Goal: Task Accomplishment & Management: Manage account settings

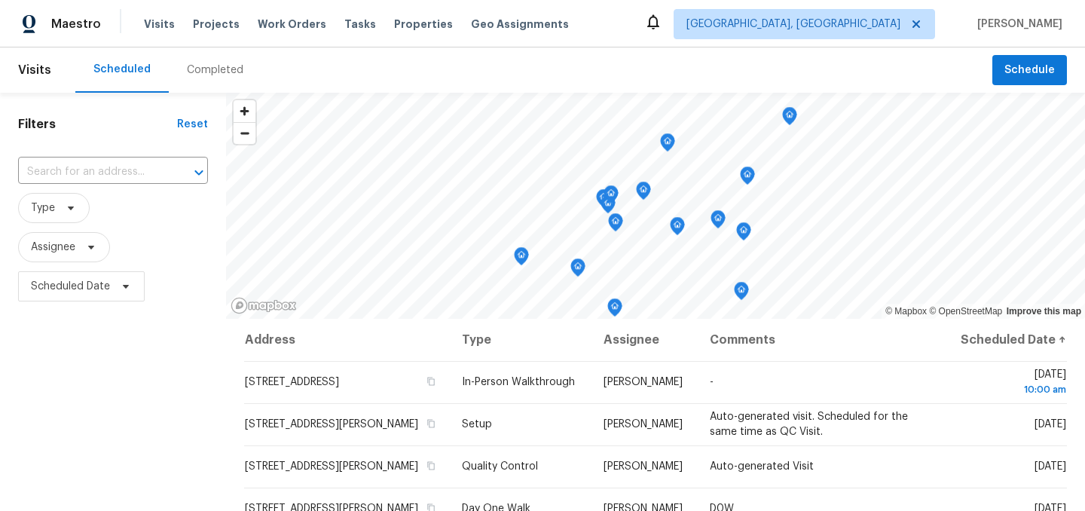
scroll to position [378, 0]
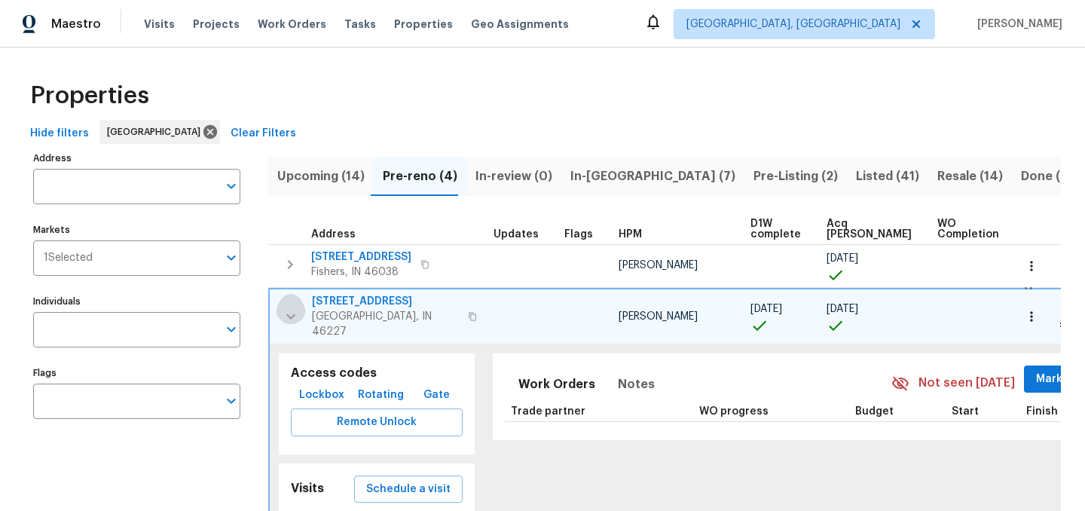
click at [293, 311] on icon "button" at bounding box center [291, 317] width 18 height 18
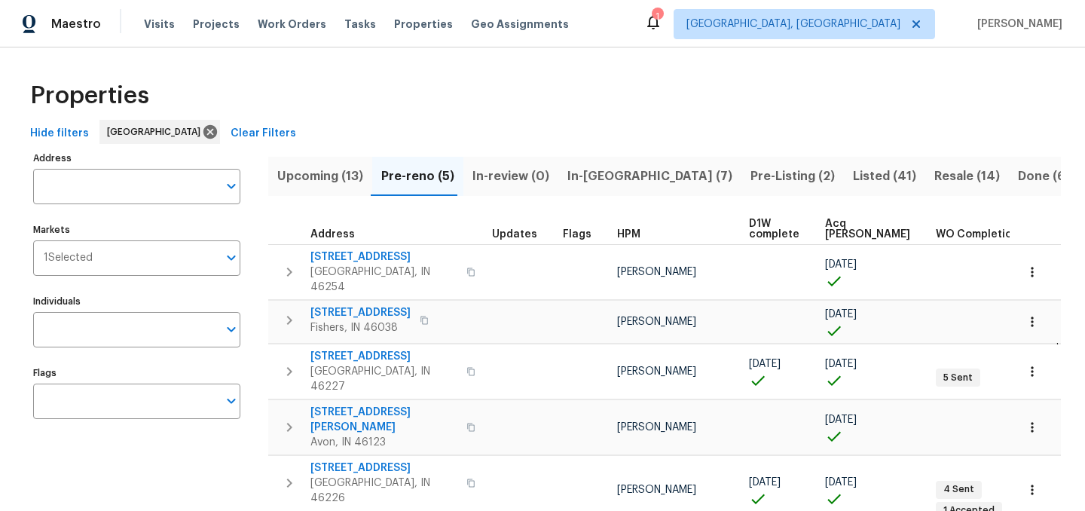
click at [598, 173] on span "In-reno (7)" at bounding box center [650, 176] width 165 height 21
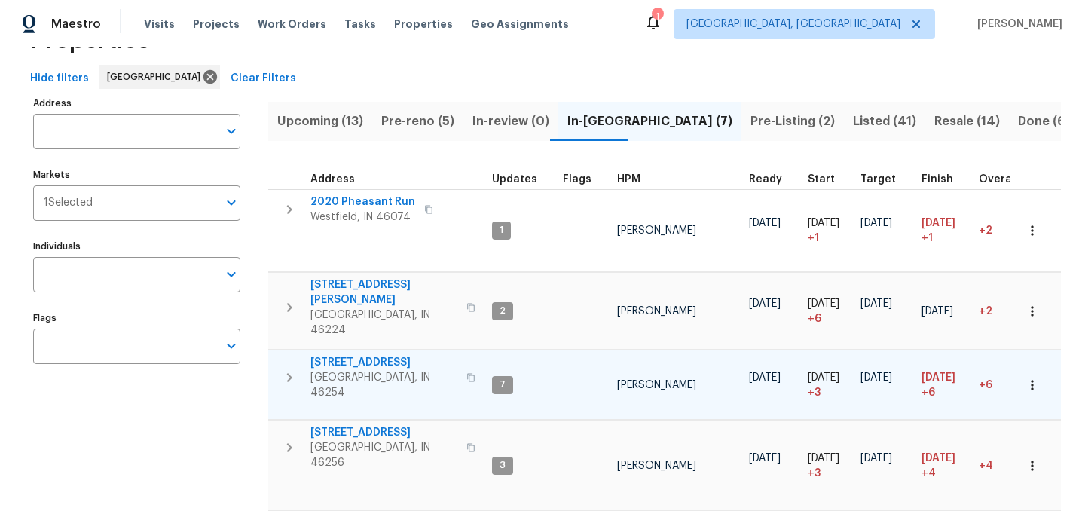
scroll to position [60, 0]
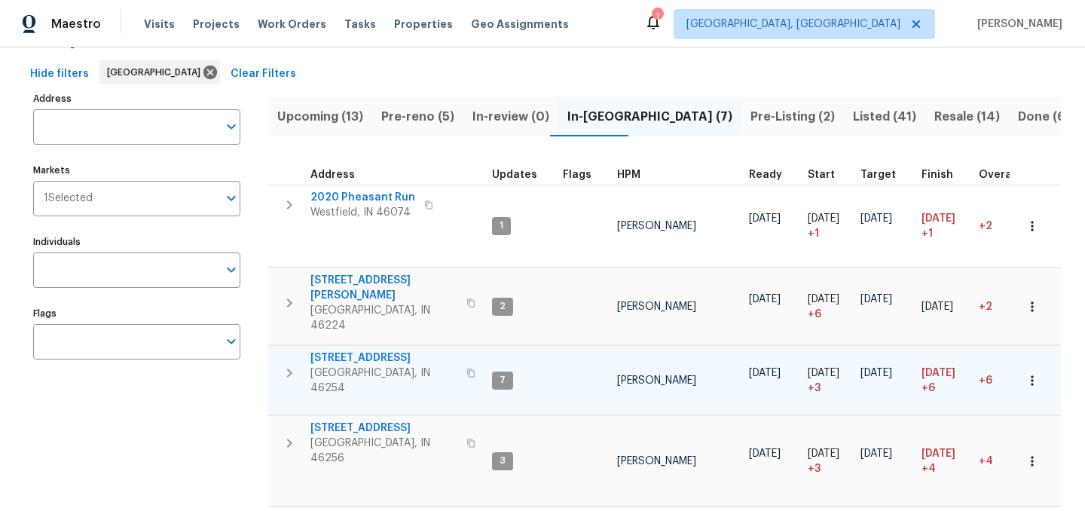
click at [289, 364] on icon "button" at bounding box center [289, 373] width 18 height 18
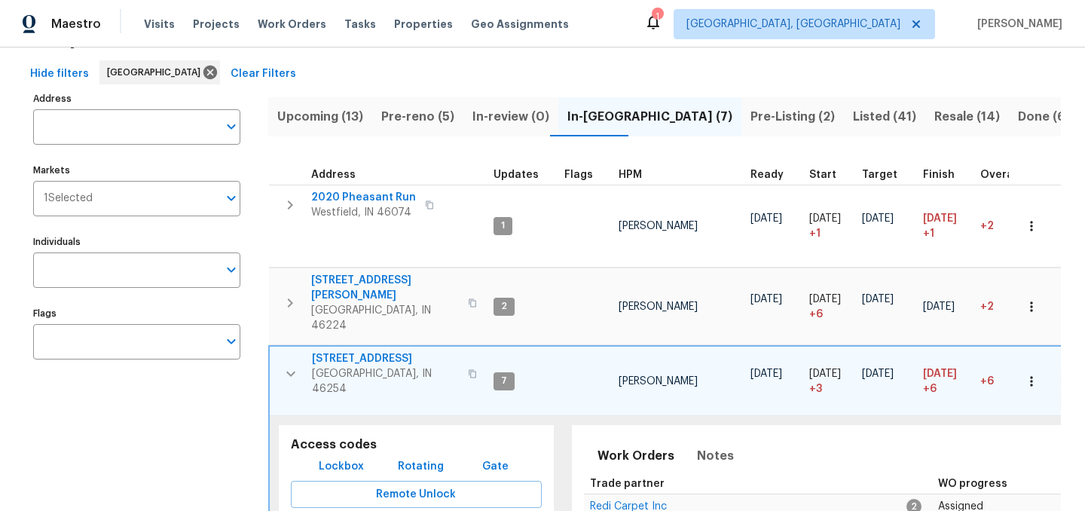
click at [340, 458] on span "Lockbox" at bounding box center [341, 467] width 45 height 19
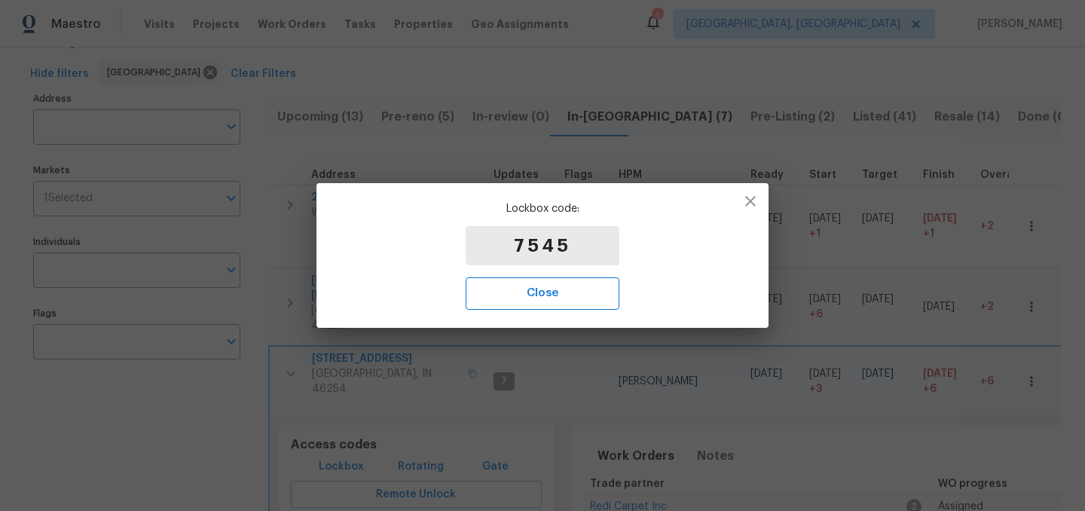
click at [533, 292] on span "Close" at bounding box center [542, 293] width 121 height 20
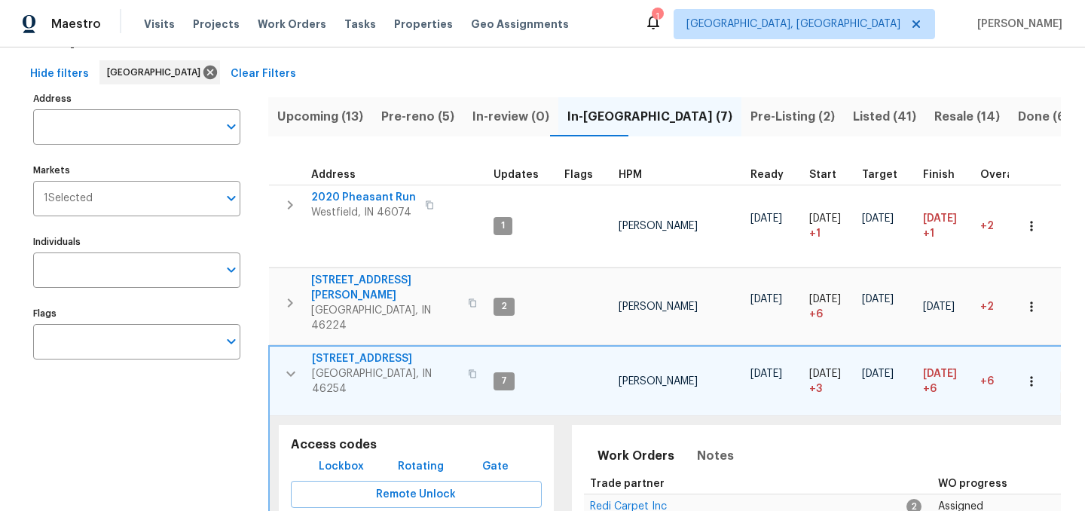
click at [468, 369] on icon "button" at bounding box center [472, 373] width 9 height 9
click at [288, 365] on icon "button" at bounding box center [291, 374] width 18 height 18
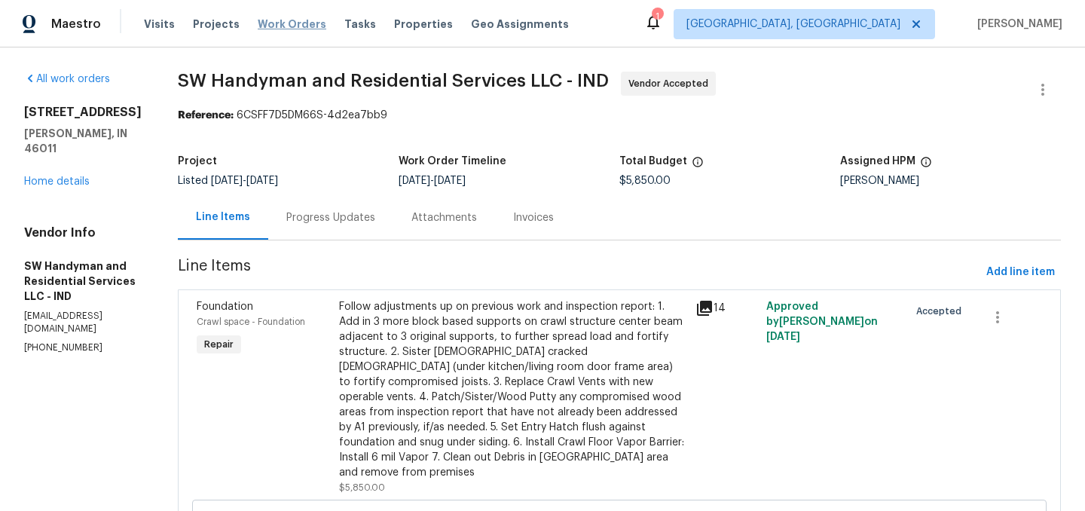
click at [284, 23] on span "Work Orders" at bounding box center [292, 24] width 69 height 15
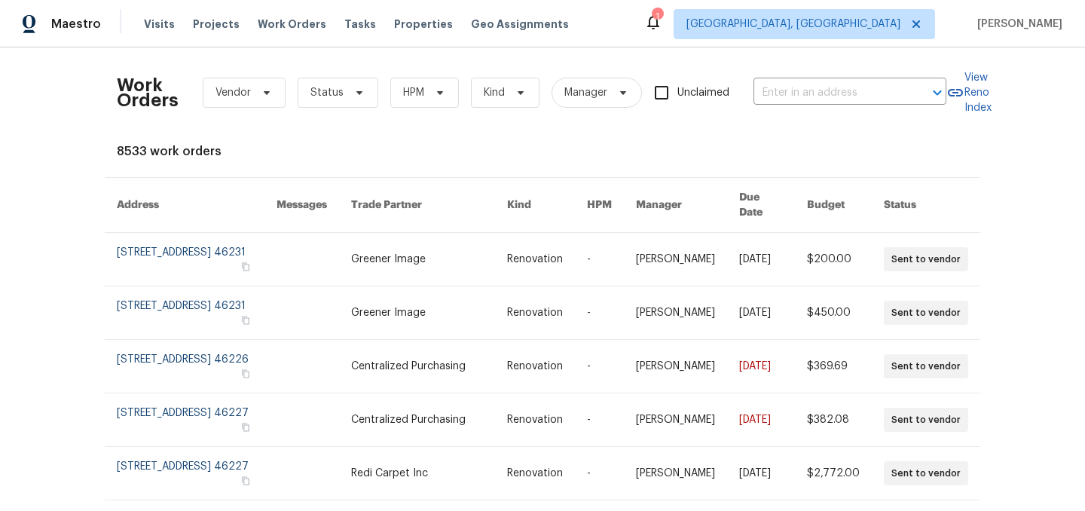
click at [663, 23] on div "1" at bounding box center [657, 16] width 11 height 15
click at [660, 26] on icon at bounding box center [653, 22] width 12 height 15
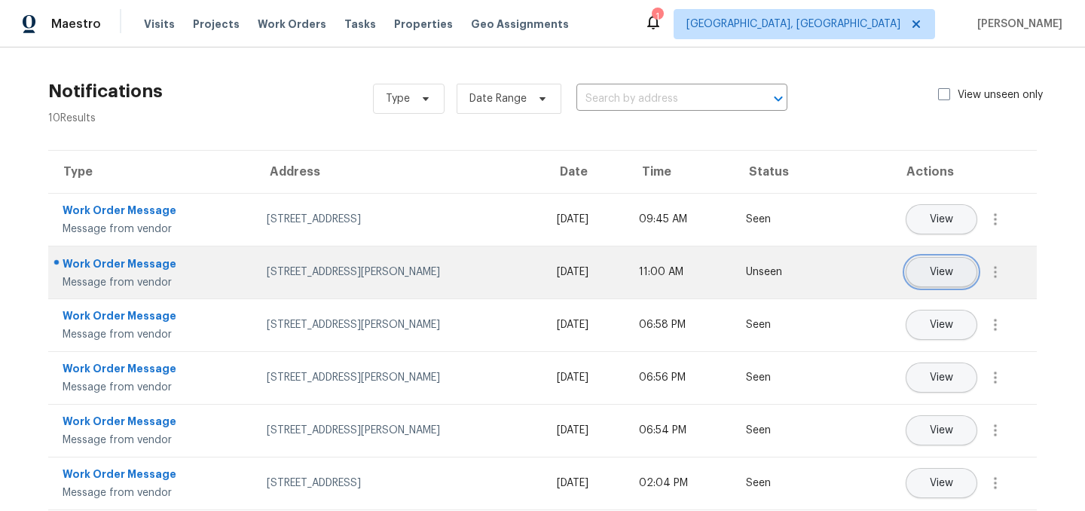
click at [955, 276] on button "View" at bounding box center [942, 272] width 72 height 30
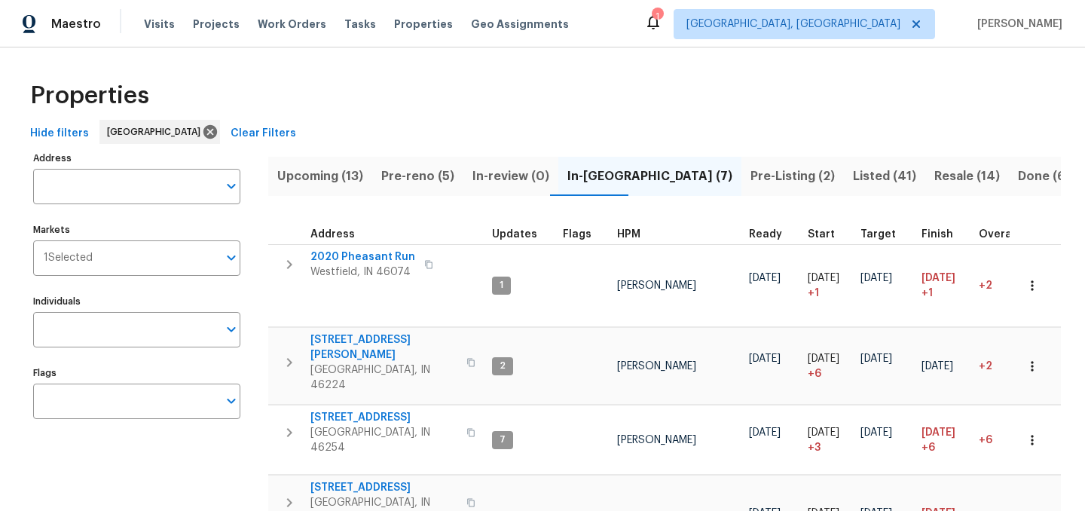
click at [742, 192] on button "Pre-Listing (2)" at bounding box center [793, 176] width 103 height 39
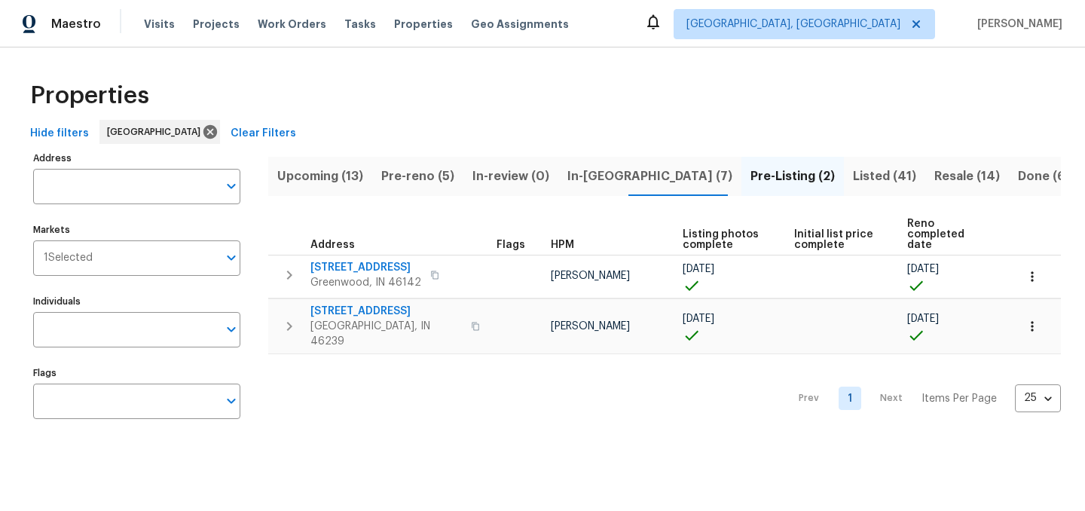
click at [583, 169] on span "In-reno (7)" at bounding box center [650, 176] width 165 height 21
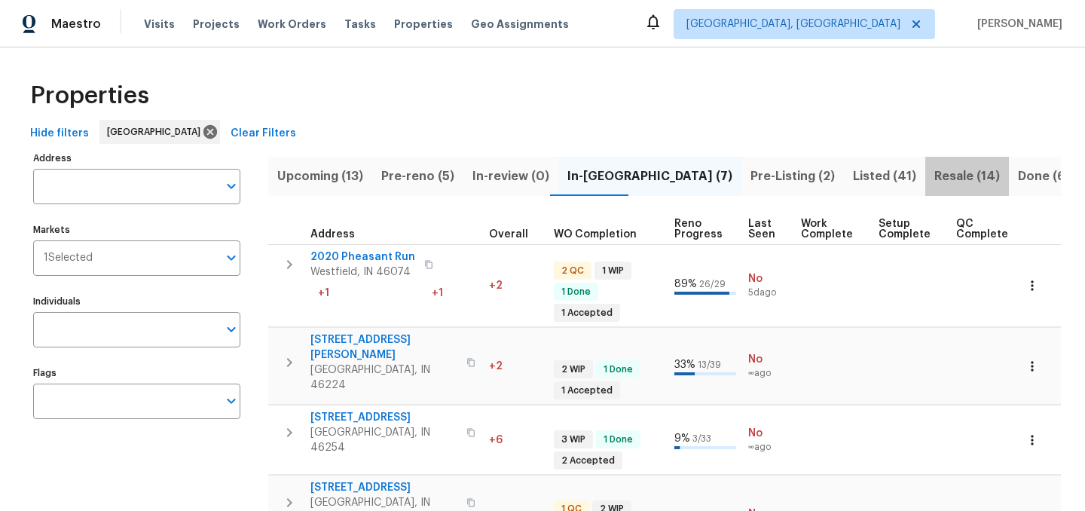
click at [935, 170] on span "Resale (14)" at bounding box center [968, 176] width 66 height 21
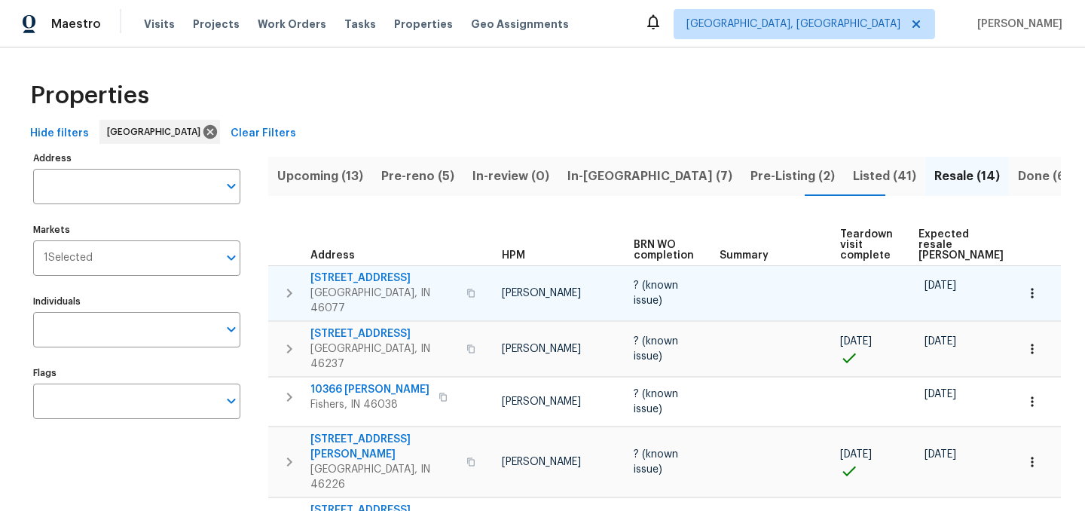
scroll to position [0, 106]
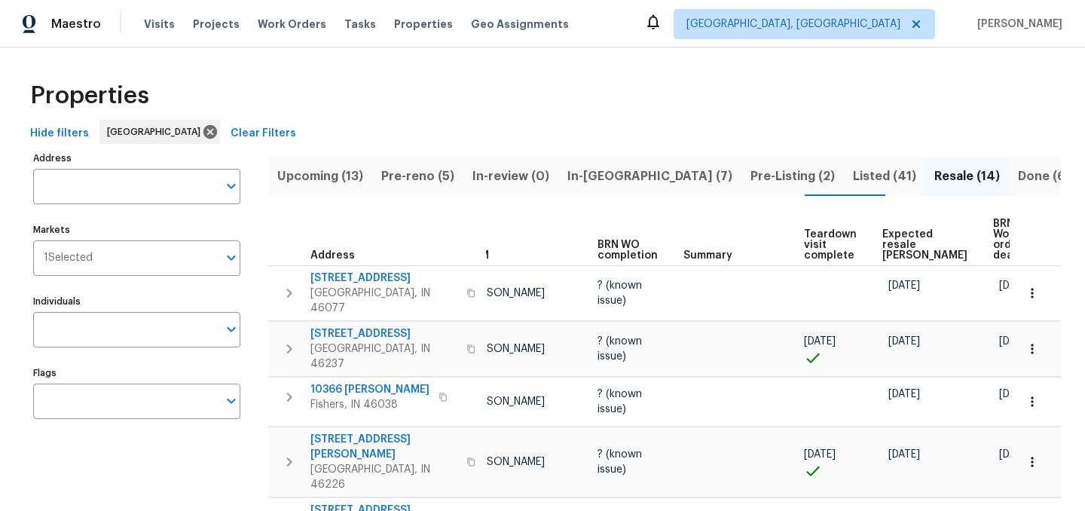
click at [883, 238] on span "Expected resale COE" at bounding box center [925, 245] width 85 height 32
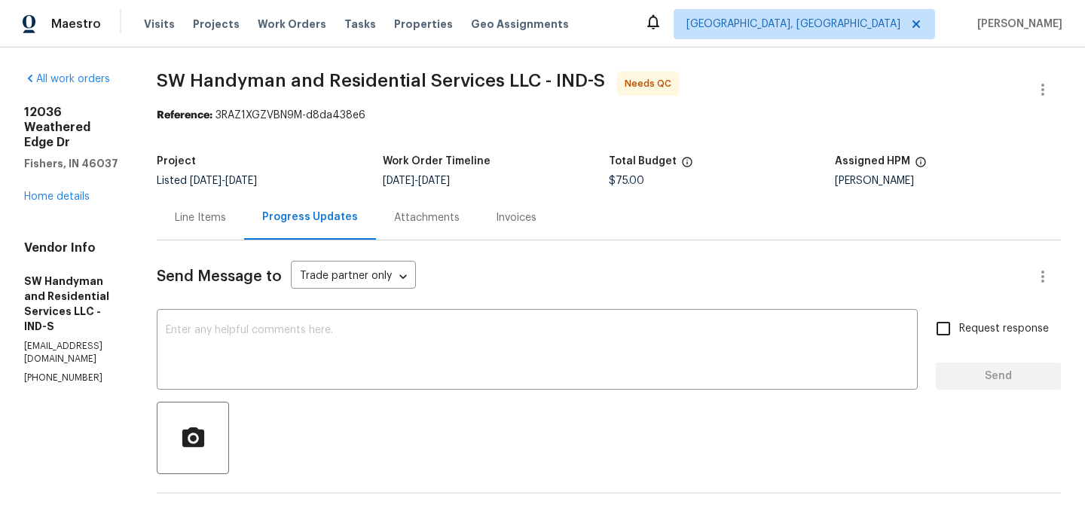
click at [210, 217] on div "Line Items" at bounding box center [200, 217] width 51 height 15
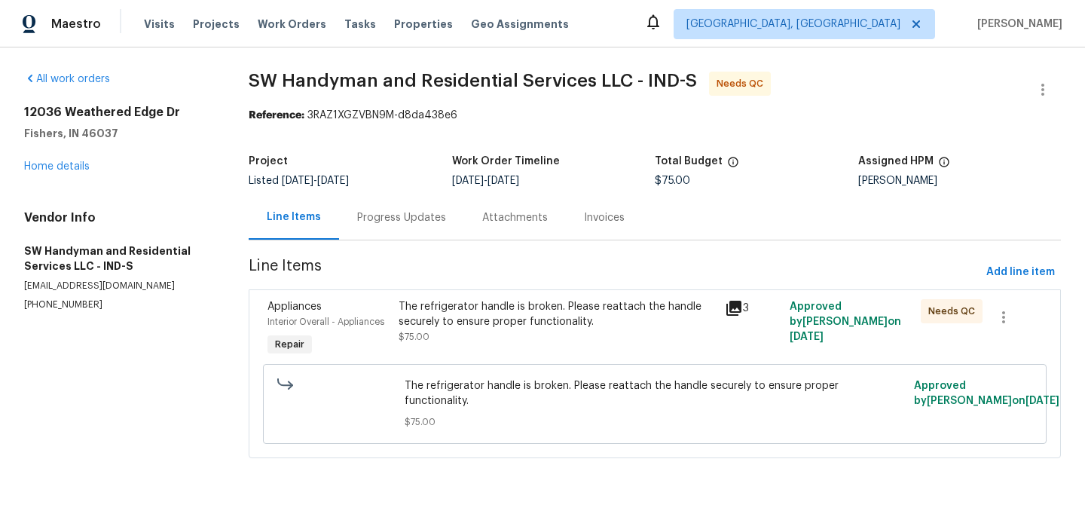
click at [525, 323] on div "The refrigerator handle is broken. Please reattach the handle securely to ensur…" at bounding box center [557, 314] width 317 height 30
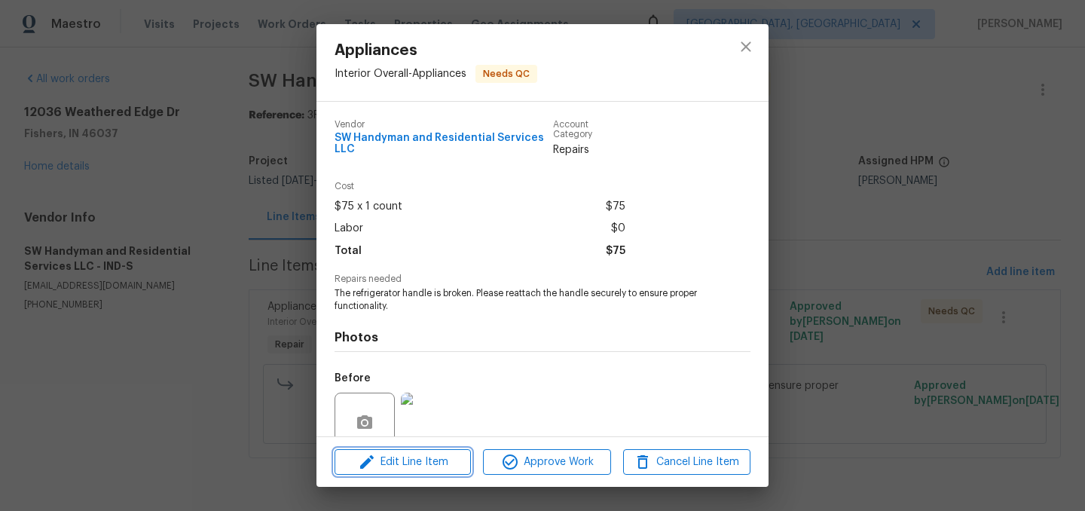
click at [422, 465] on span "Edit Line Item" at bounding box center [402, 462] width 127 height 19
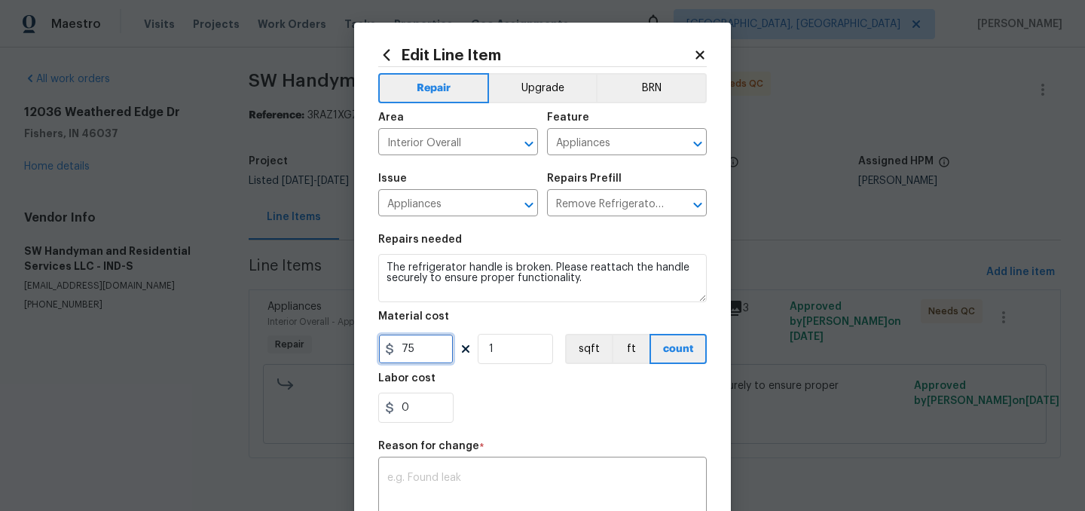
click at [436, 349] on input "75" at bounding box center [415, 349] width 75 height 30
click at [433, 349] on input "75" at bounding box center [415, 349] width 75 height 30
type input "100"
click at [519, 421] on div "0" at bounding box center [542, 408] width 329 height 30
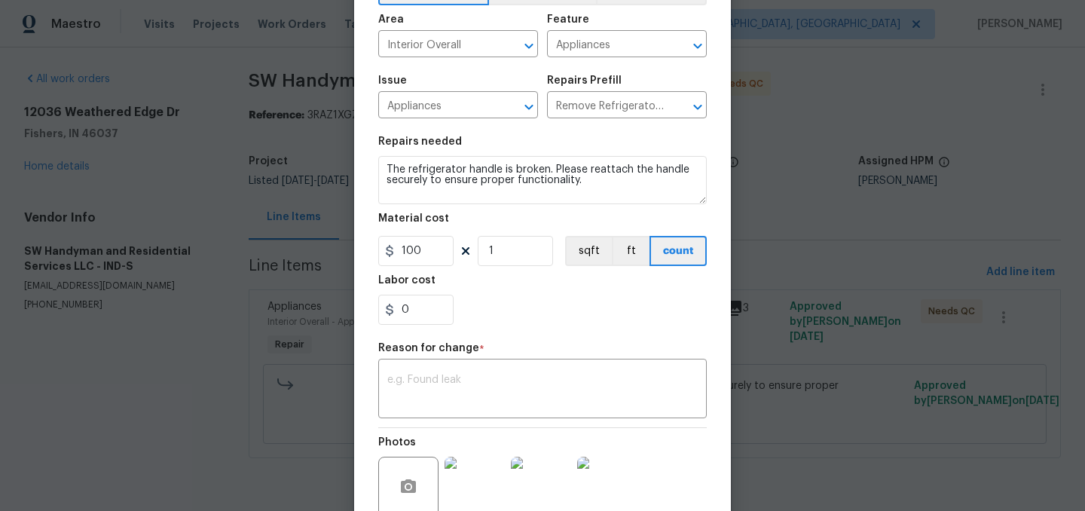
scroll to position [101, 0]
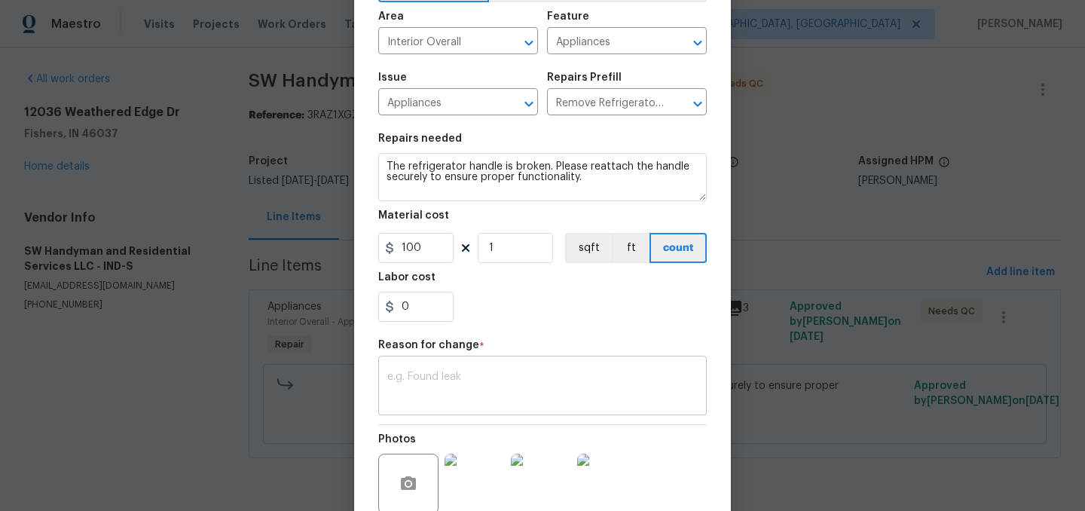
click at [482, 381] on textarea at bounding box center [542, 388] width 311 height 32
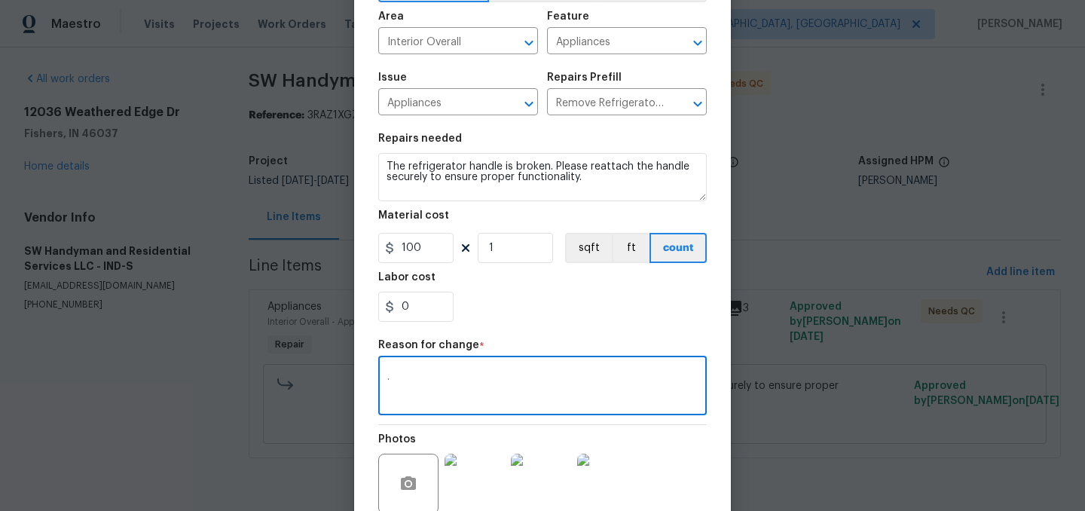
type textarea "."
click at [545, 311] on div "0" at bounding box center [542, 307] width 329 height 30
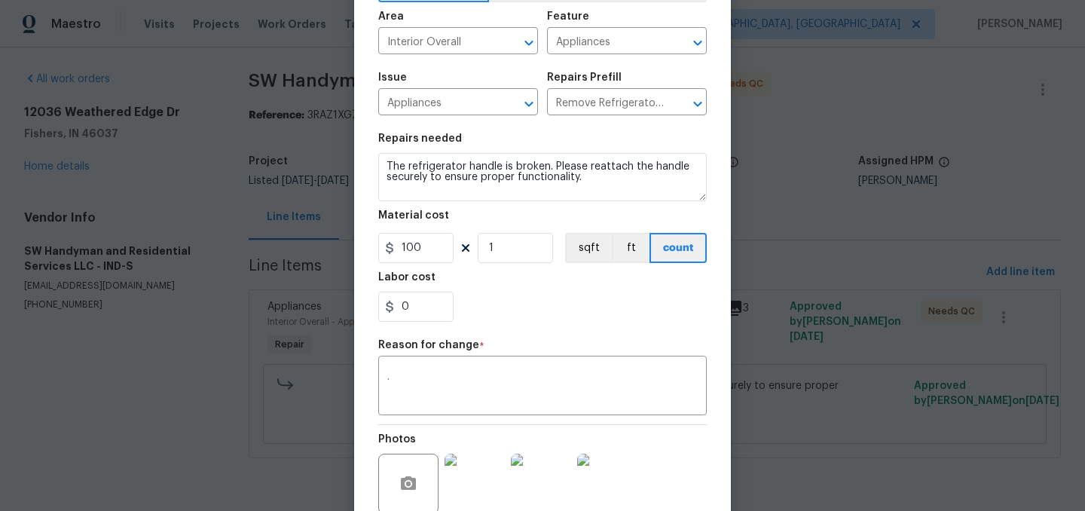
scroll to position [232, 0]
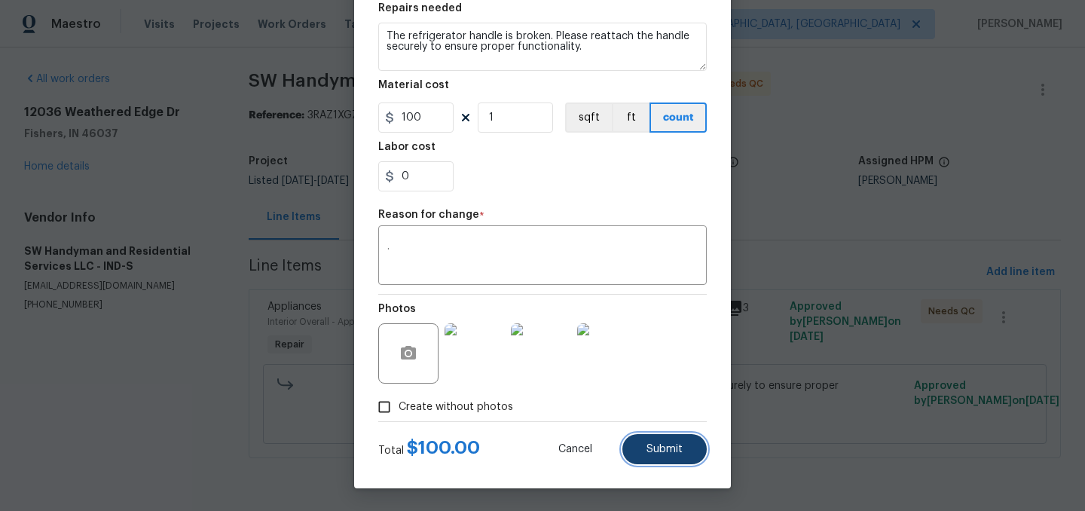
click at [684, 454] on button "Submit" at bounding box center [665, 449] width 84 height 30
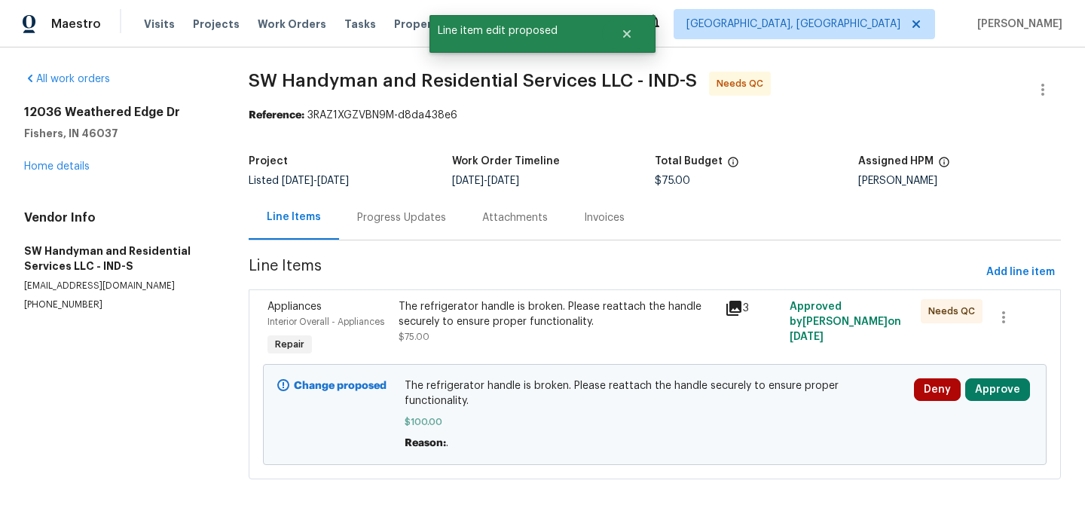
scroll to position [0, 0]
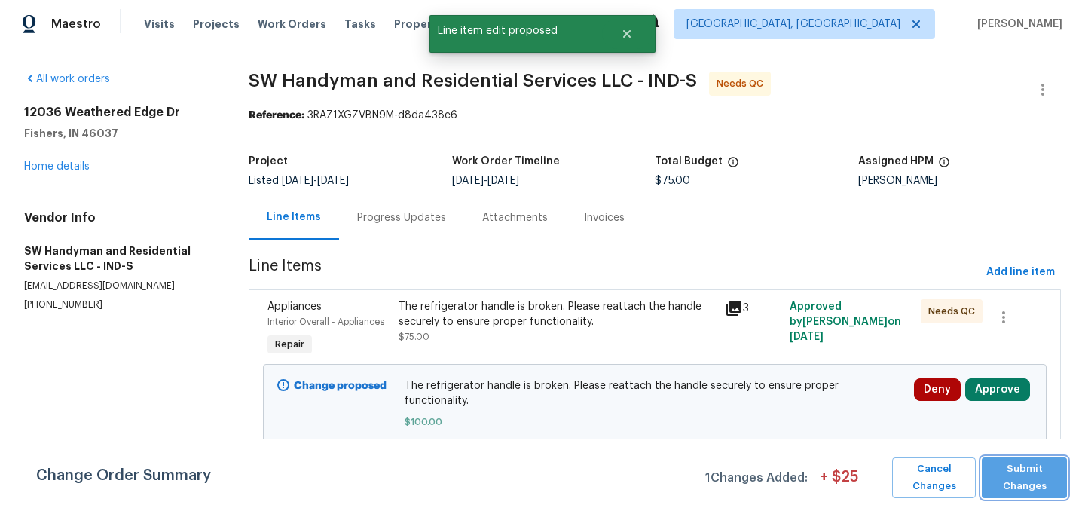
click at [1017, 467] on span "Submit Changes" at bounding box center [1025, 478] width 70 height 35
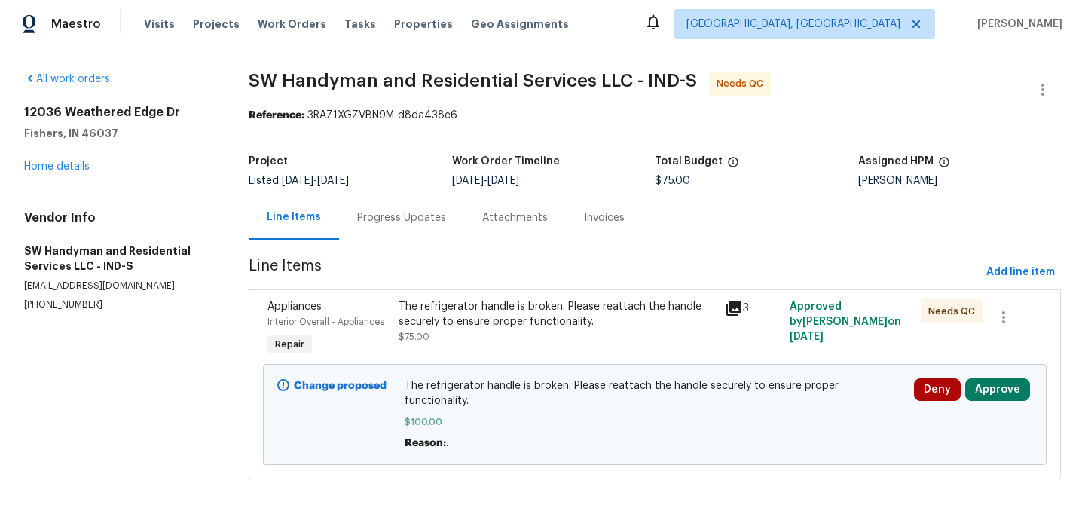
click at [541, 326] on div "The refrigerator handle is broken. Please reattach the handle securely to ensur…" at bounding box center [557, 314] width 317 height 30
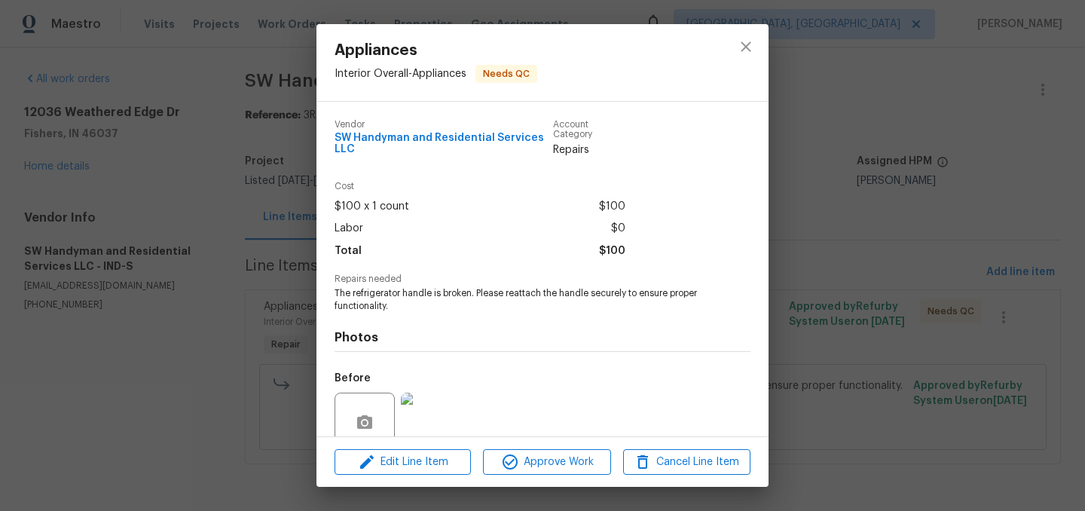
scroll to position [130, 0]
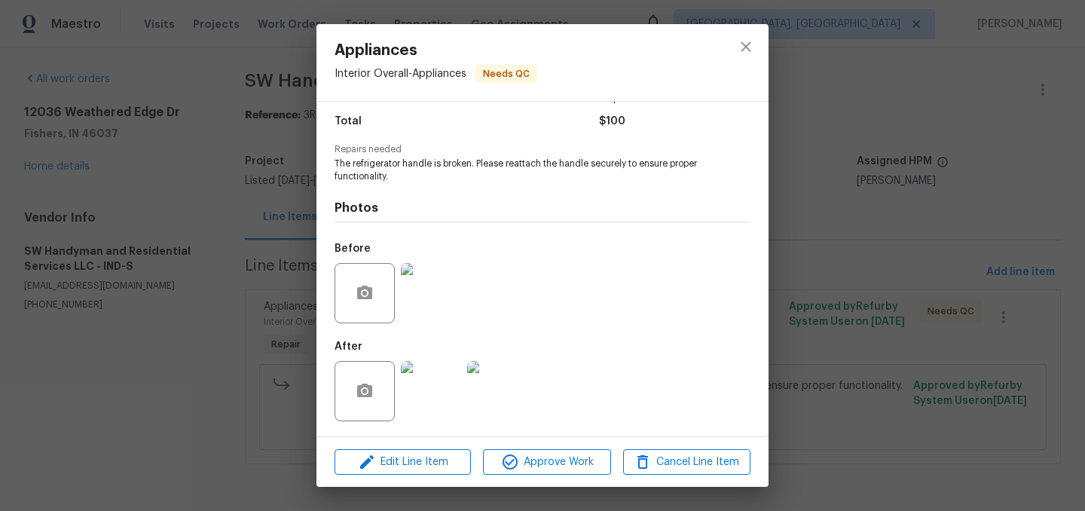
click at [436, 393] on img at bounding box center [431, 391] width 60 height 60
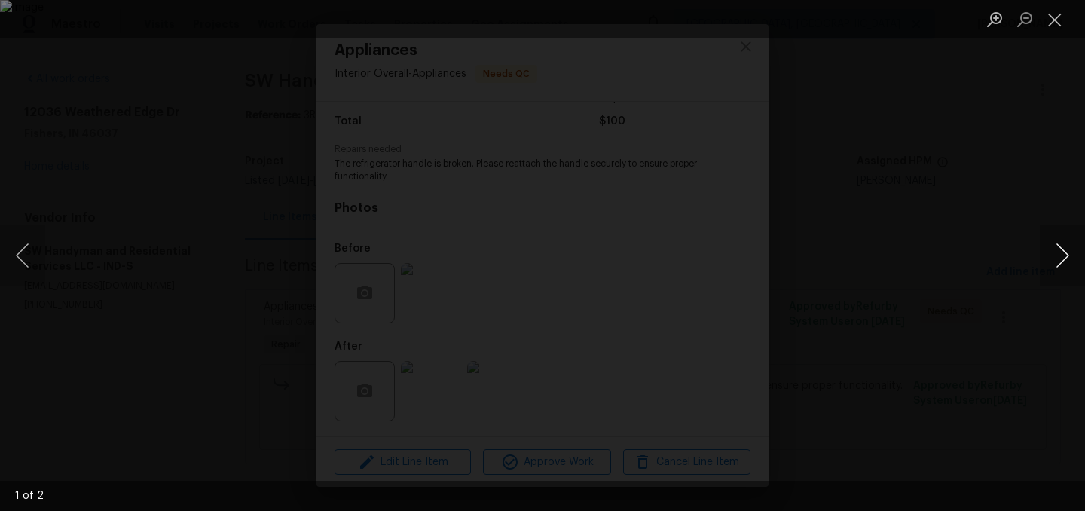
click at [1058, 255] on button "Next image" at bounding box center [1062, 255] width 45 height 60
click at [1055, 251] on button "Next image" at bounding box center [1062, 255] width 45 height 60
click at [1049, 15] on button "Close lightbox" at bounding box center [1055, 19] width 30 height 26
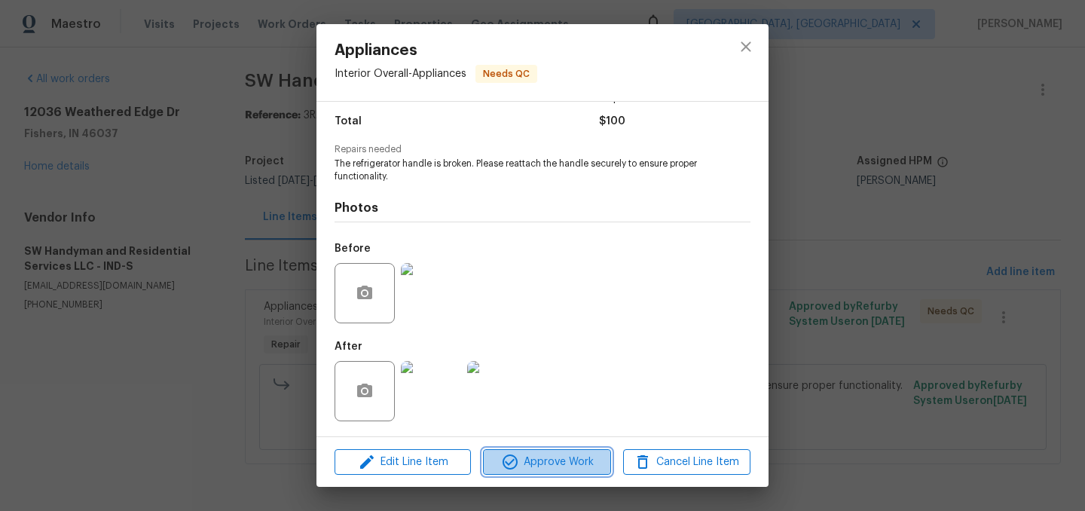
click at [553, 461] on span "Approve Work" at bounding box center [547, 462] width 118 height 19
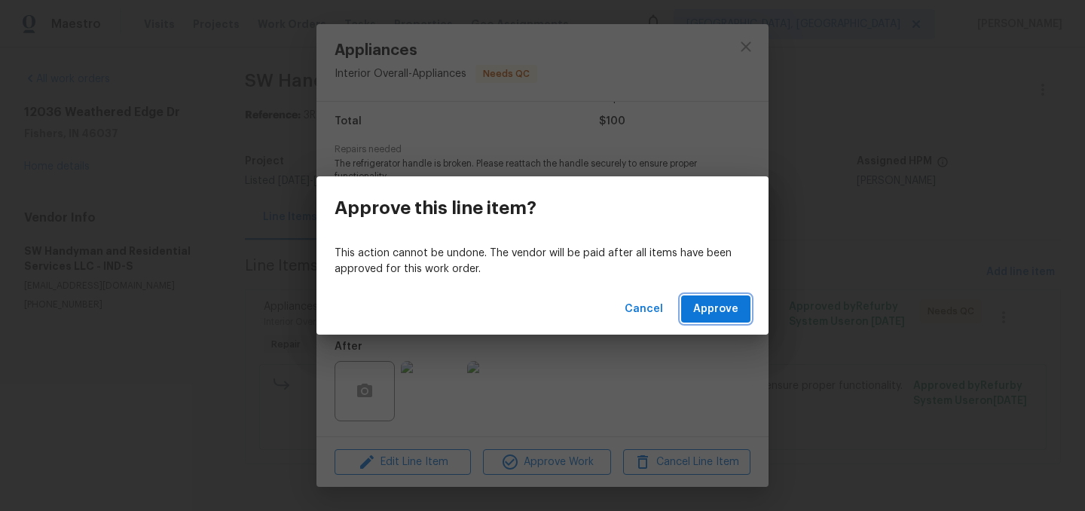
click at [718, 309] on span "Approve" at bounding box center [715, 309] width 45 height 19
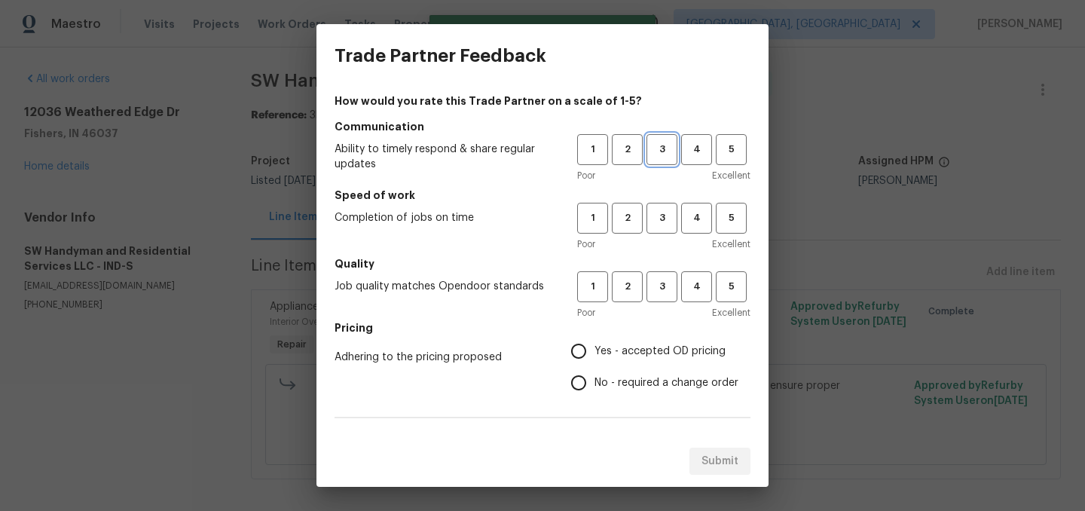
click at [664, 154] on span "3" at bounding box center [662, 149] width 28 height 17
click at [660, 210] on span "3" at bounding box center [662, 218] width 28 height 17
click at [666, 274] on button "3" at bounding box center [662, 286] width 31 height 31
click at [575, 355] on input "Yes - accepted OD pricing" at bounding box center [579, 351] width 32 height 32
radio input "true"
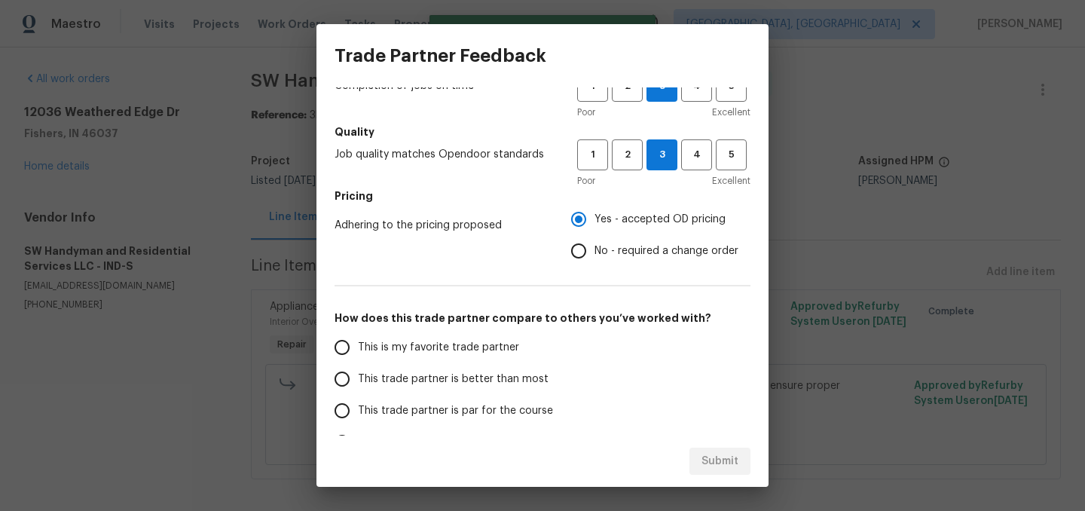
scroll to position [135, 0]
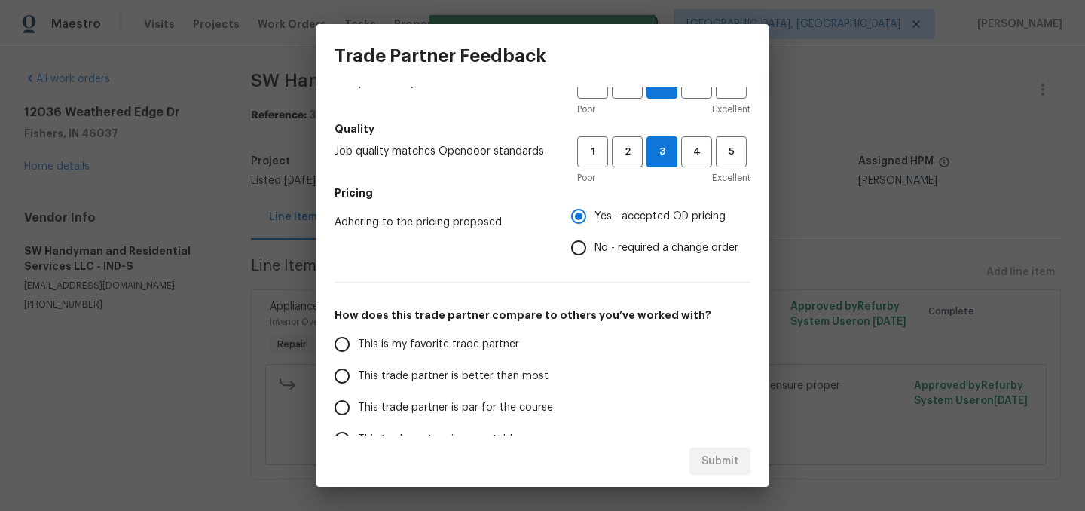
click at [415, 372] on span "This trade partner is better than most" at bounding box center [453, 377] width 191 height 16
click at [358, 372] on input "This trade partner is better than most" at bounding box center [342, 376] width 32 height 32
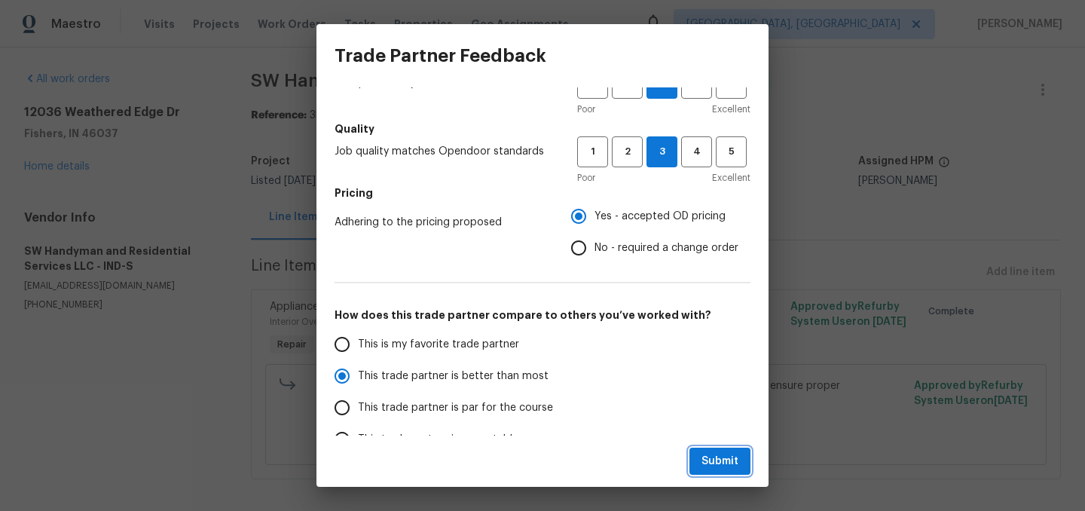
click at [724, 461] on span "Submit" at bounding box center [720, 461] width 37 height 19
radio input "true"
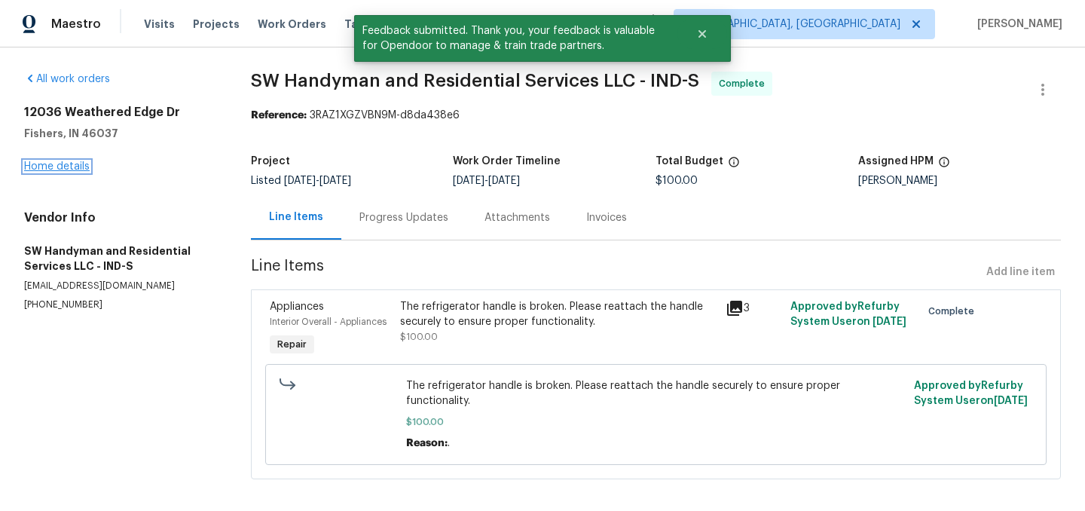
click at [54, 166] on link "Home details" at bounding box center [57, 166] width 66 height 11
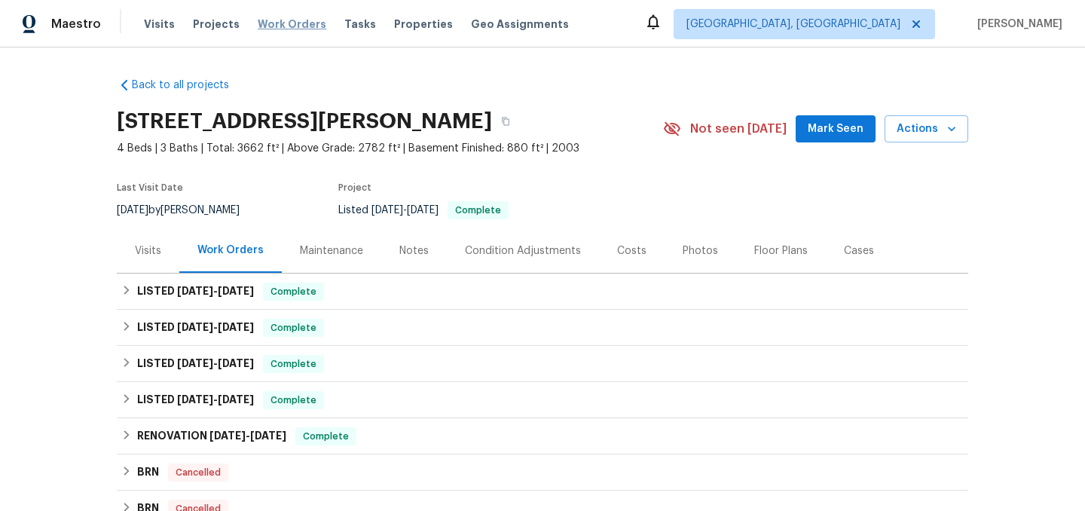
click at [282, 28] on span "Work Orders" at bounding box center [292, 24] width 69 height 15
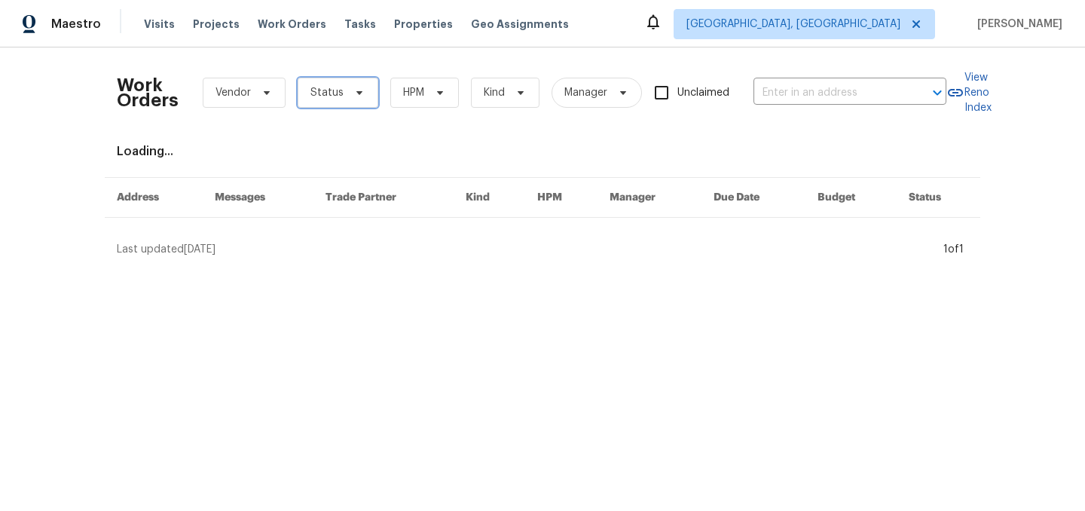
click at [332, 90] on span "Status" at bounding box center [327, 92] width 33 height 15
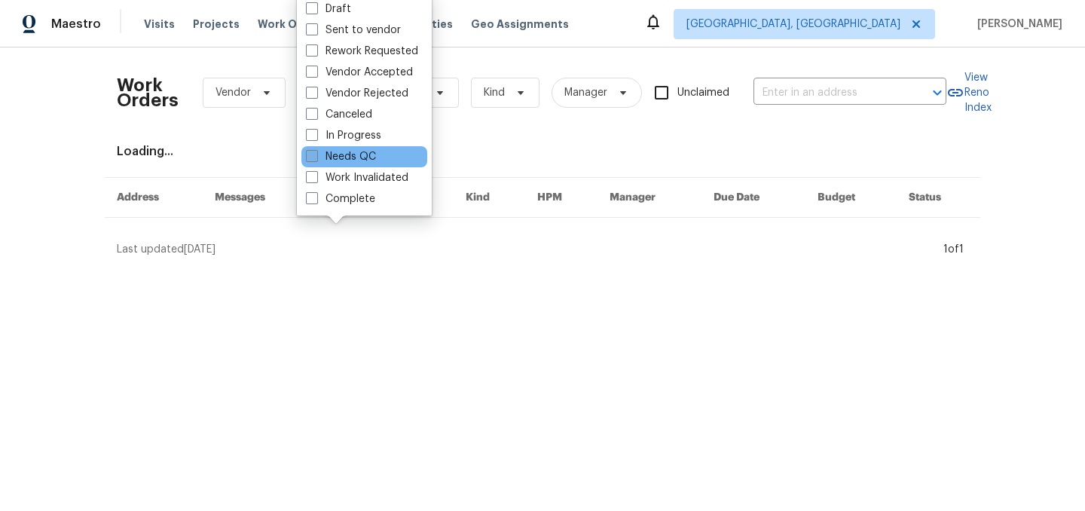
click at [359, 154] on label "Needs QC" at bounding box center [341, 156] width 70 height 15
click at [316, 154] on input "Needs QC" at bounding box center [311, 154] width 10 height 10
checkbox input "true"
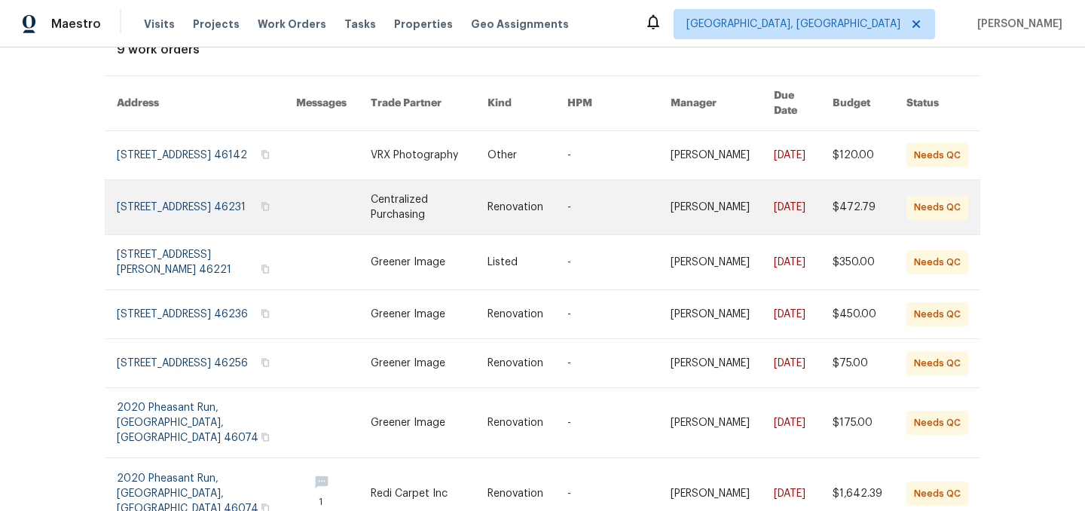
scroll to position [111, 0]
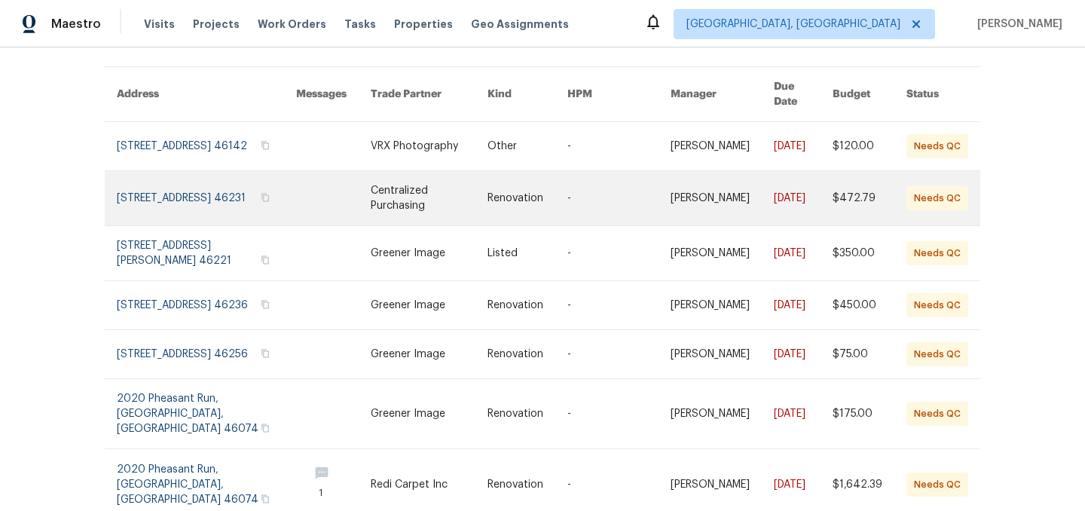
click at [397, 313] on link at bounding box center [429, 305] width 117 height 48
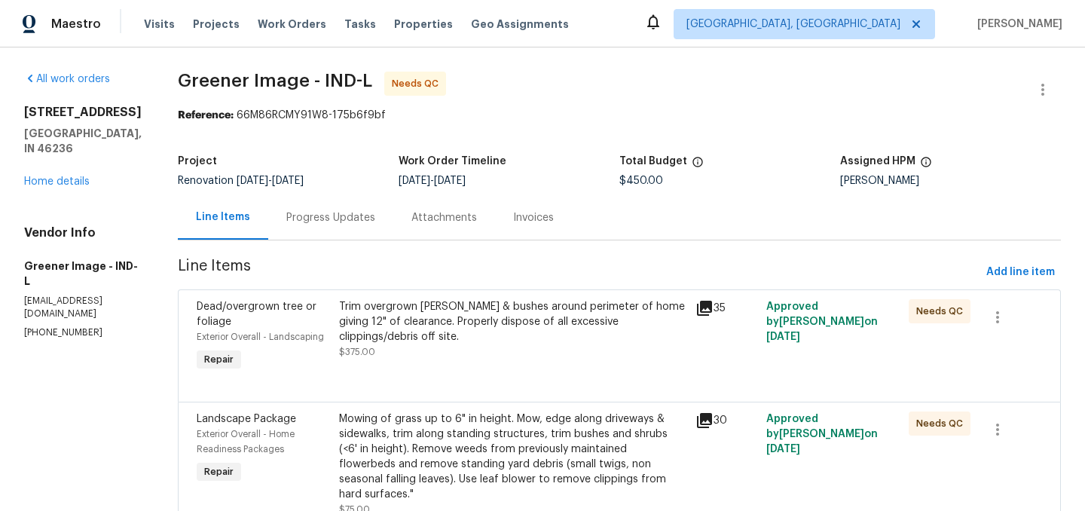
click at [397, 313] on div "Trim overgrown [PERSON_NAME] & bushes around perimeter of home giving 12" of cl…" at bounding box center [512, 321] width 347 height 45
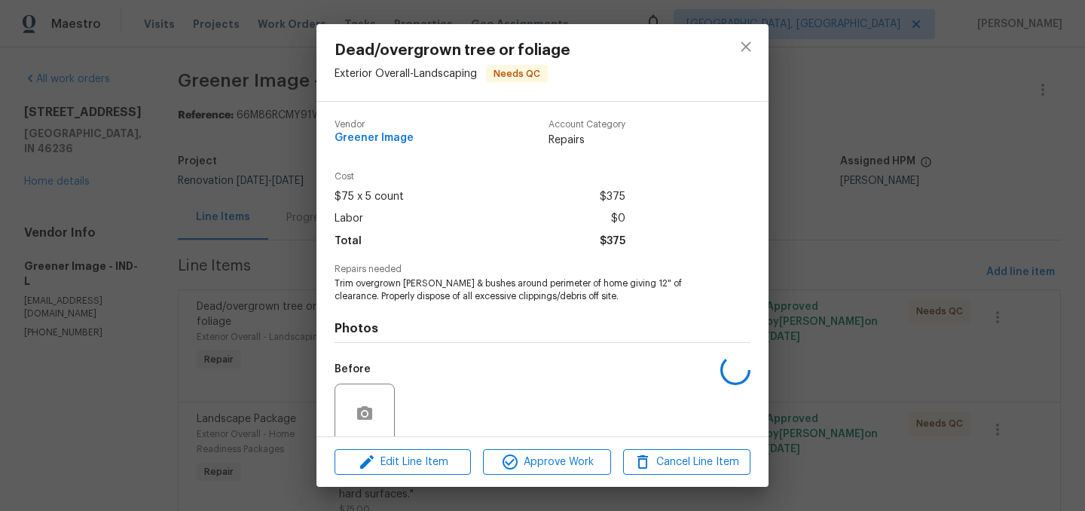
scroll to position [120, 0]
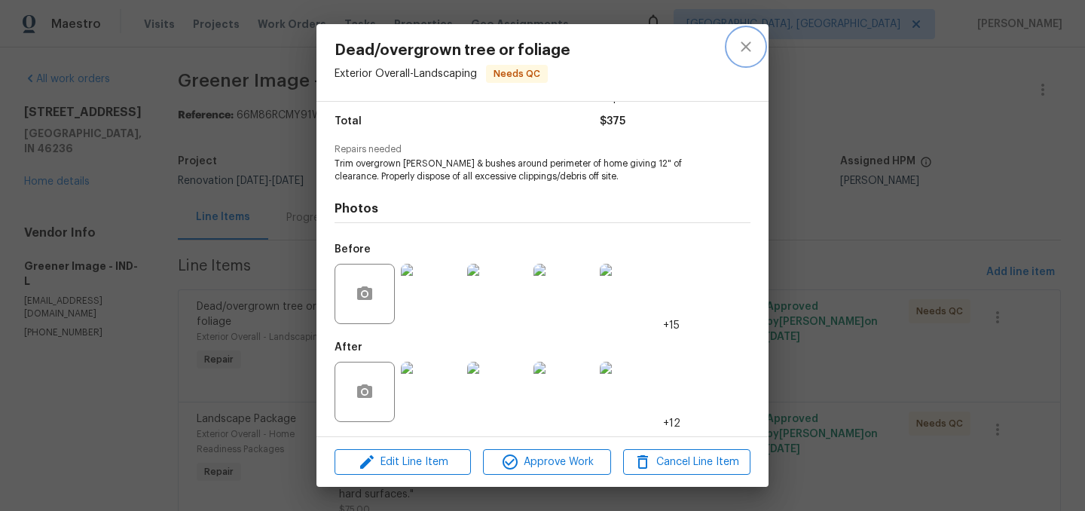
click at [745, 49] on icon "close" at bounding box center [746, 47] width 18 height 18
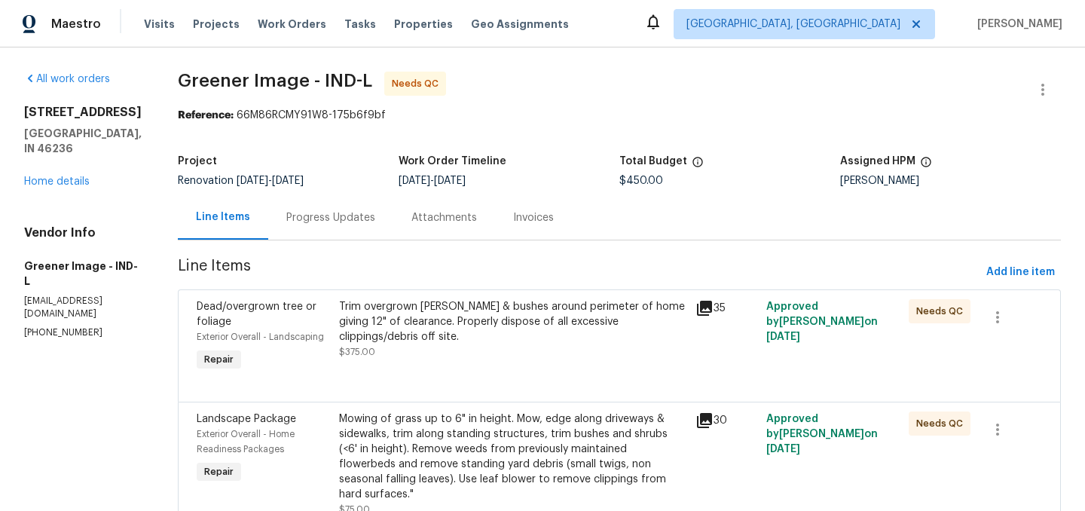
click at [341, 218] on div "Progress Updates" at bounding box center [330, 217] width 89 height 15
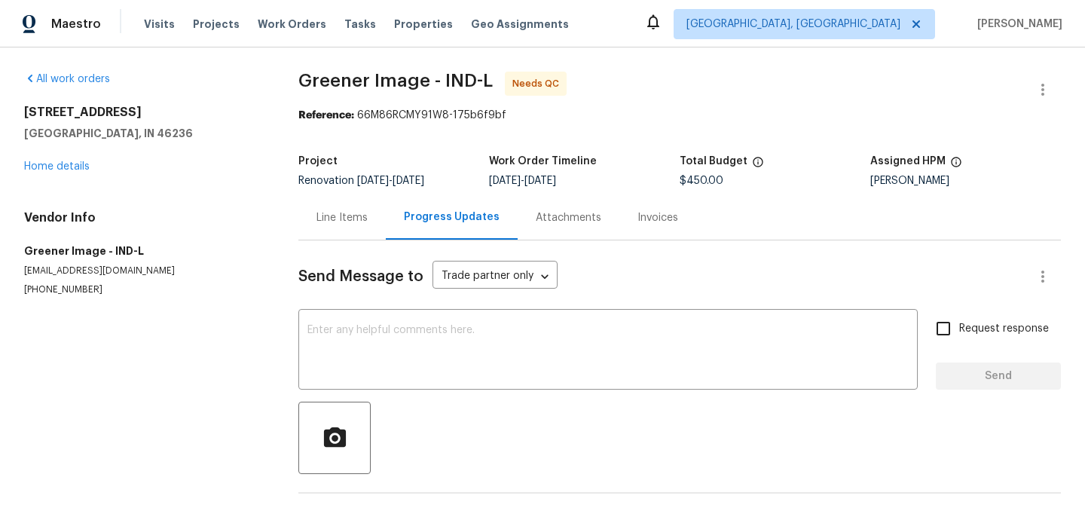
click at [322, 214] on div "Line Items" at bounding box center [342, 217] width 51 height 15
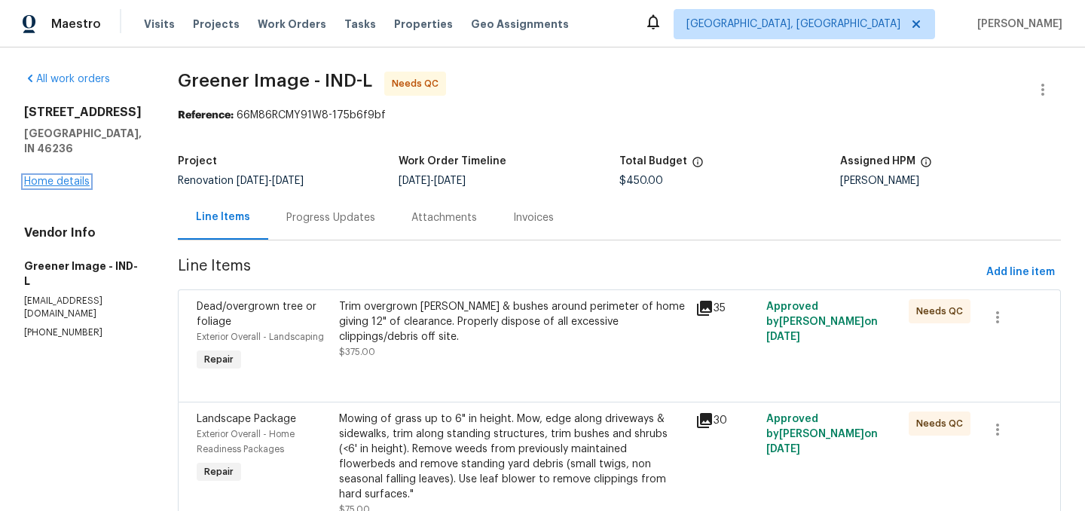
click at [45, 187] on link "Home details" at bounding box center [57, 181] width 66 height 11
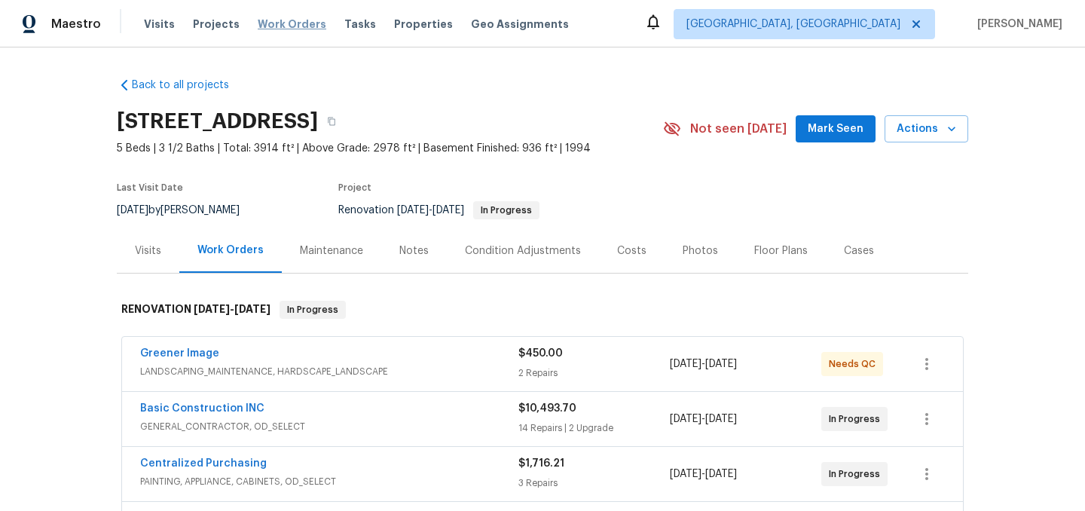
click at [280, 25] on span "Work Orders" at bounding box center [292, 24] width 69 height 15
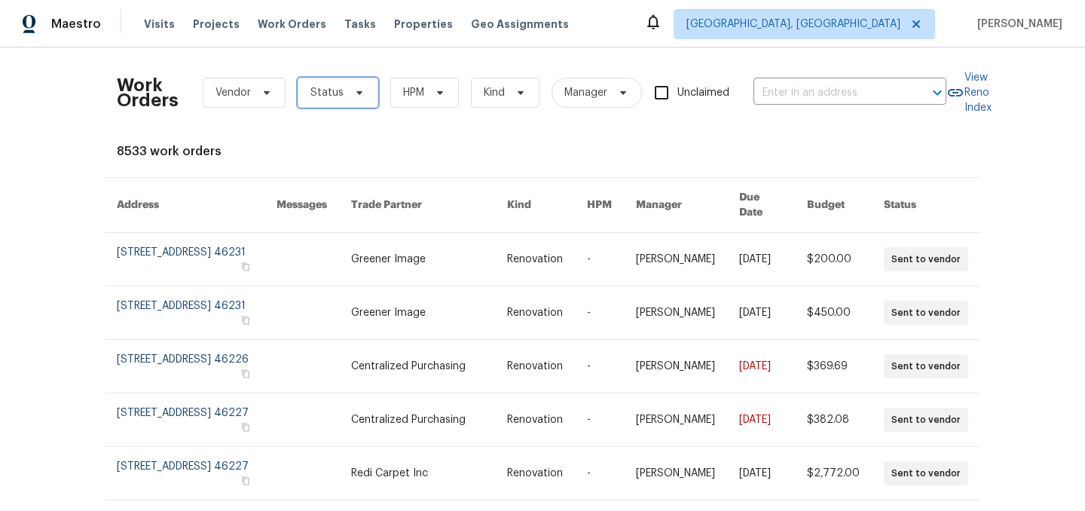
click at [336, 97] on span "Status" at bounding box center [327, 92] width 33 height 15
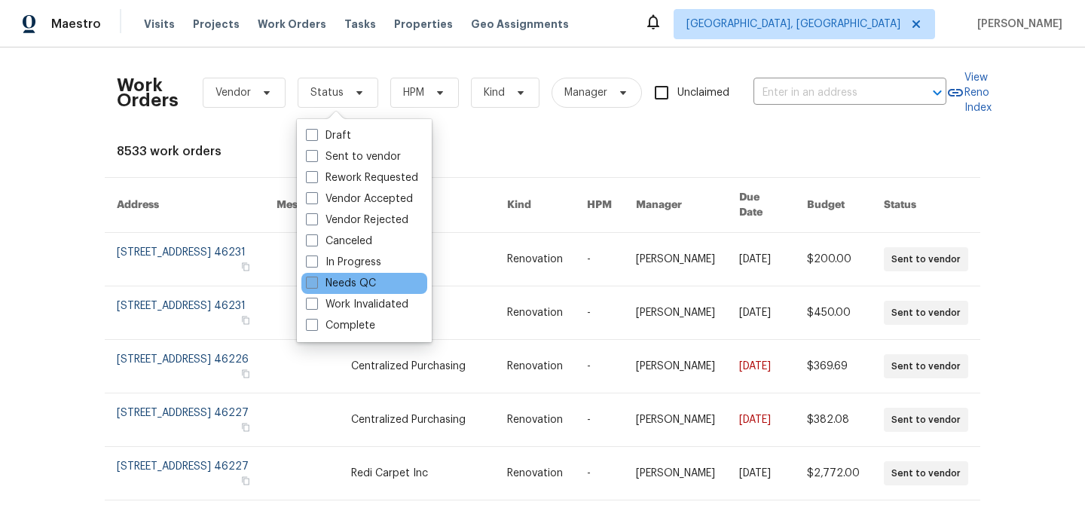
click at [350, 283] on label "Needs QC" at bounding box center [341, 283] width 70 height 15
click at [316, 283] on input "Needs QC" at bounding box center [311, 281] width 10 height 10
checkbox input "true"
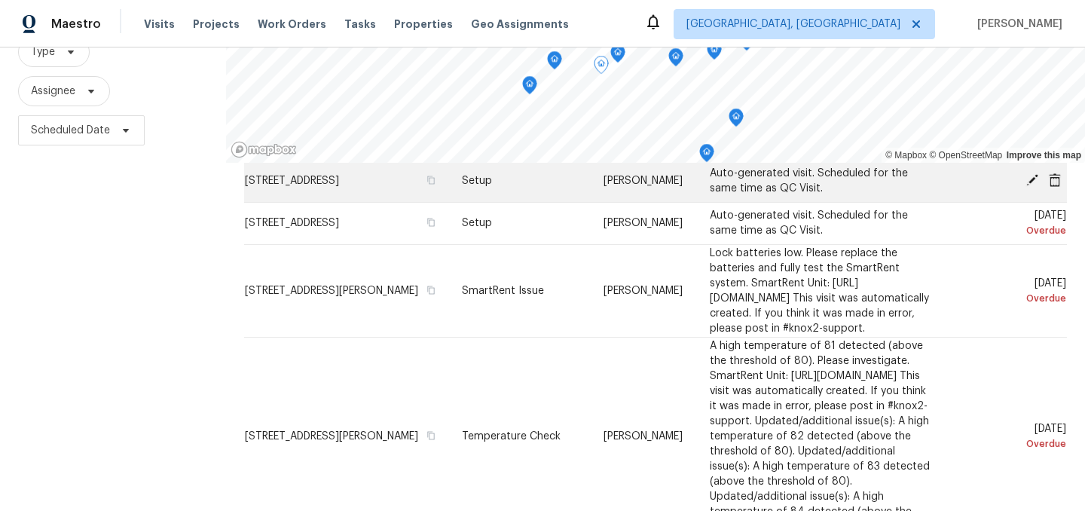
scroll to position [259, 0]
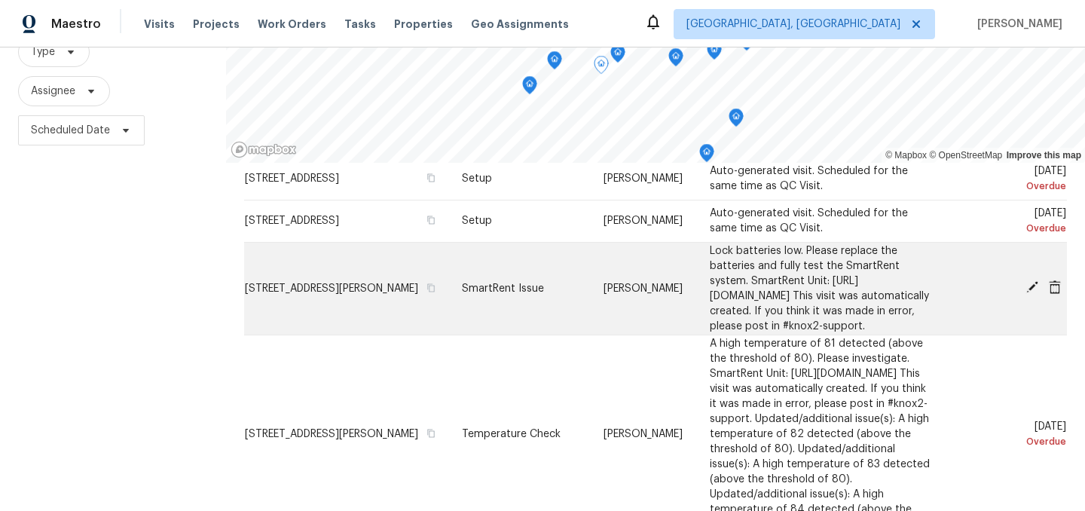
click at [1032, 293] on icon at bounding box center [1033, 287] width 12 height 12
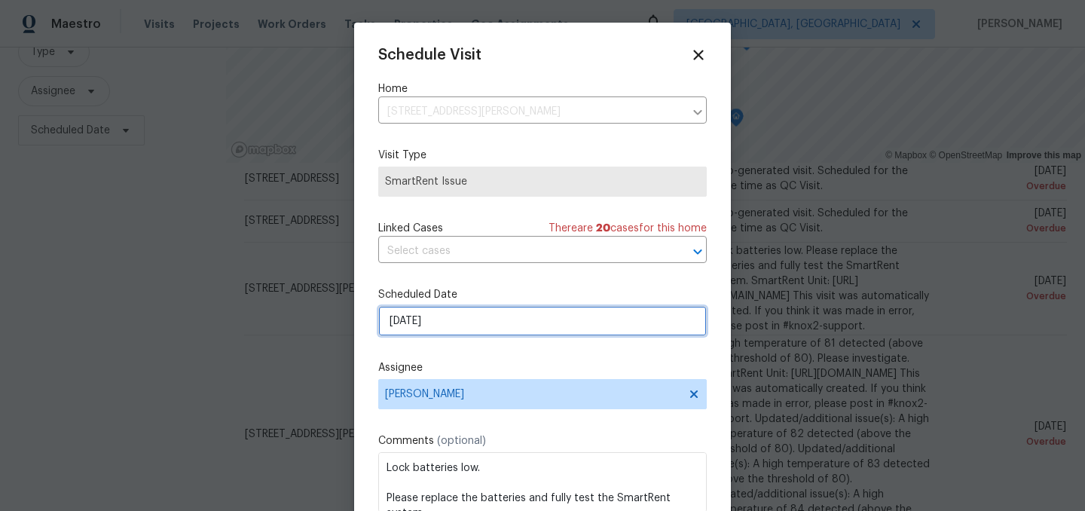
click at [456, 326] on input "9/7/2025" at bounding box center [542, 321] width 329 height 30
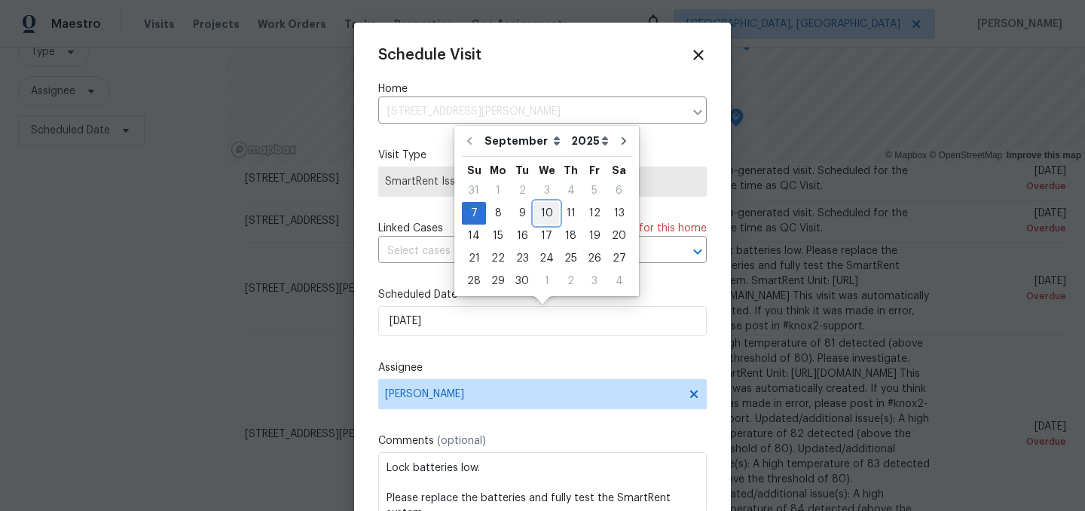
click at [546, 213] on div "10" at bounding box center [546, 213] width 25 height 21
type input "9/10/2025"
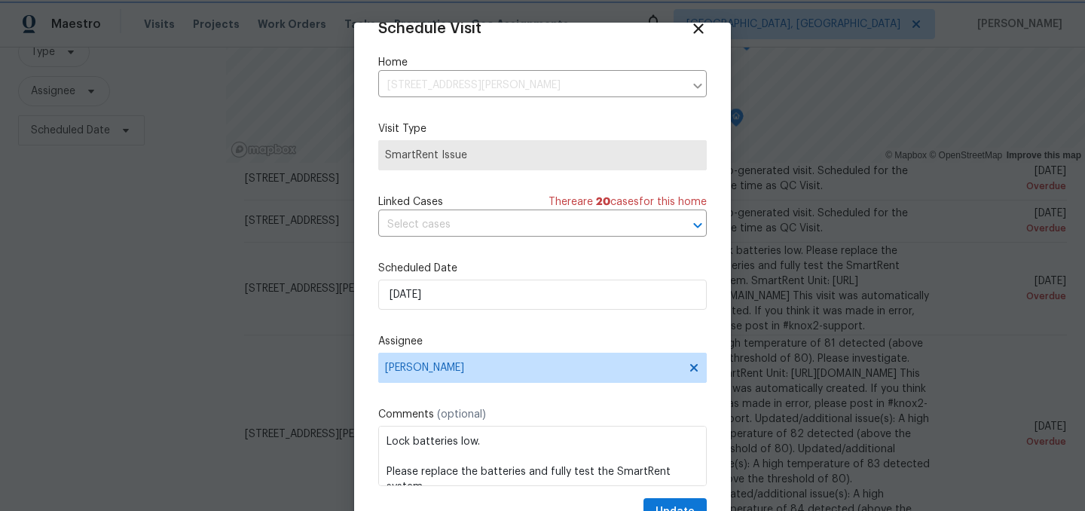
scroll to position [122, 0]
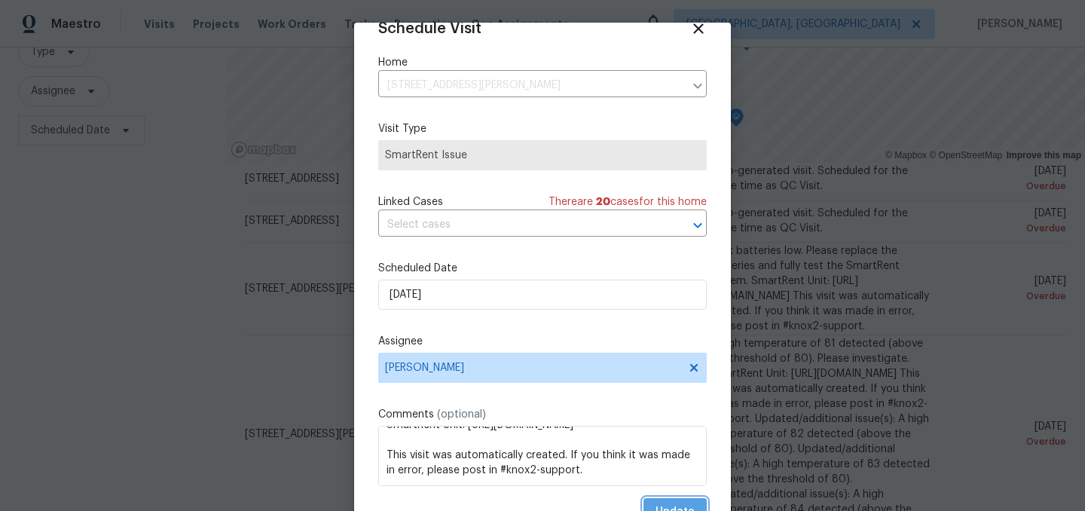
click at [667, 506] on span "Update" at bounding box center [675, 512] width 39 height 19
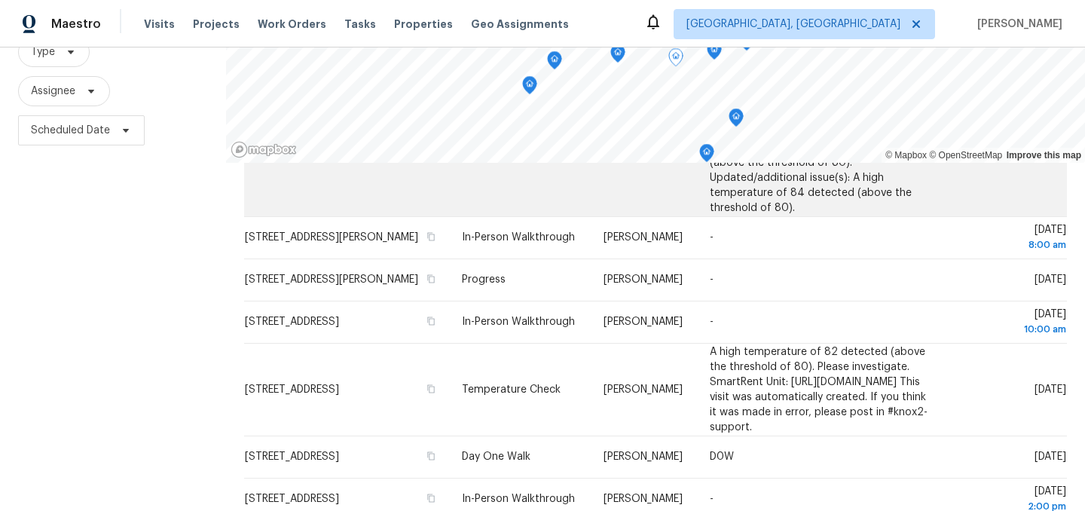
scroll to position [504, 0]
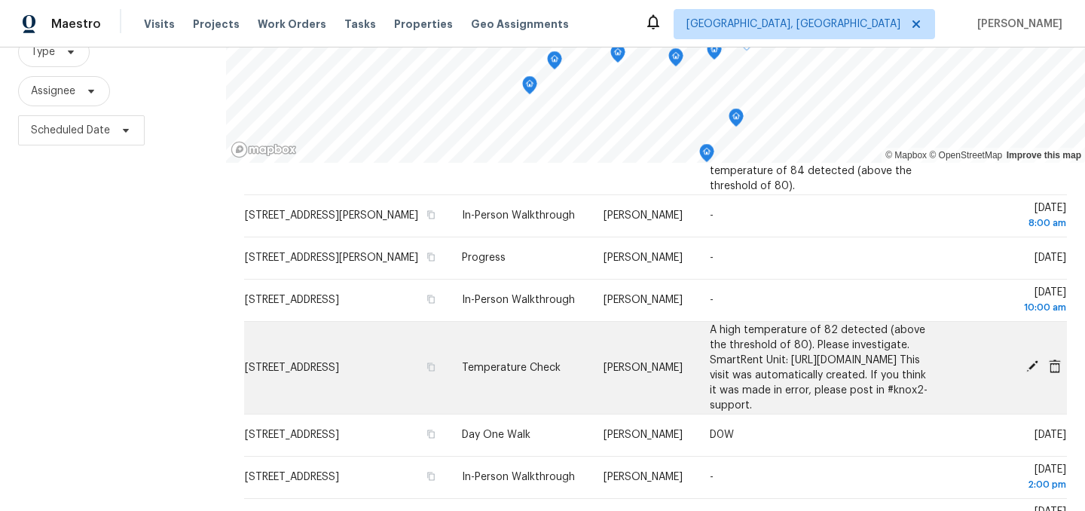
click at [1034, 373] on icon at bounding box center [1033, 367] width 14 height 14
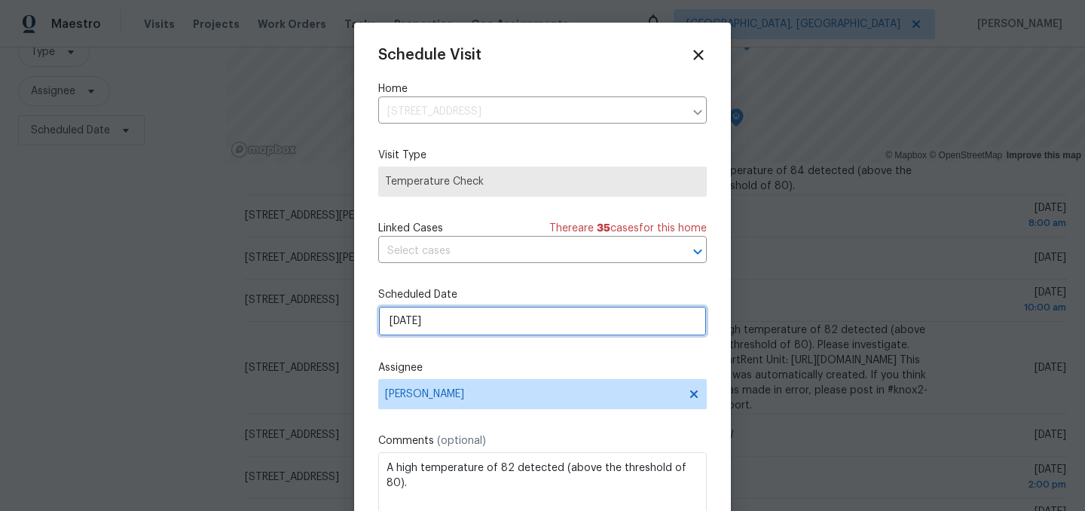
click at [477, 320] on input "9/8/2025" at bounding box center [542, 321] width 329 height 30
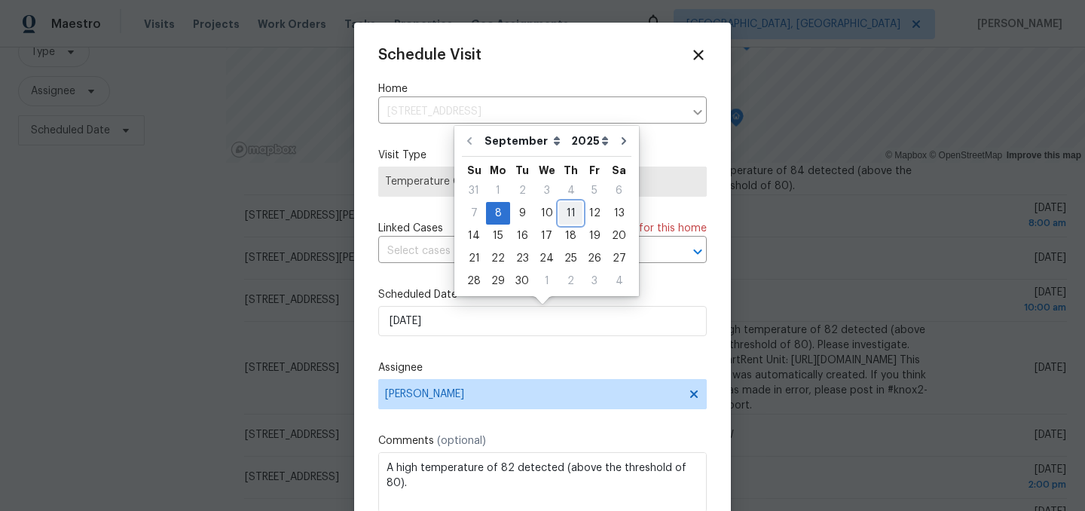
click at [566, 211] on div "11" at bounding box center [570, 213] width 23 height 21
type input "9/11/2025"
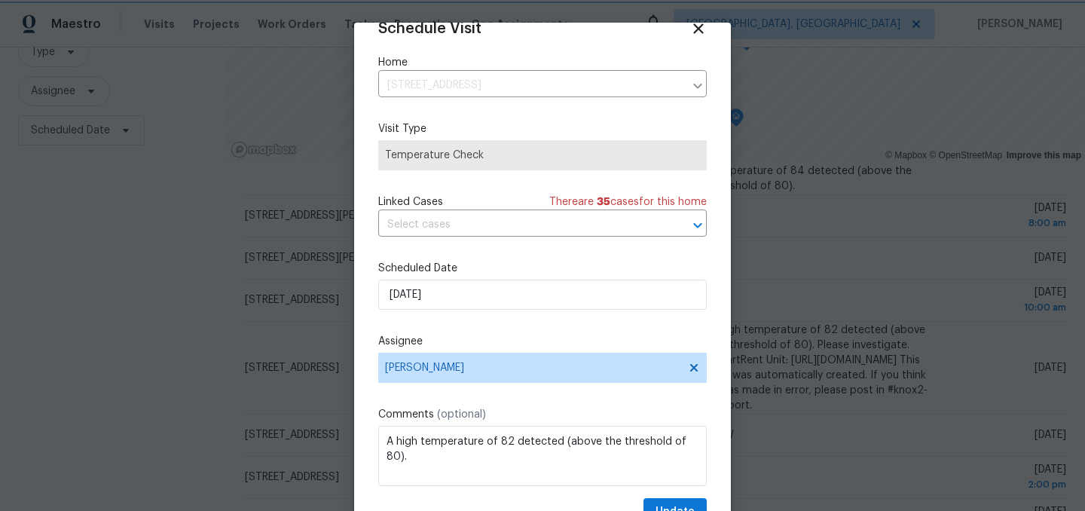
scroll to position [62, 0]
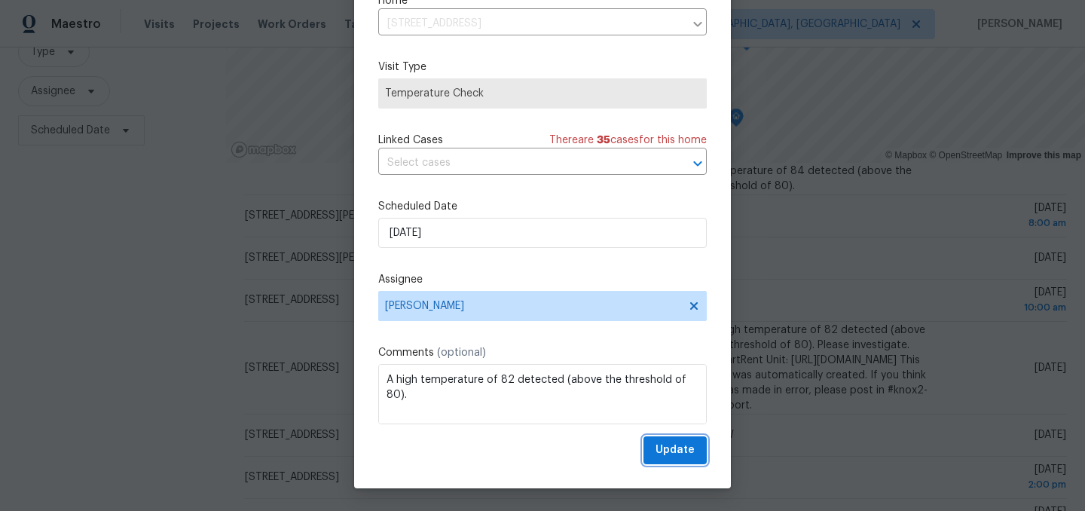
click at [672, 447] on span "Update" at bounding box center [675, 450] width 39 height 19
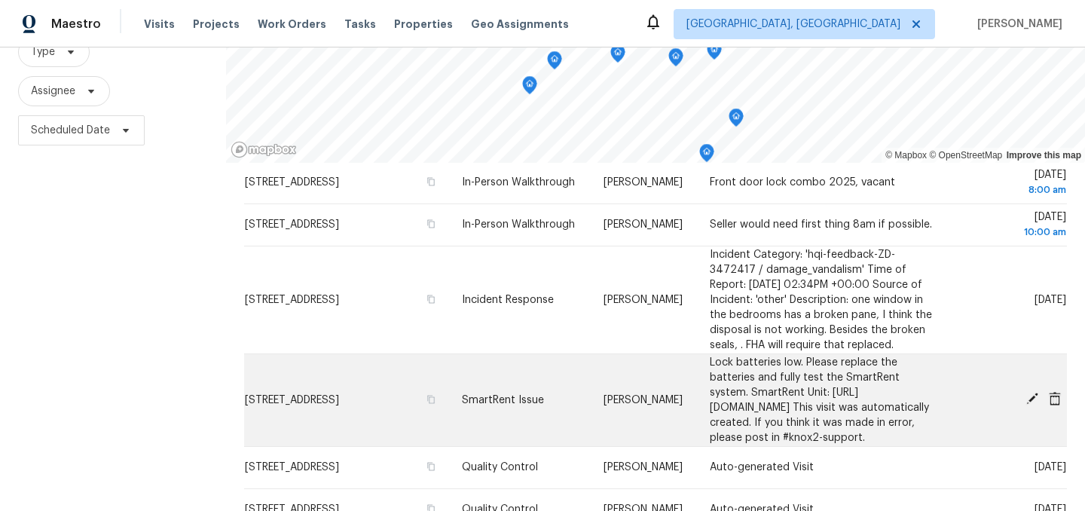
scroll to position [216, 0]
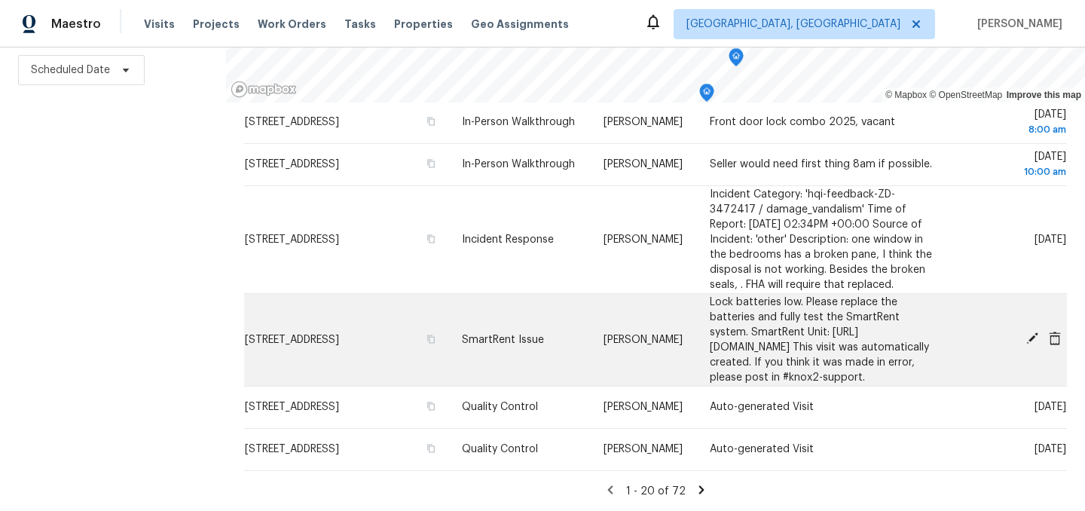
click at [1032, 332] on icon at bounding box center [1033, 338] width 12 height 12
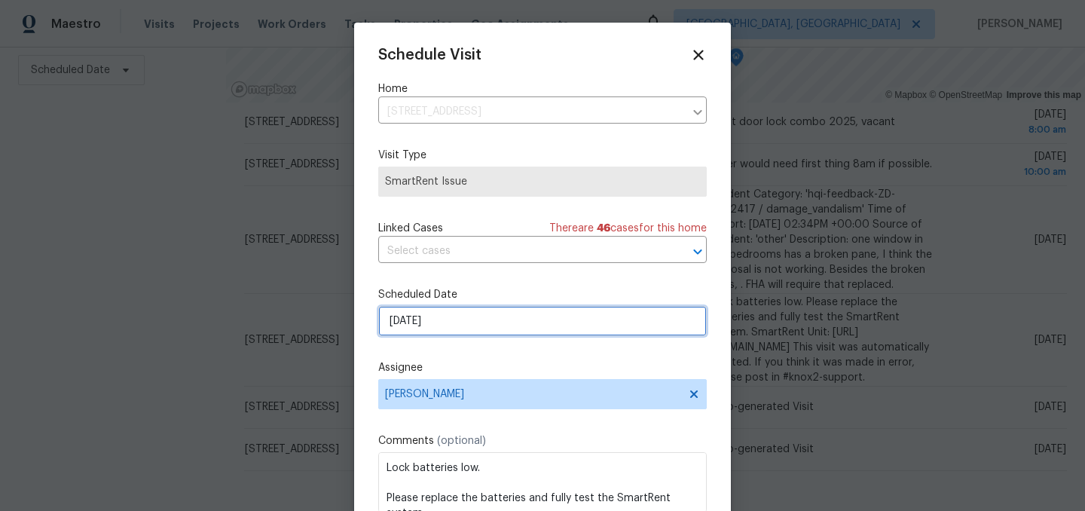
click at [467, 329] on input "9/9/2025" at bounding box center [542, 321] width 329 height 30
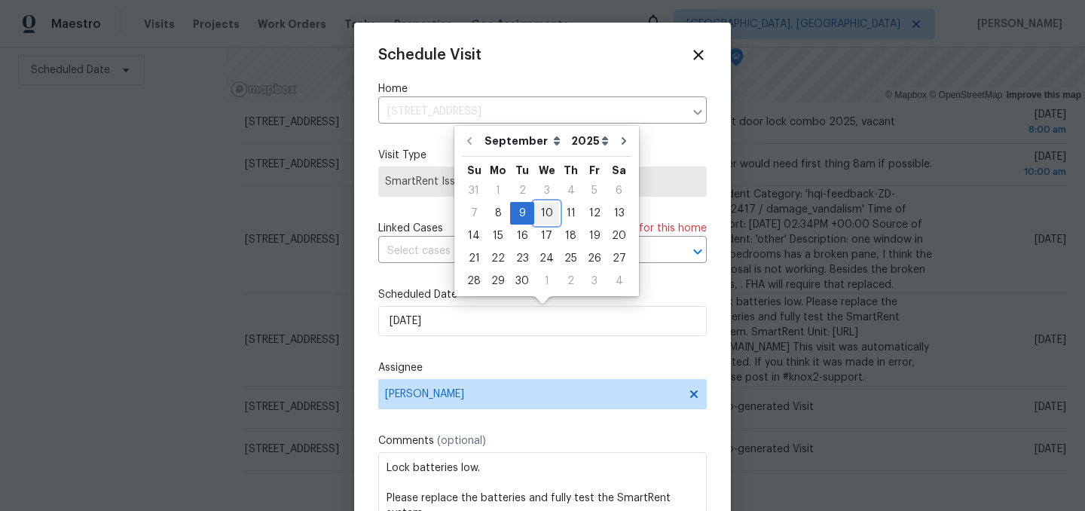
click at [551, 210] on div "10" at bounding box center [546, 213] width 25 height 21
type input "9/10/2025"
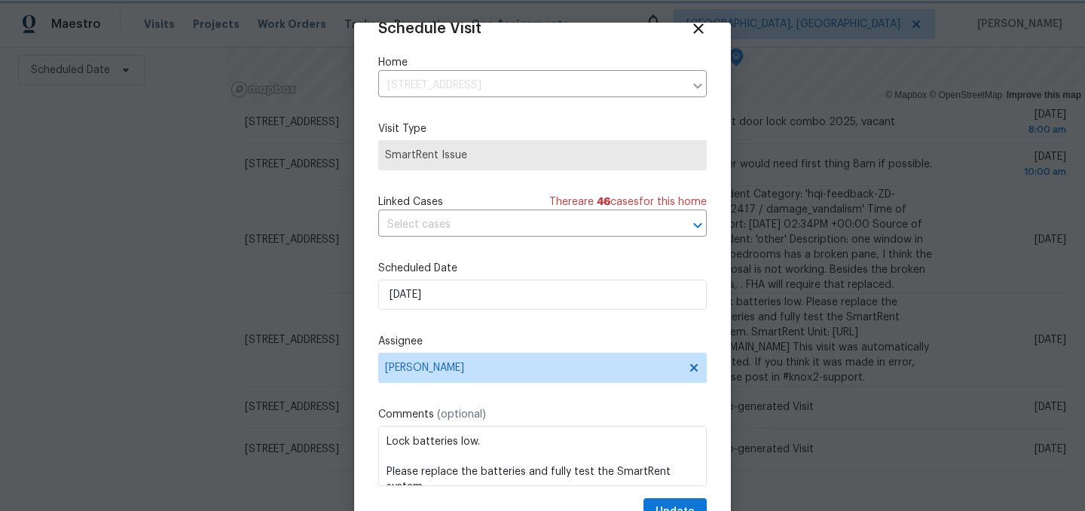
scroll to position [62, 0]
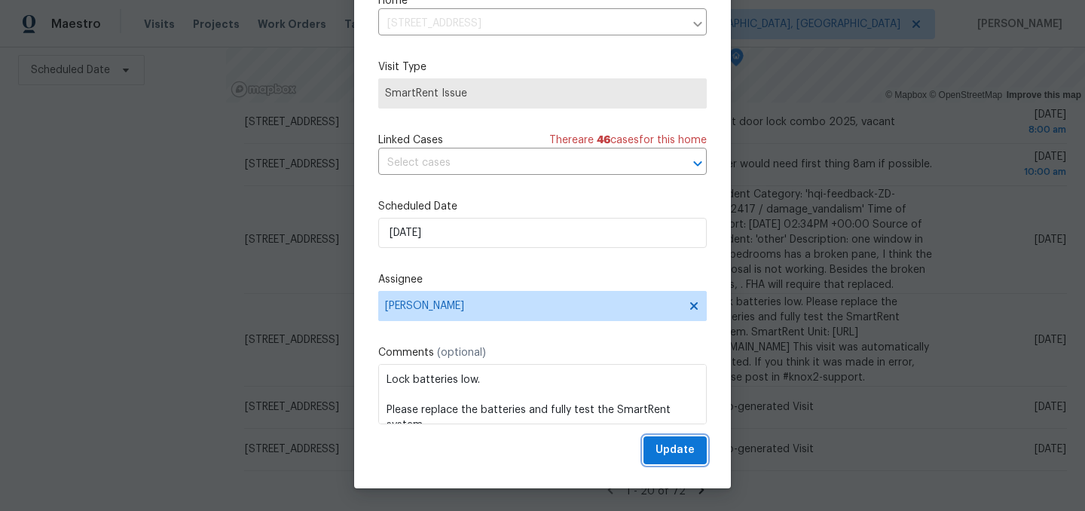
click at [681, 445] on span "Update" at bounding box center [675, 450] width 39 height 19
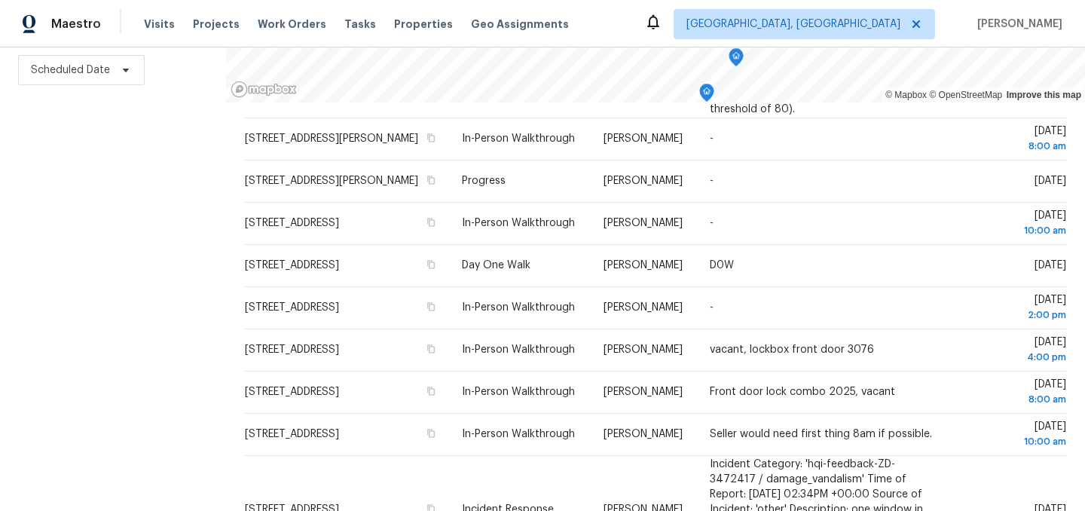
scroll to position [534, 0]
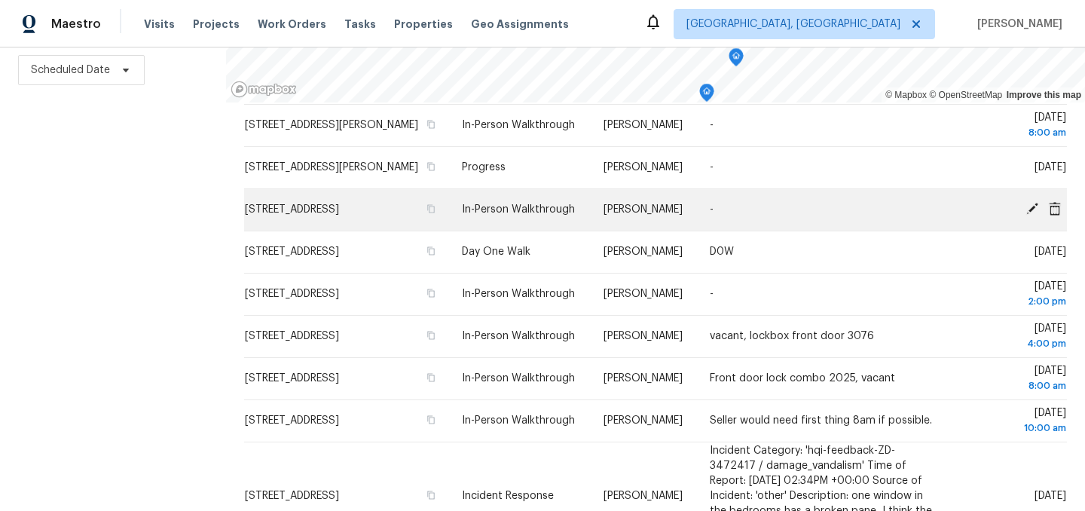
click at [339, 215] on span "2752 N Keystone Ave, Indianapolis, IN 46218" at bounding box center [292, 209] width 94 height 11
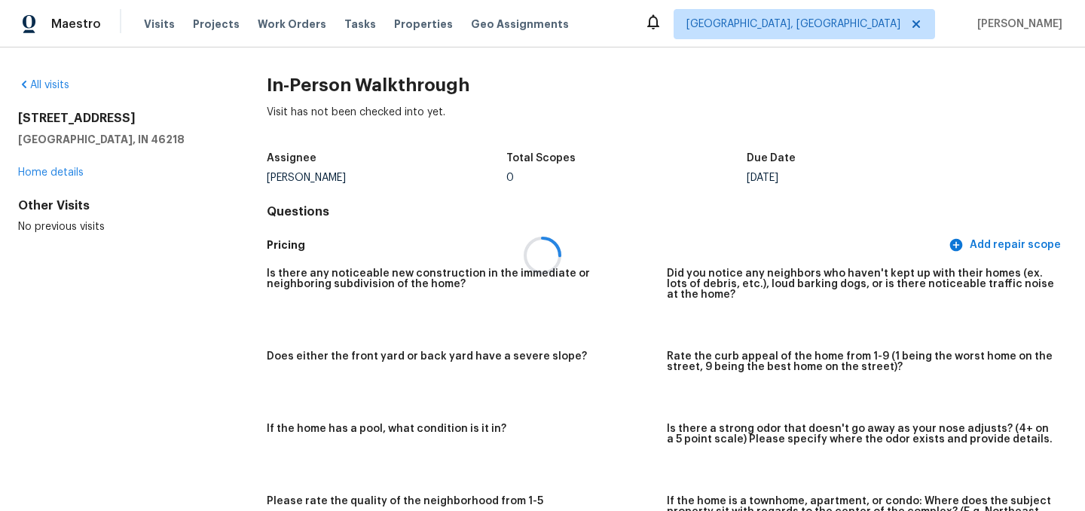
click at [55, 171] on div at bounding box center [542, 255] width 1085 height 511
click at [61, 176] on link "Home details" at bounding box center [51, 172] width 66 height 11
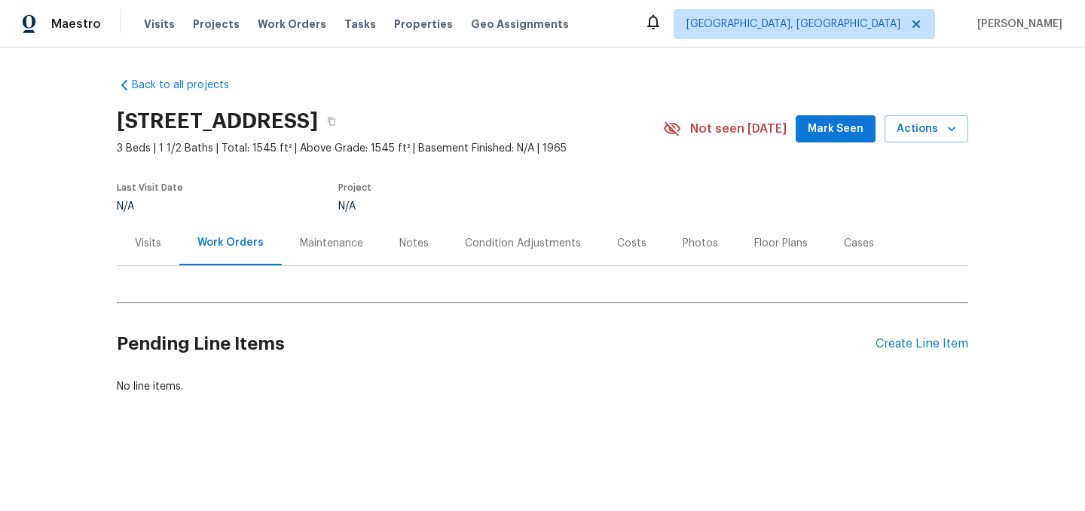
click at [143, 244] on div "Visits" at bounding box center [148, 243] width 26 height 15
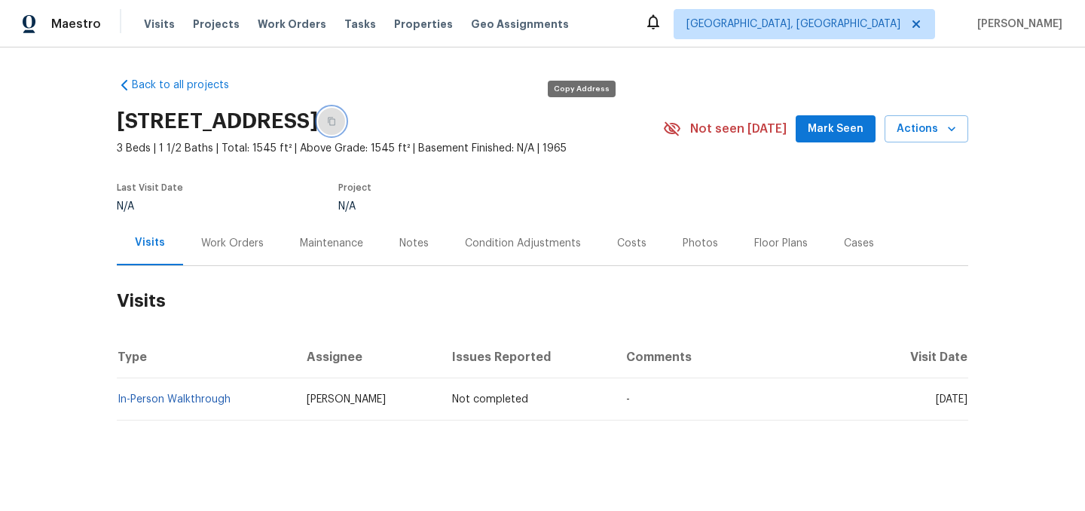
click at [345, 122] on button "button" at bounding box center [331, 121] width 27 height 27
click at [155, 26] on span "Visits" at bounding box center [159, 24] width 31 height 15
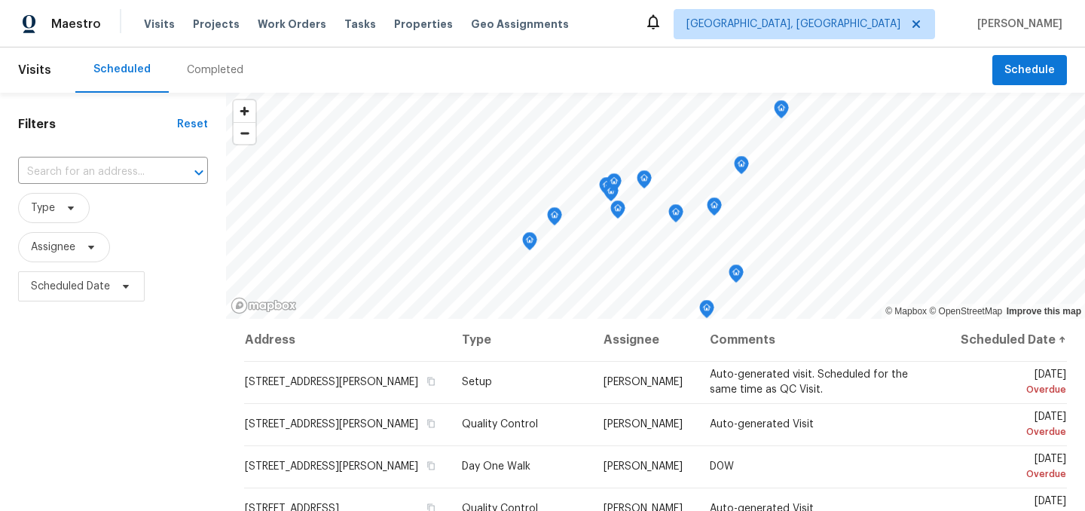
scroll to position [20, 0]
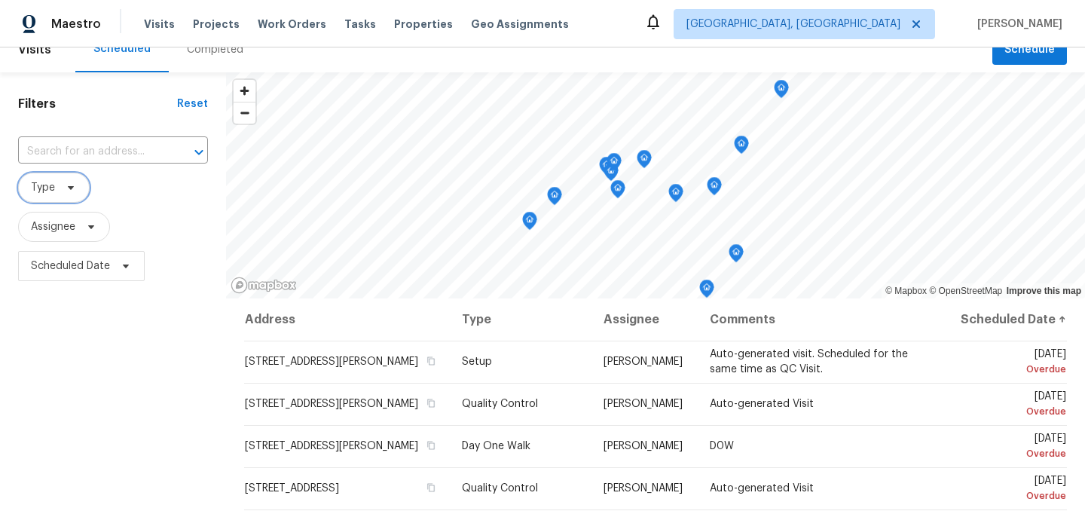
click at [60, 188] on span at bounding box center [68, 188] width 17 height 12
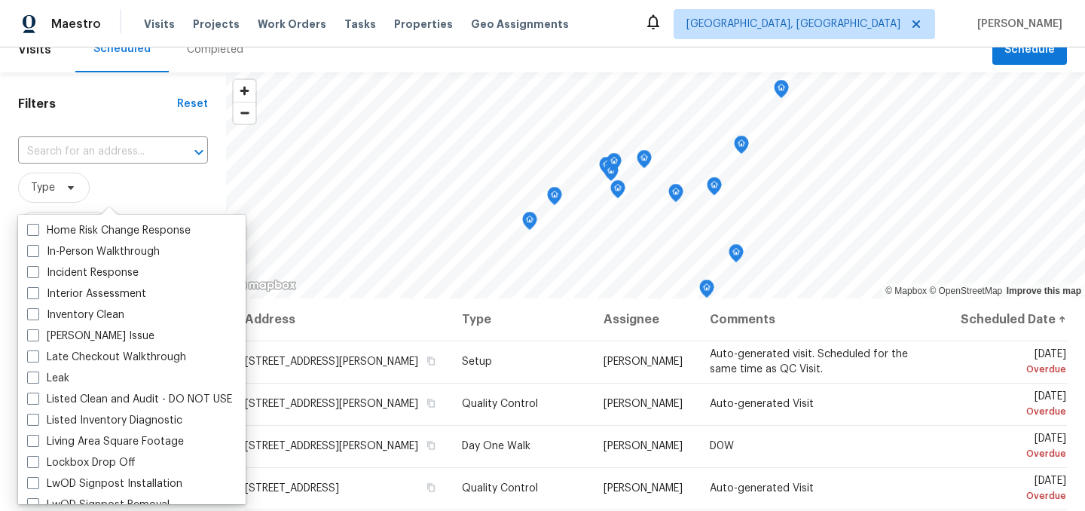
scroll to position [1281, 0]
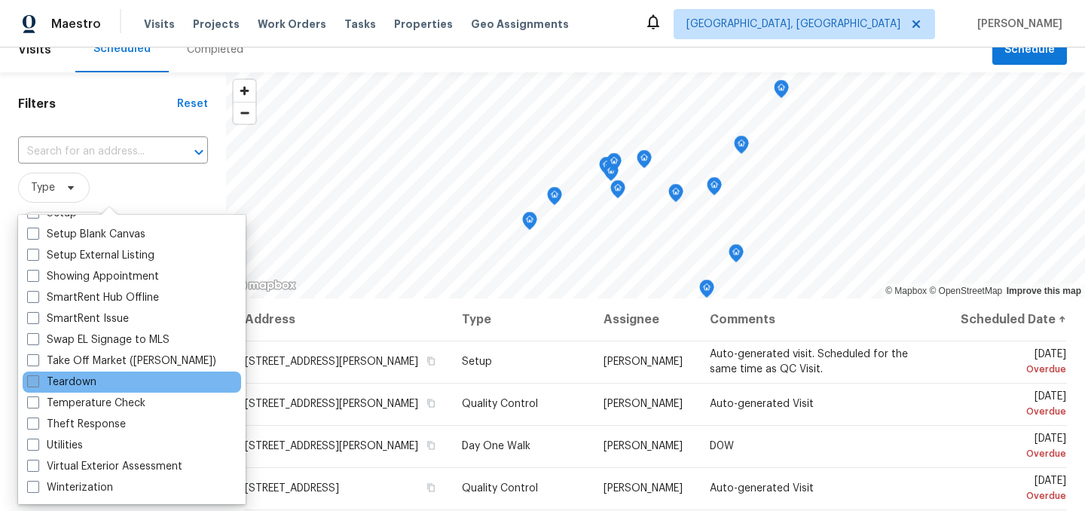
click at [72, 379] on label "Teardown" at bounding box center [61, 382] width 69 height 15
click at [37, 379] on input "Teardown" at bounding box center [32, 380] width 10 height 10
checkbox input "true"
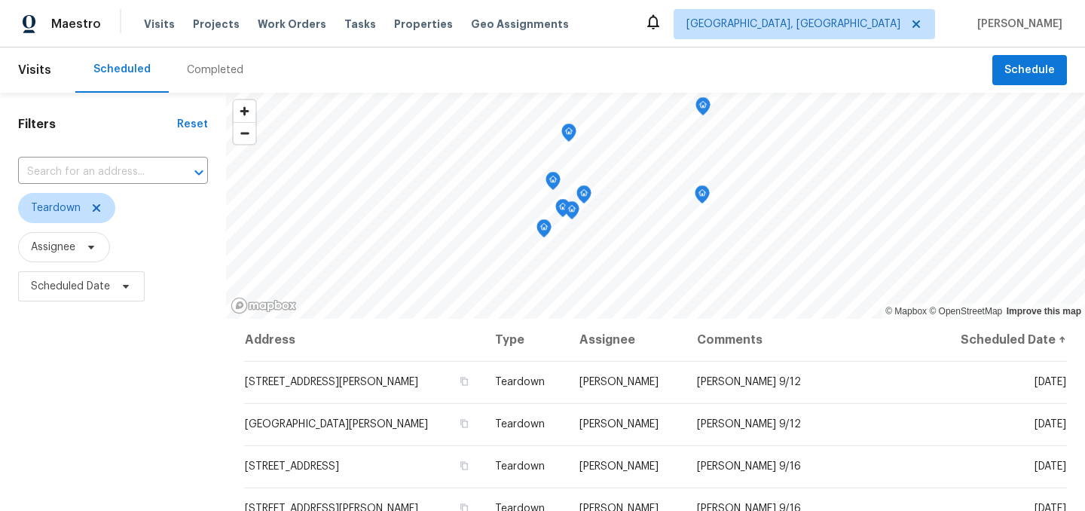
click at [90, 424] on div "Filters Reset ​ Teardown Assignee Scheduled Date" at bounding box center [113, 410] width 226 height 635
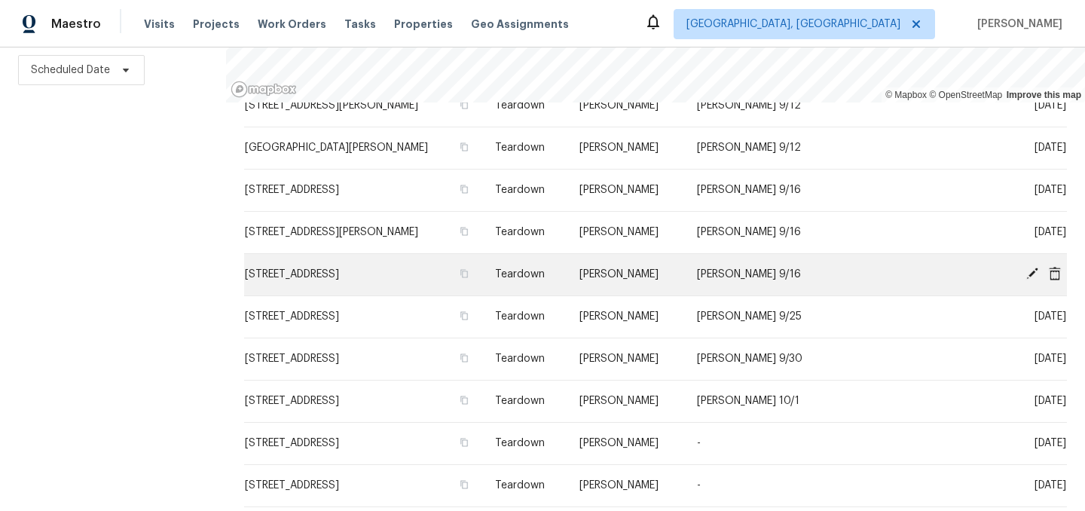
scroll to position [68, 0]
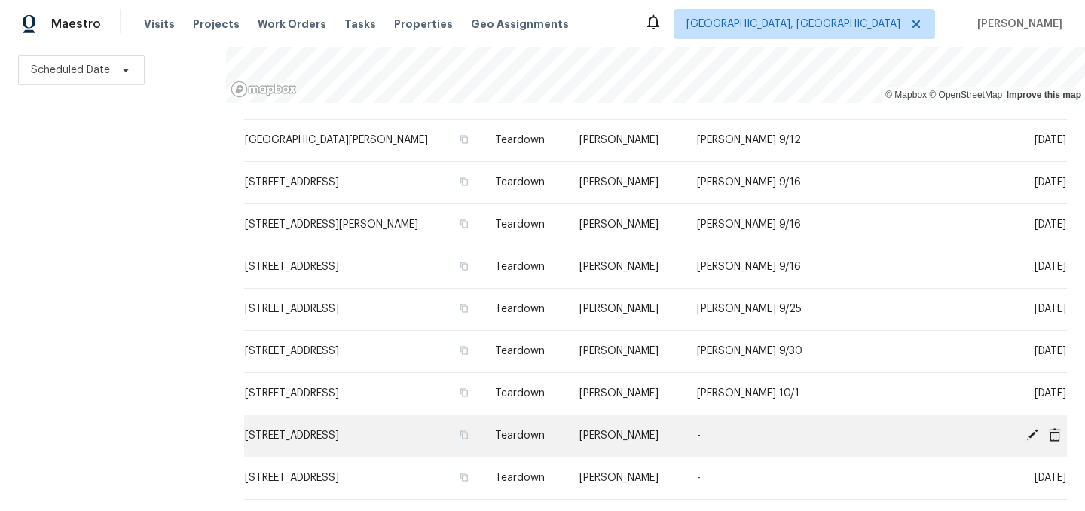
click at [1029, 433] on icon at bounding box center [1033, 435] width 14 height 14
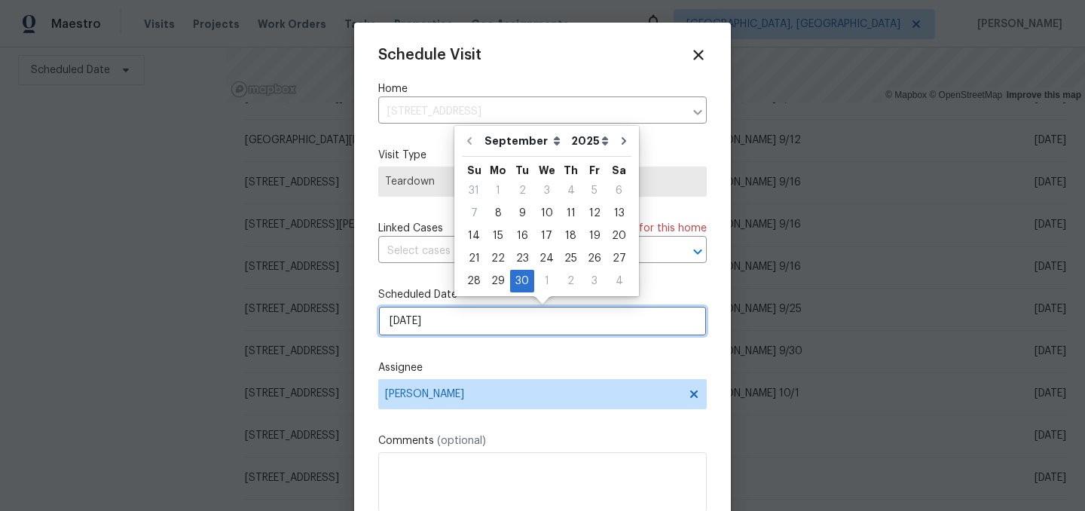
click at [469, 321] on input "9/30/2025" at bounding box center [542, 321] width 329 height 30
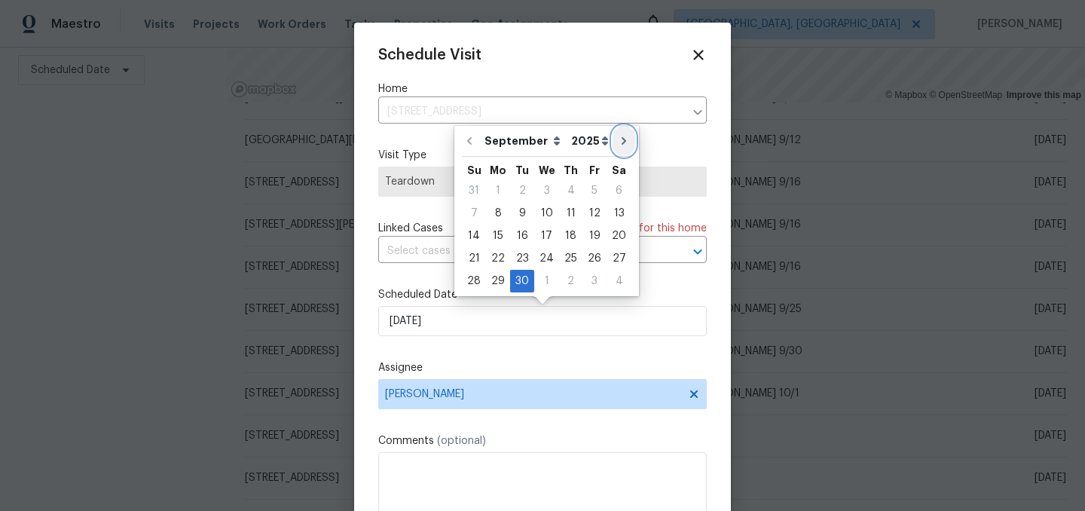
click at [622, 135] on button "Go to next month" at bounding box center [624, 141] width 23 height 30
type input "10/30/2025"
select select "9"
click at [589, 188] on div "3" at bounding box center [595, 190] width 25 height 21
type input "10/3/2025"
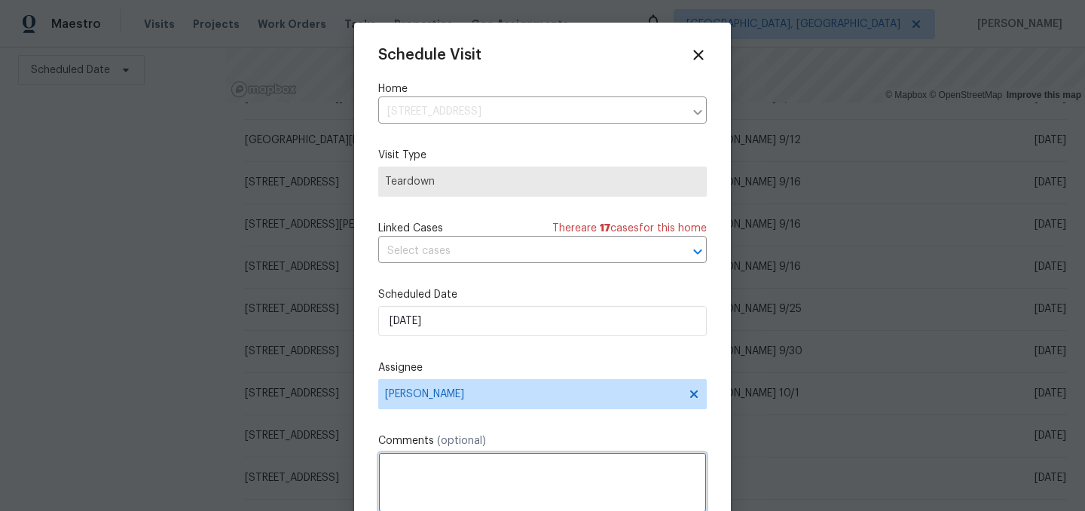
click at [421, 461] on textarea at bounding box center [542, 482] width 329 height 60
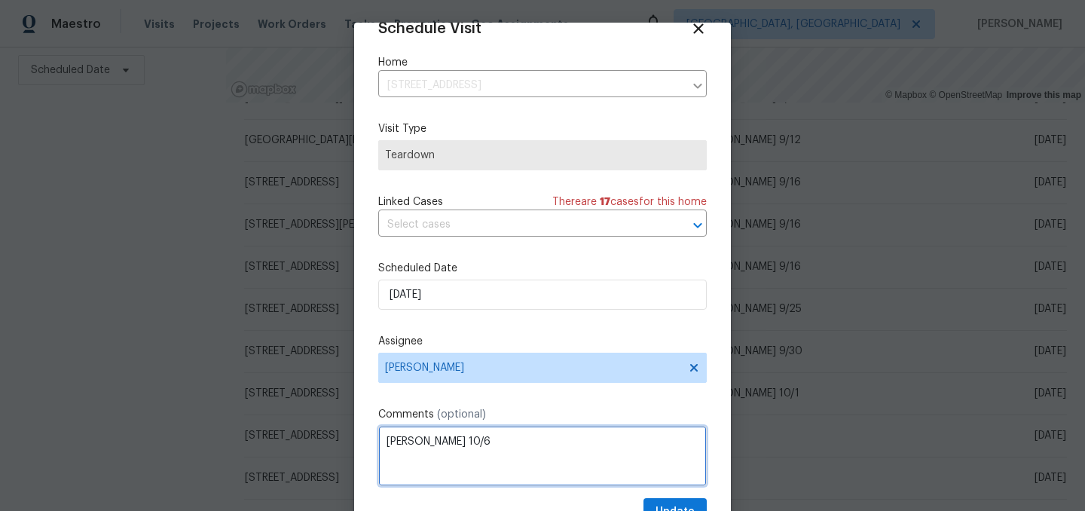
scroll to position [62, 0]
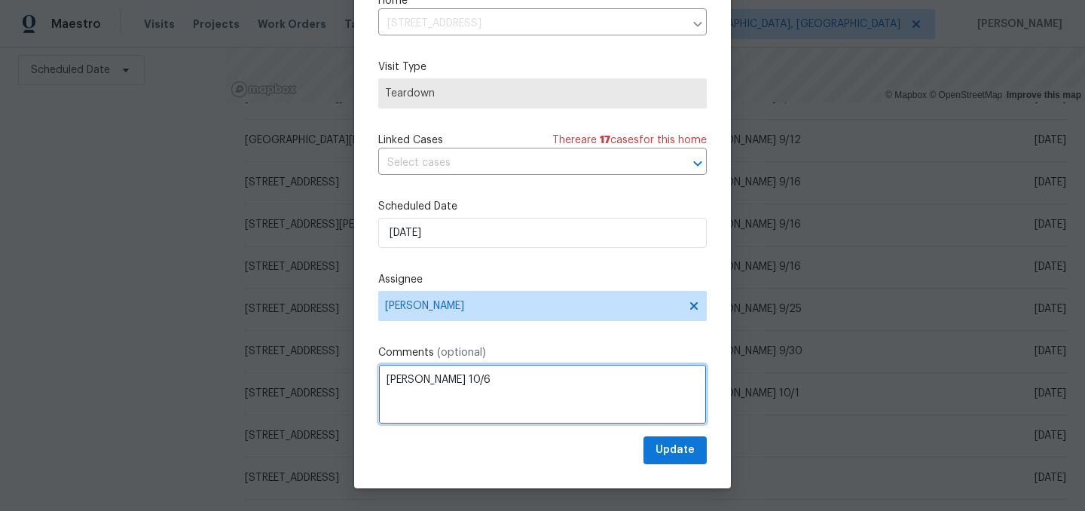
type textarea "COE 10/6"
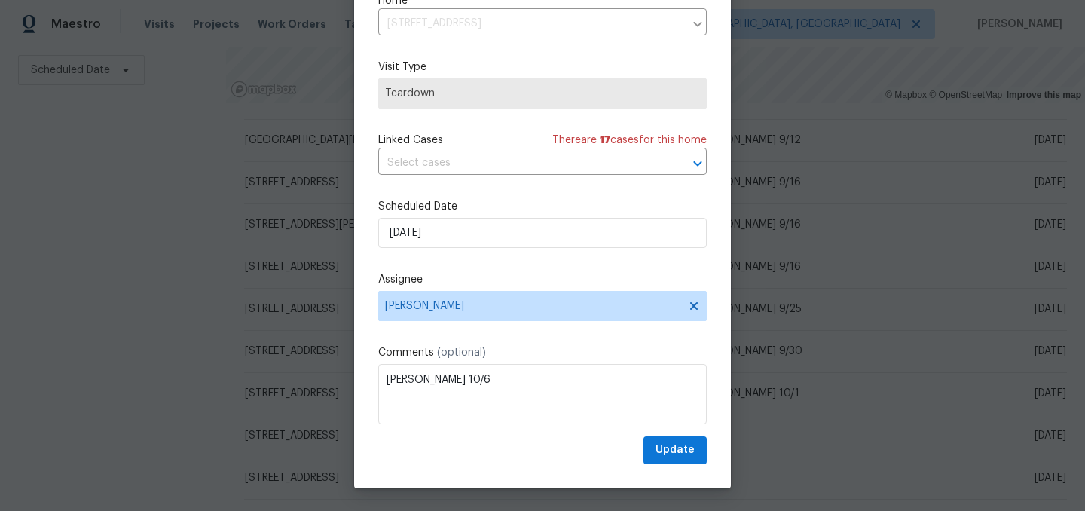
click at [656, 465] on div "Schedule Visit Home 6766 Wimbledon Dr, Zionsville, IN 46077 ​ Visit Type Teardo…" at bounding box center [542, 225] width 377 height 528
click at [669, 451] on span "Update" at bounding box center [675, 450] width 39 height 19
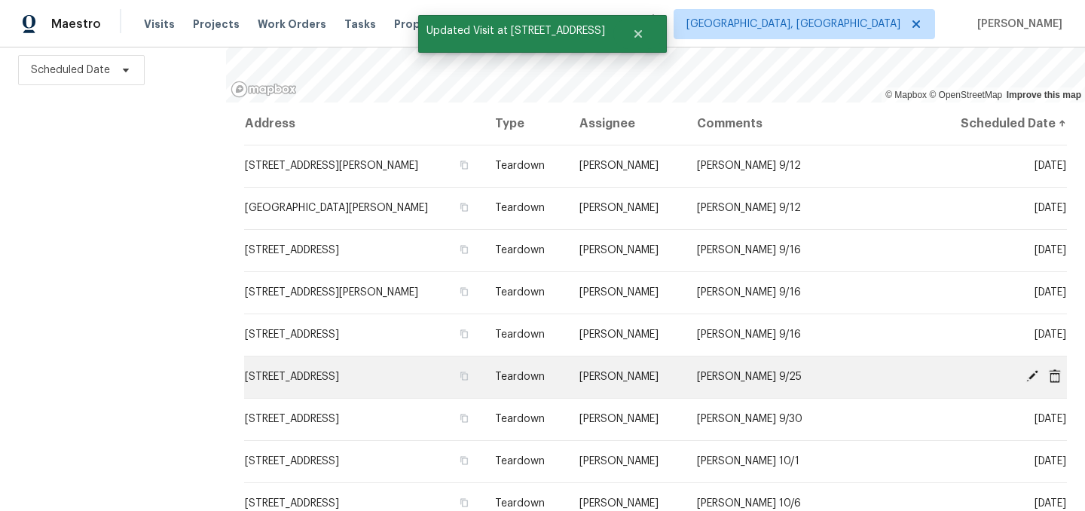
scroll to position [68, 0]
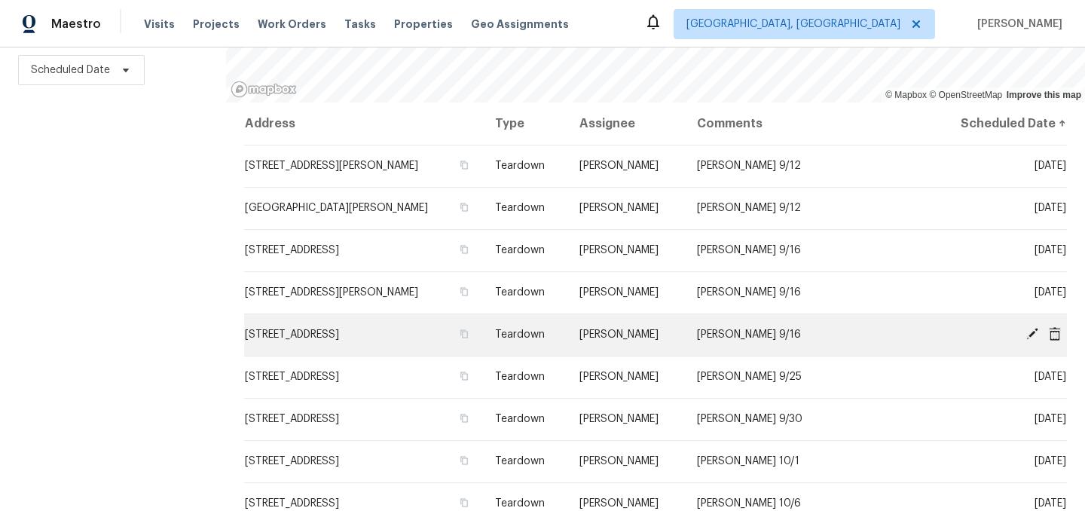
scroll to position [68, 0]
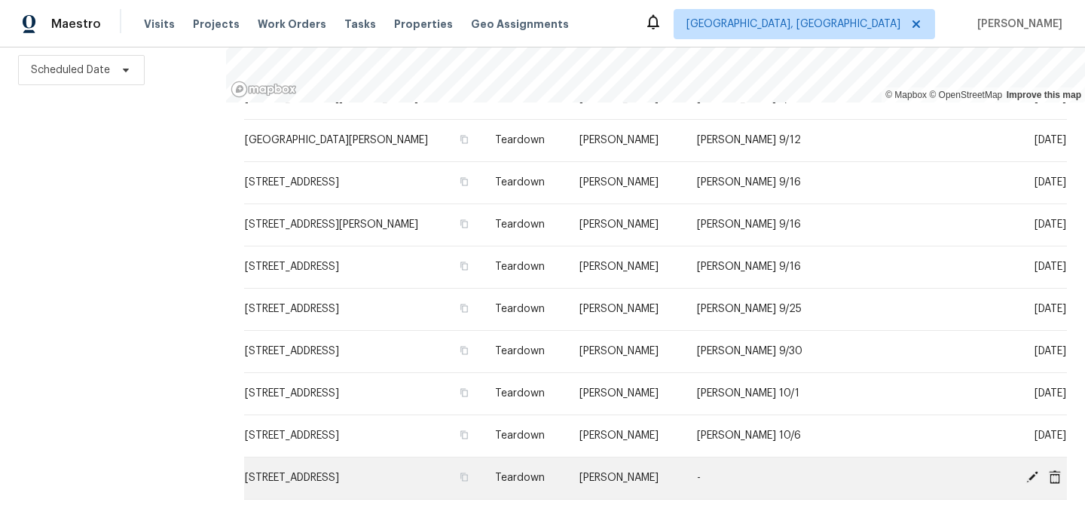
click at [1033, 476] on icon at bounding box center [1033, 477] width 12 height 12
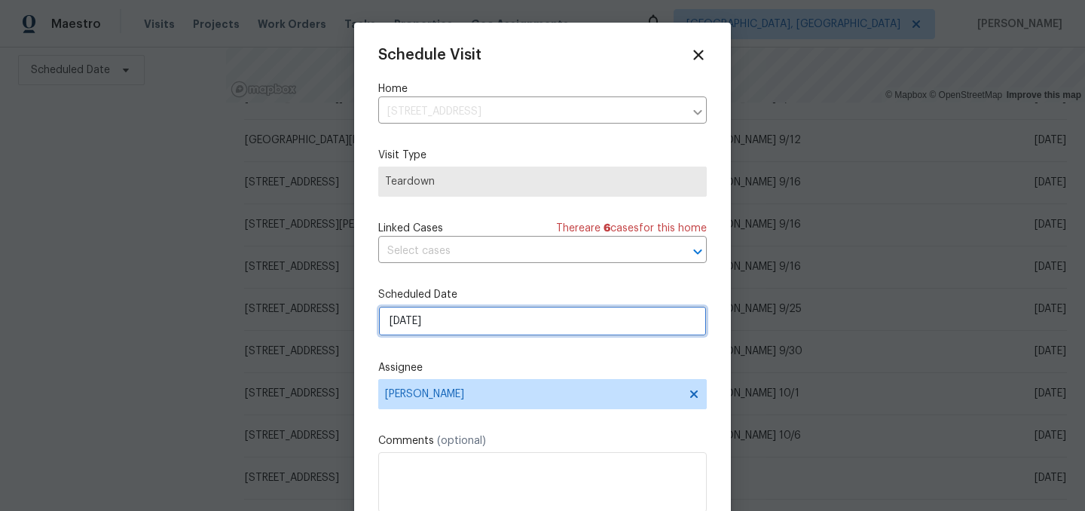
click at [451, 319] on input "[DATE]" at bounding box center [542, 321] width 329 height 30
select select "9"
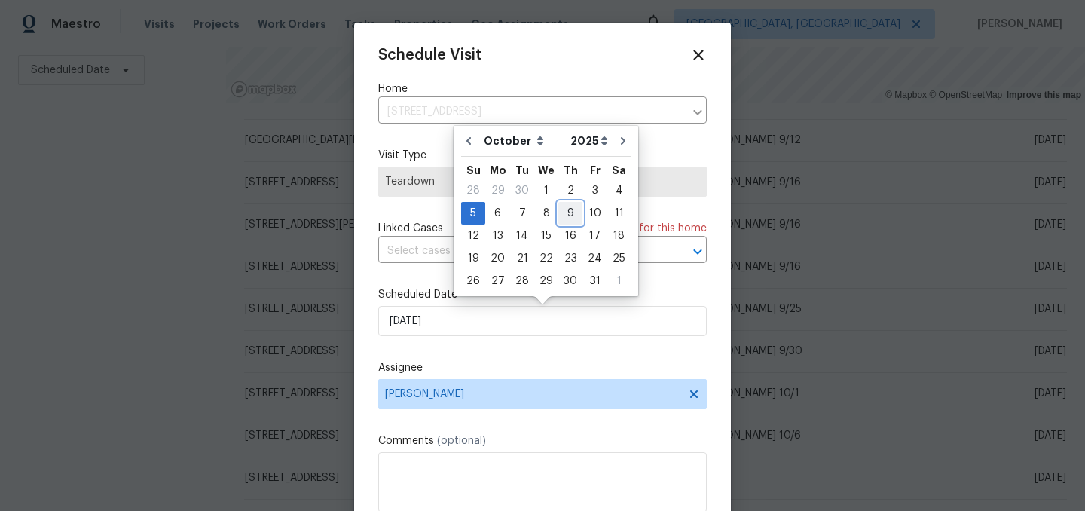
click at [562, 212] on div "9" at bounding box center [571, 213] width 24 height 21
type input "[DATE]"
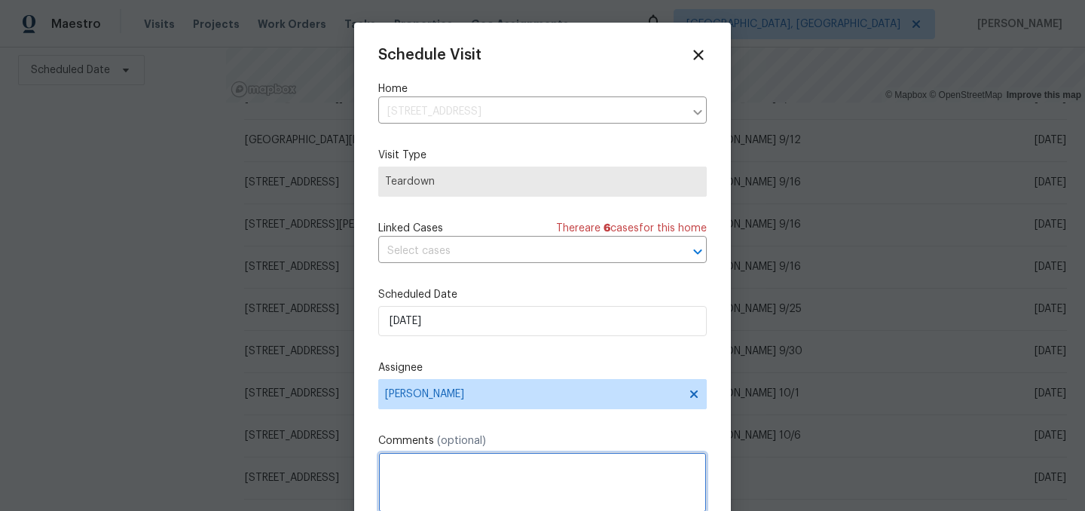
click at [445, 471] on textarea at bounding box center [542, 482] width 329 height 60
type textarea "[PERSON_NAME] 10/10"
click at [551, 419] on div "Schedule Visit Home [STREET_ADDRESS] ​ Visit Type Teardown Linked Cases There a…" at bounding box center [542, 300] width 329 height 506
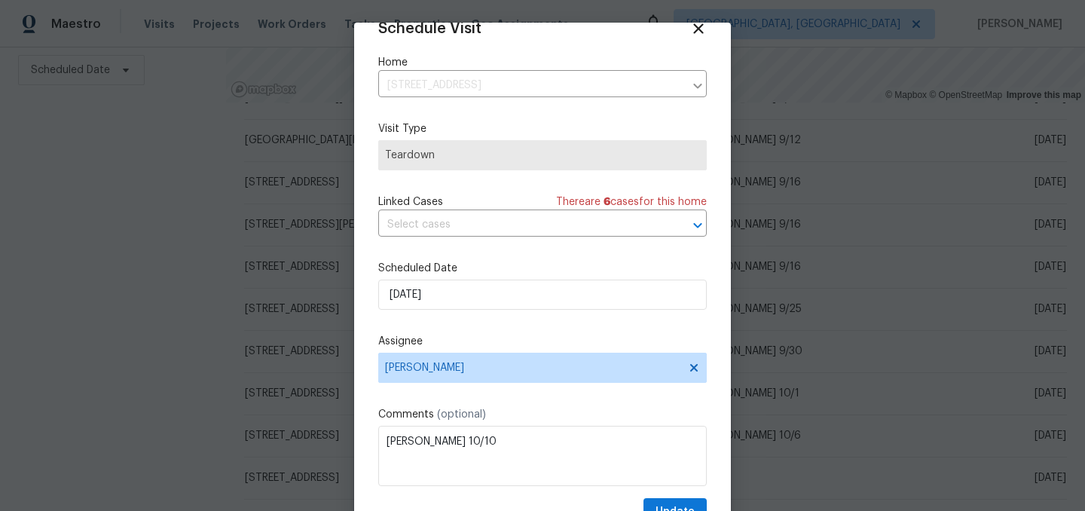
scroll to position [62, 0]
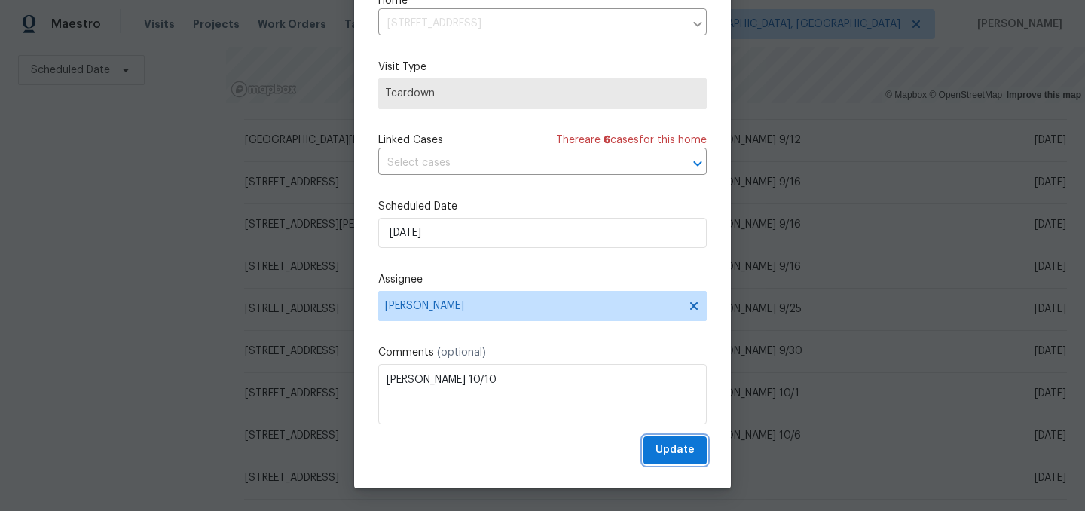
click at [689, 444] on span "Update" at bounding box center [675, 450] width 39 height 19
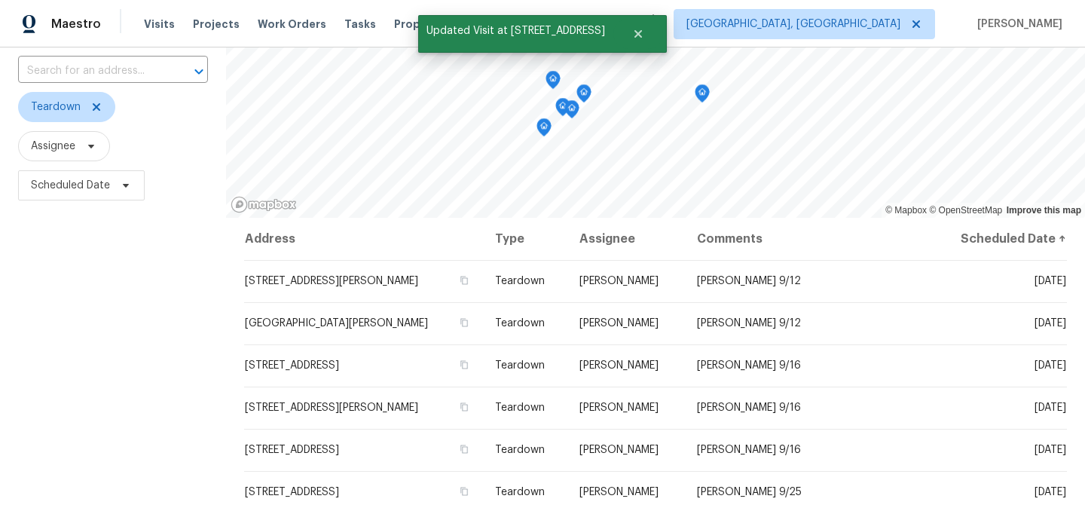
scroll to position [99, 0]
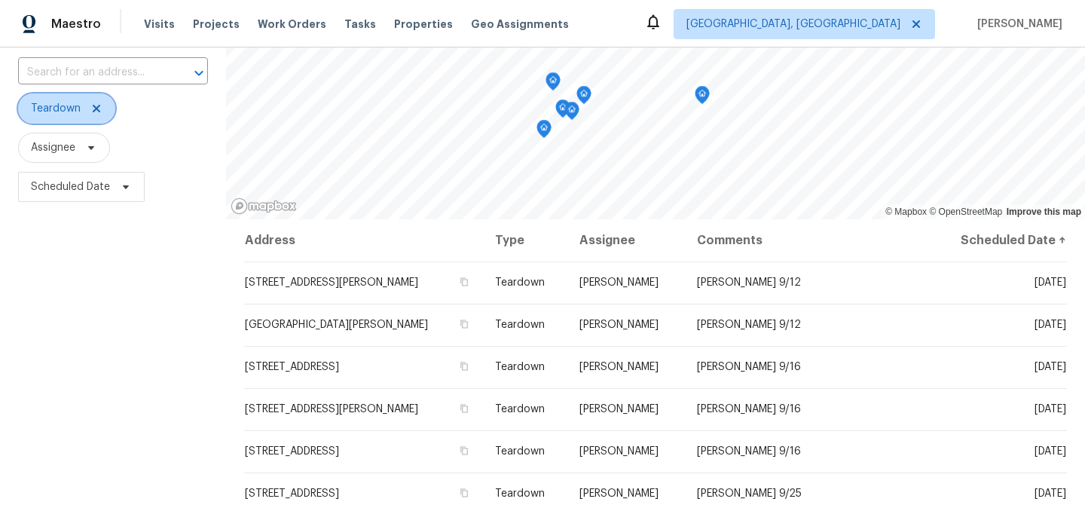
click at [95, 106] on icon at bounding box center [96, 109] width 12 height 12
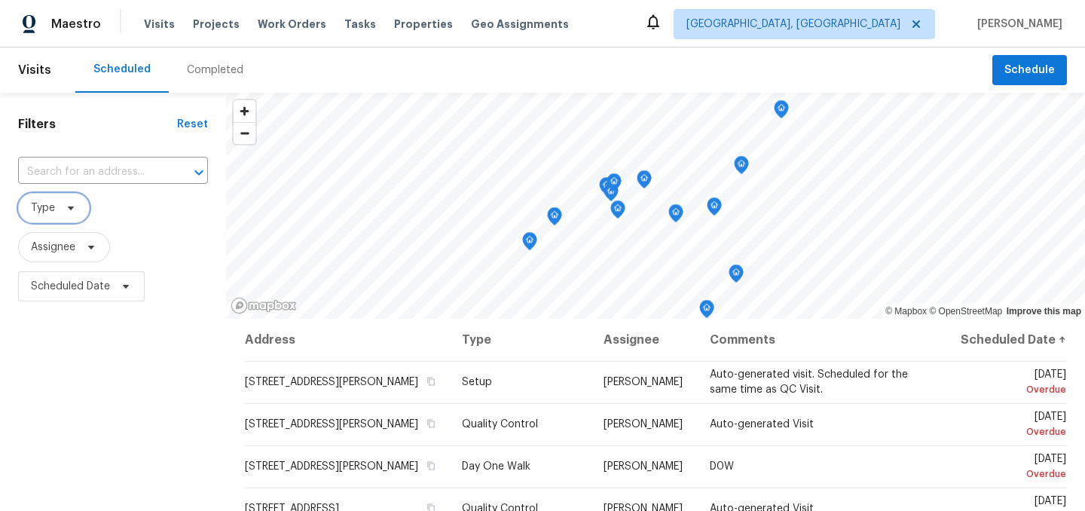
click at [50, 207] on span "Type" at bounding box center [43, 207] width 24 height 15
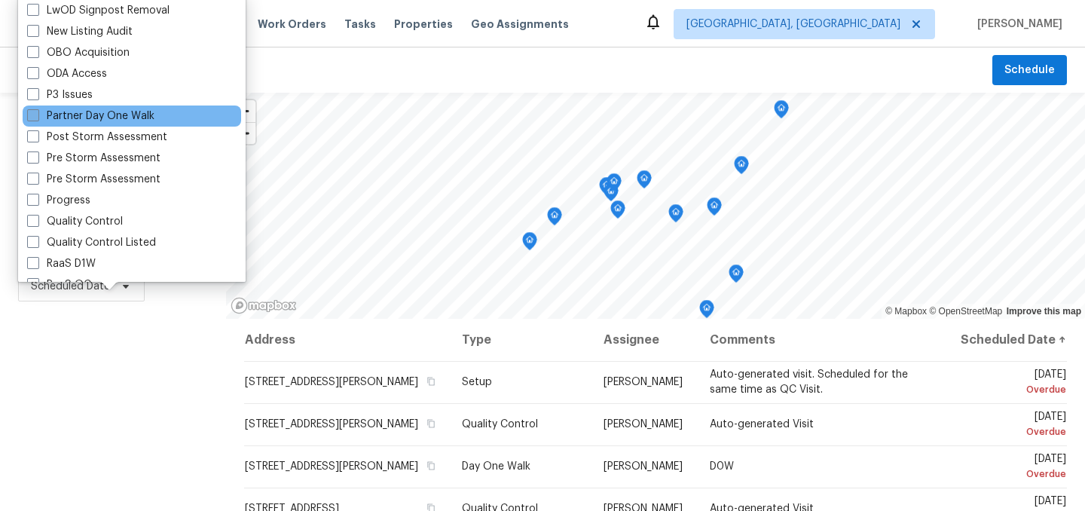
scroll to position [834, 0]
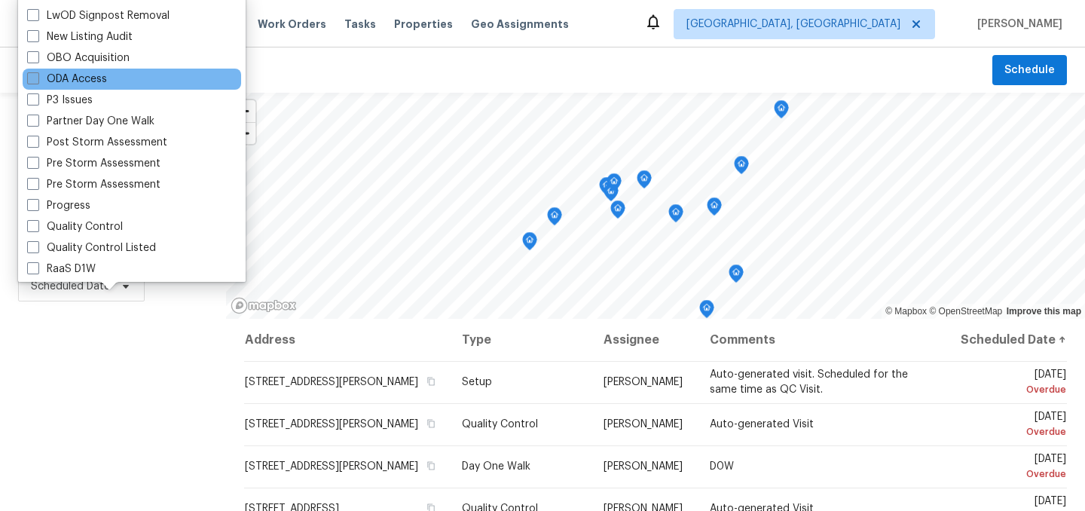
click at [67, 83] on label "ODA Access" at bounding box center [67, 79] width 80 height 15
click at [37, 81] on input "ODA Access" at bounding box center [32, 77] width 10 height 10
checkbox input "true"
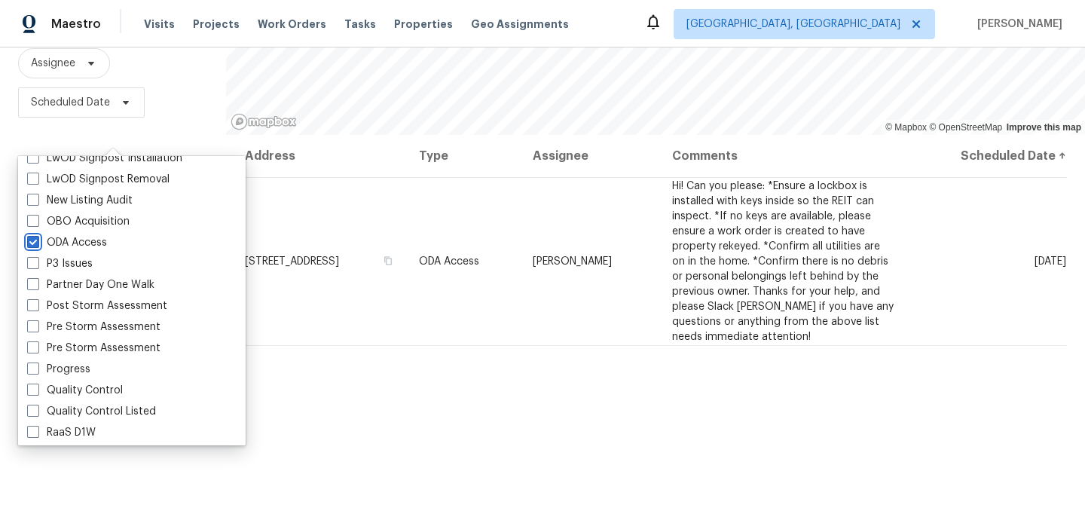
scroll to position [216, 0]
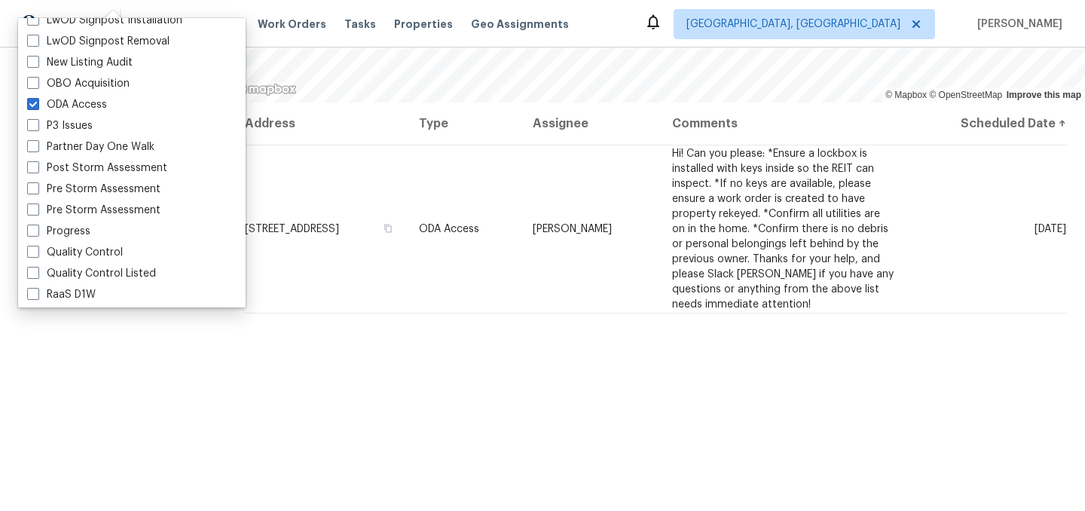
click at [326, 439] on div "Address Type Assignee Comments Scheduled Date ↑ 3644 Whistlewood Ln, Indianapol…" at bounding box center [655, 307] width 859 height 409
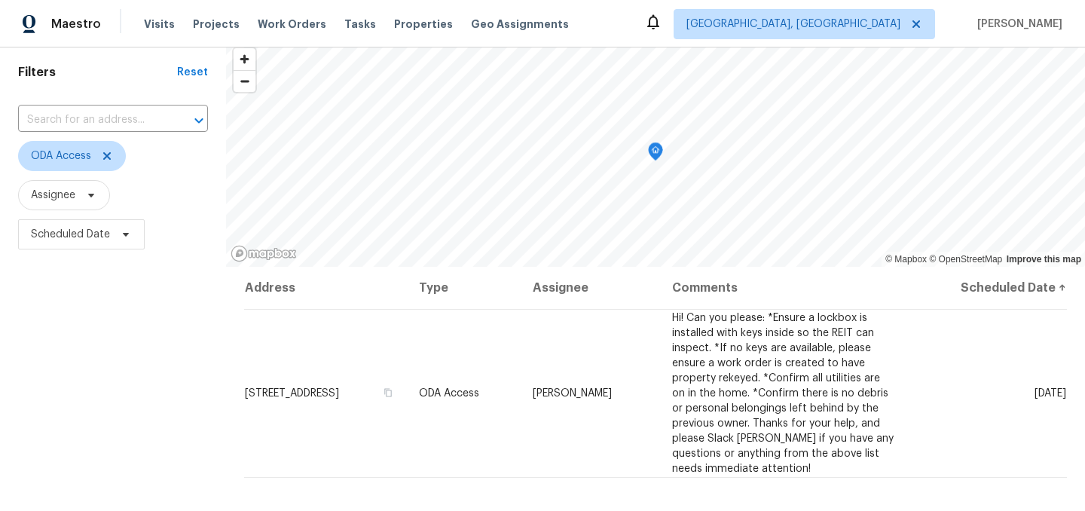
scroll to position [0, 0]
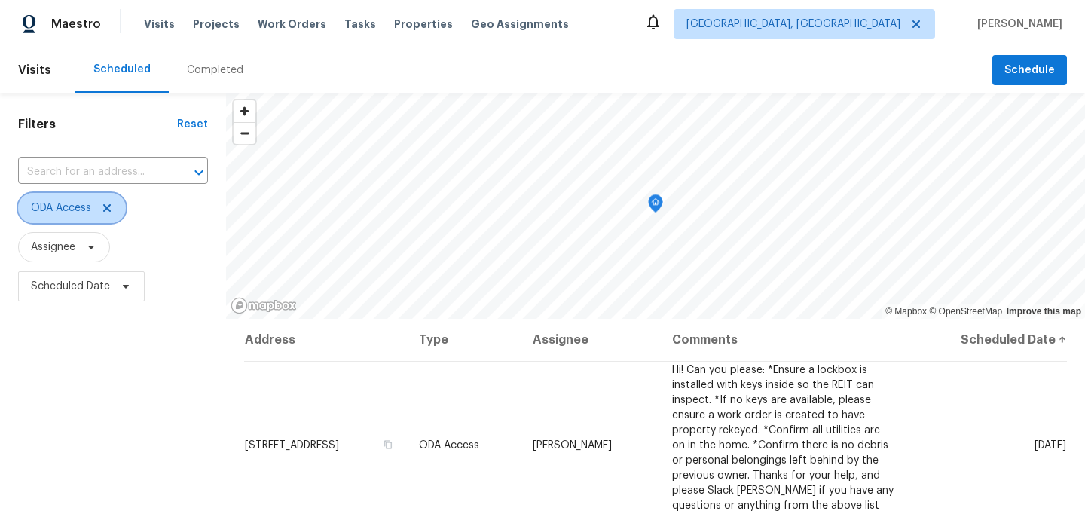
click at [110, 205] on icon at bounding box center [107, 208] width 8 height 8
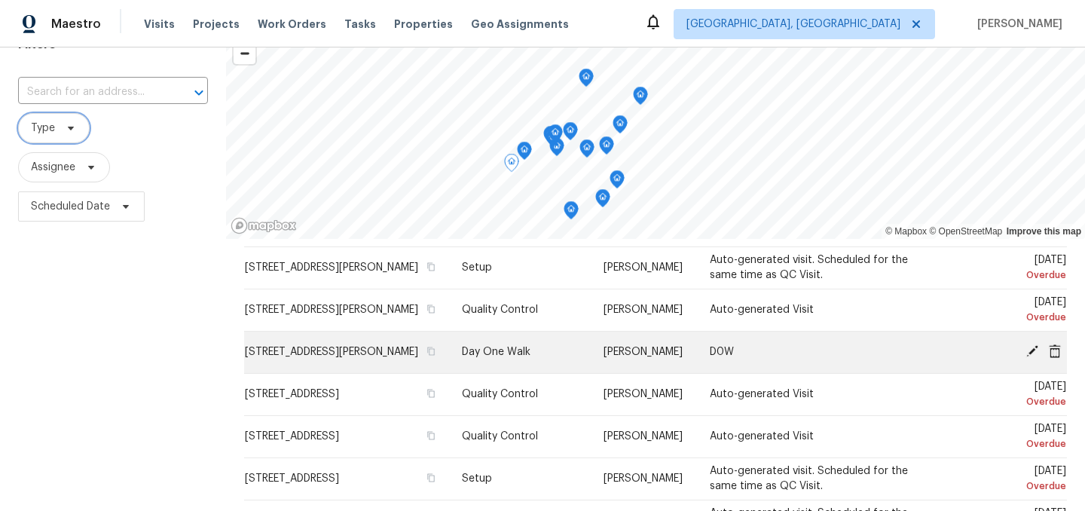
scroll to position [38, 0]
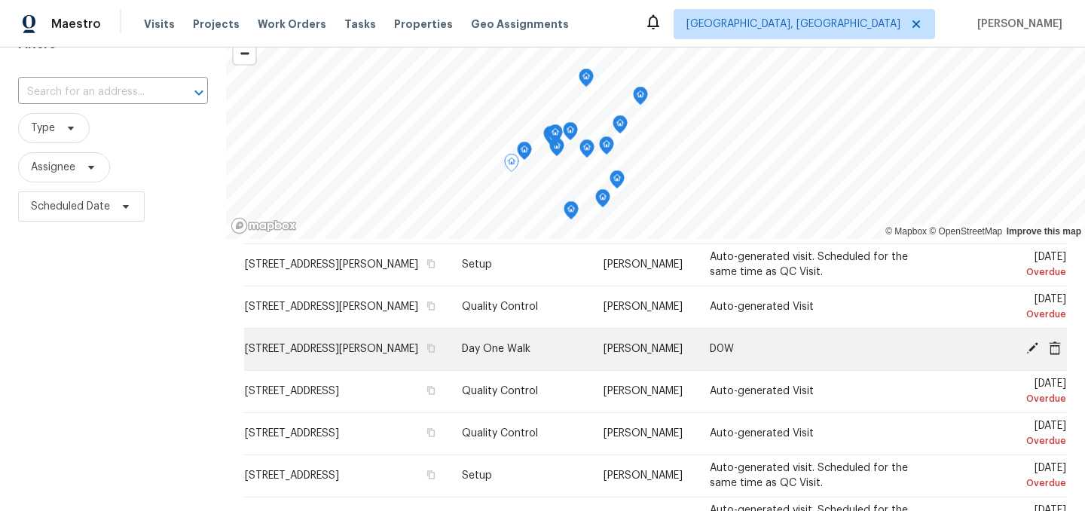
click at [1036, 355] on icon at bounding box center [1033, 348] width 14 height 14
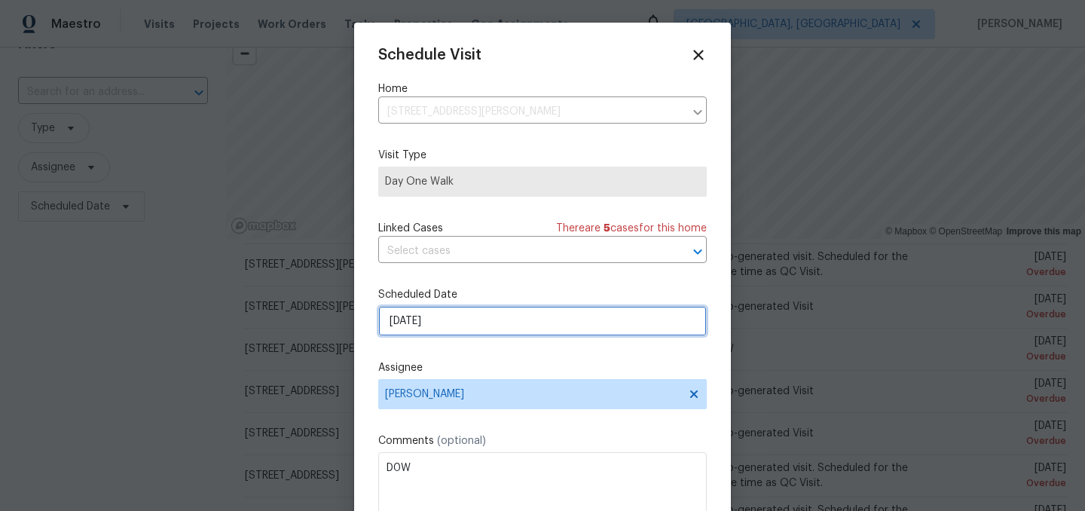
click at [450, 320] on input "9/5/2025" at bounding box center [542, 321] width 329 height 30
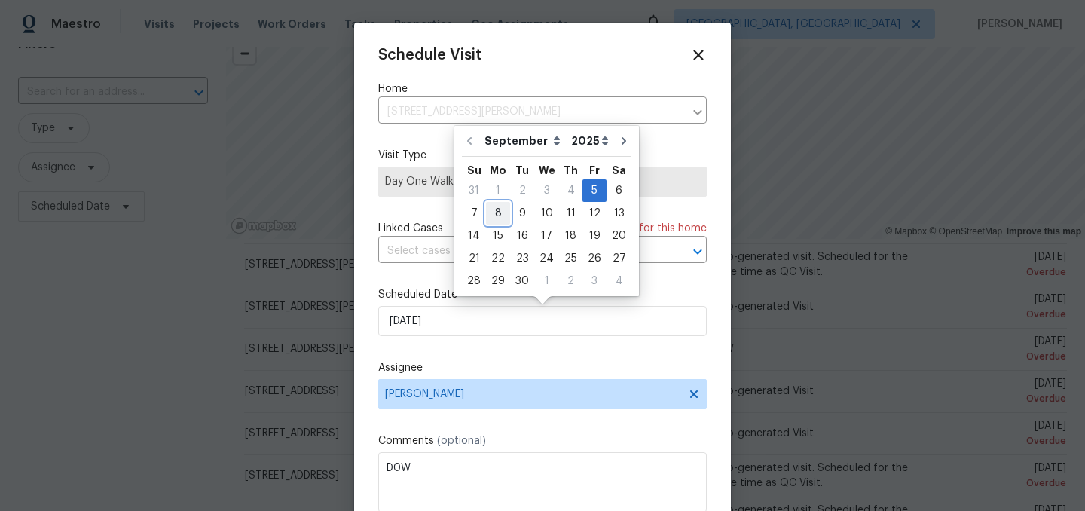
click at [498, 216] on div "8" at bounding box center [498, 213] width 24 height 21
type input "9/8/2025"
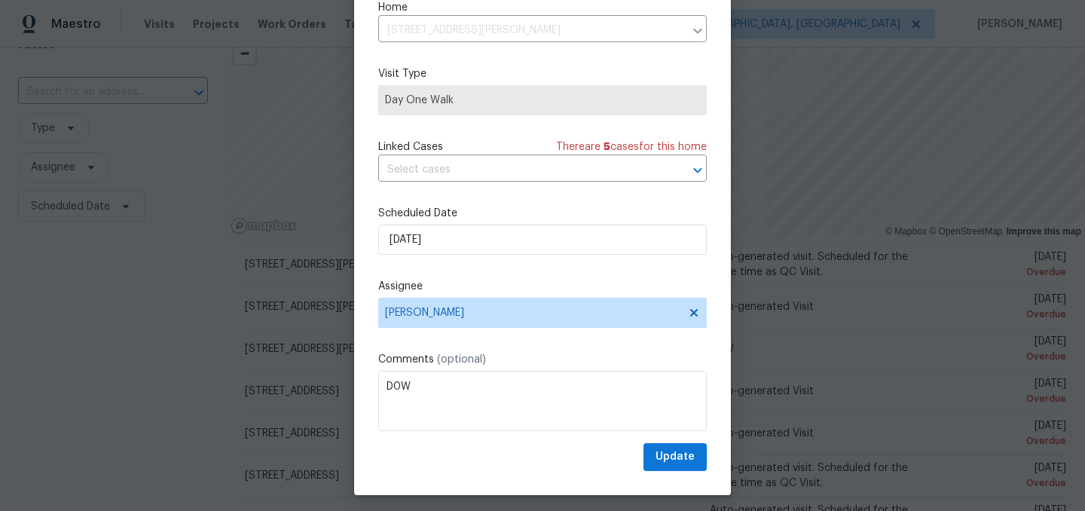
scroll to position [62, 0]
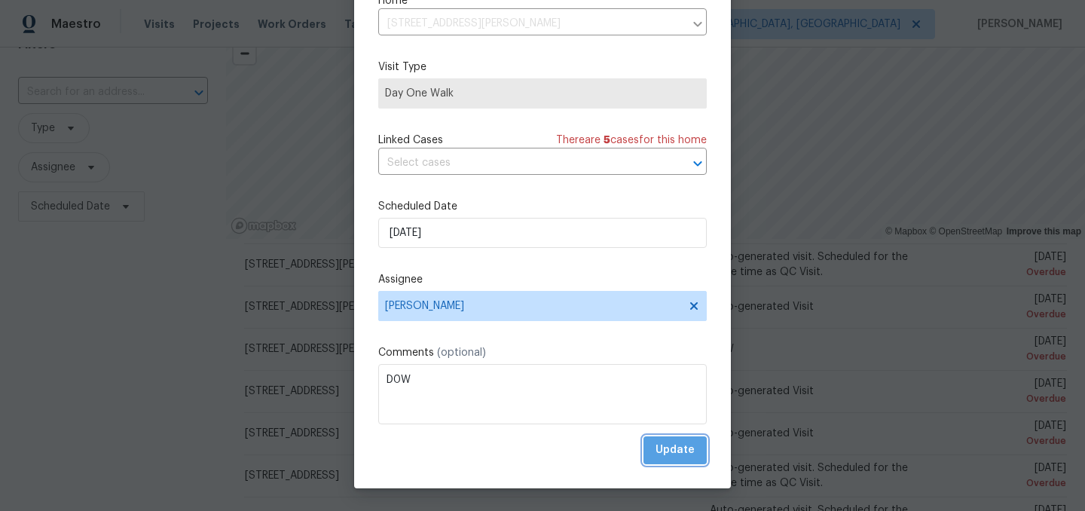
click at [678, 452] on span "Update" at bounding box center [675, 450] width 39 height 19
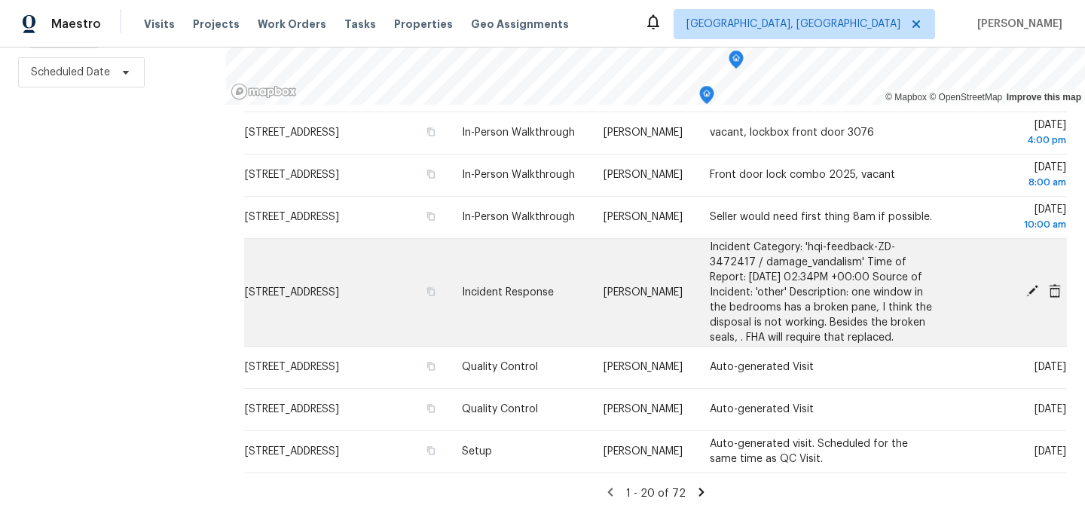
scroll to position [216, 0]
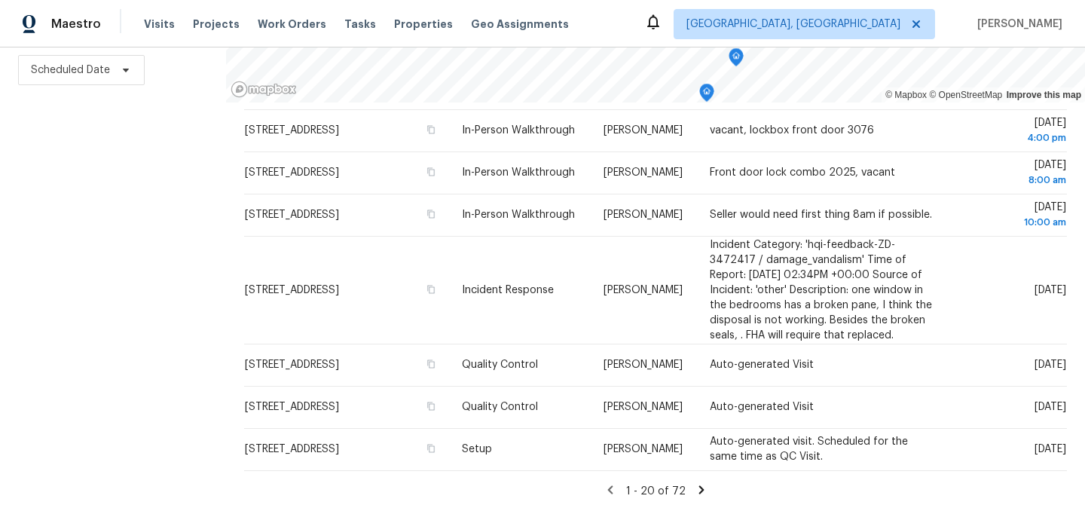
click at [696, 492] on icon at bounding box center [702, 490] width 14 height 14
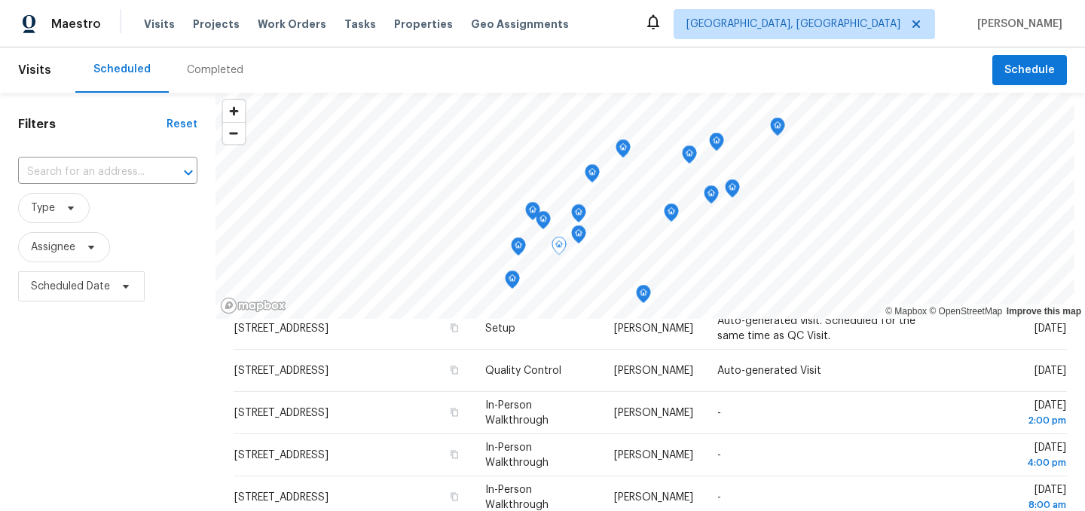
scroll to position [0, 0]
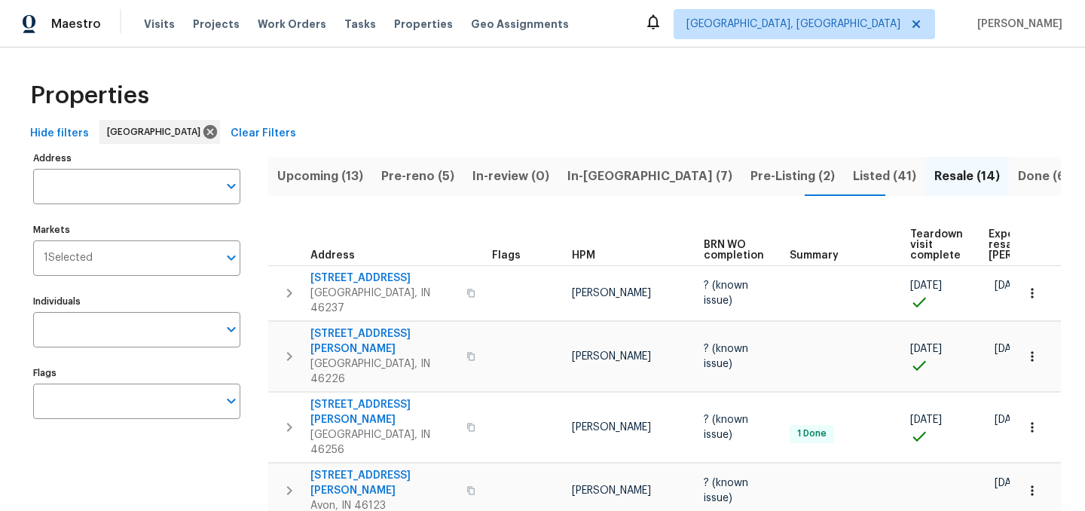
click at [417, 170] on span "Pre-reno (5)" at bounding box center [417, 176] width 73 height 21
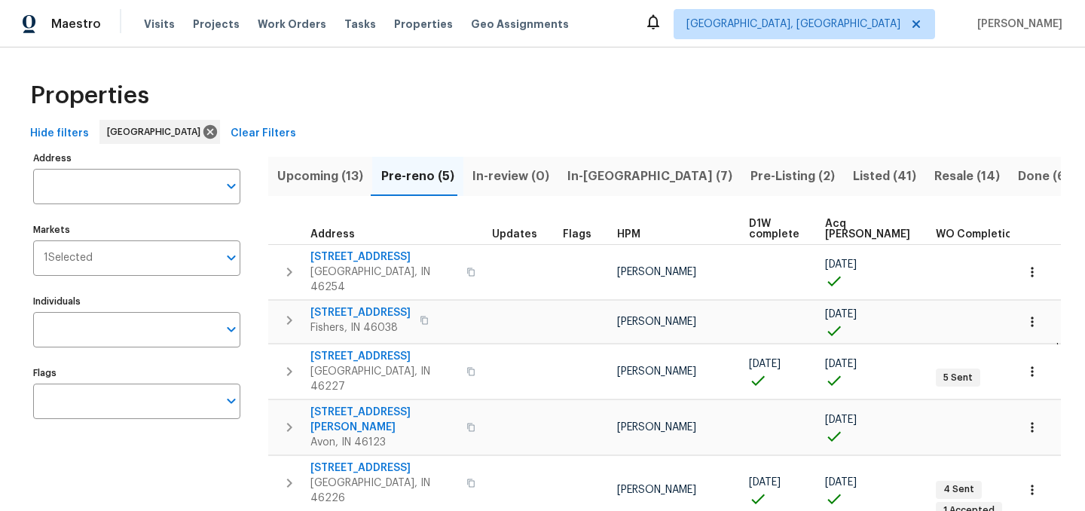
click at [333, 179] on span "Upcoming (13)" at bounding box center [320, 176] width 86 height 21
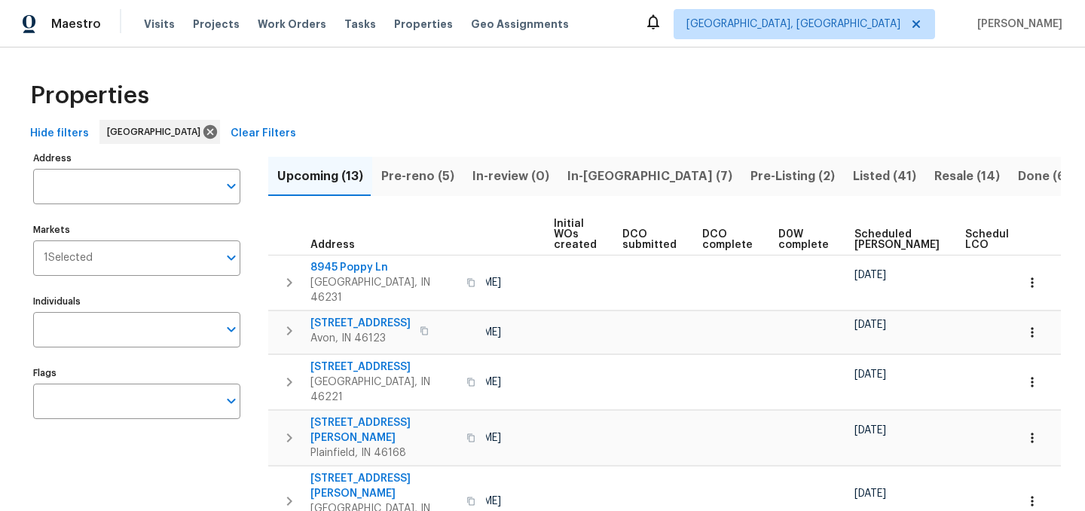
scroll to position [0, 166]
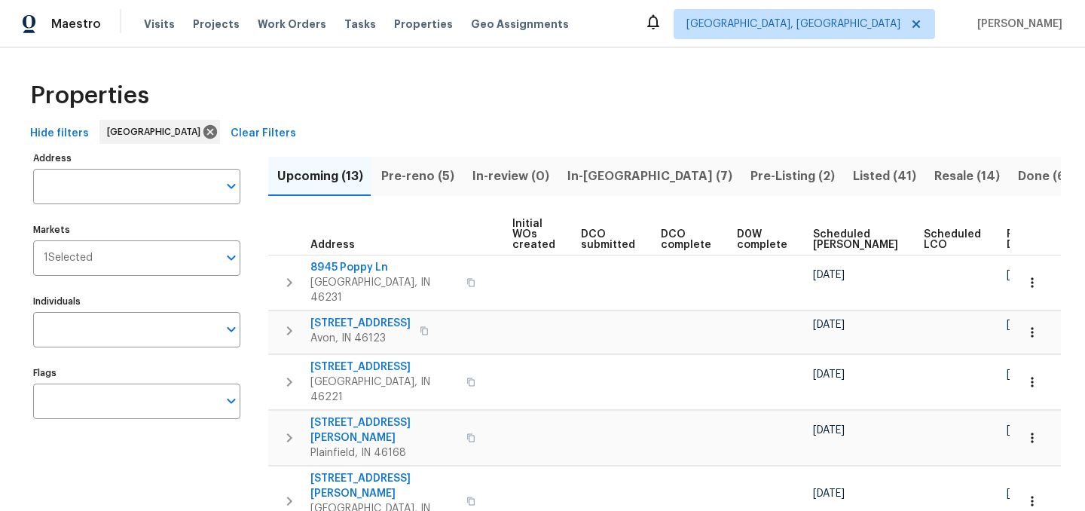
click at [1007, 229] on span "Ready Date" at bounding box center [1023, 239] width 33 height 21
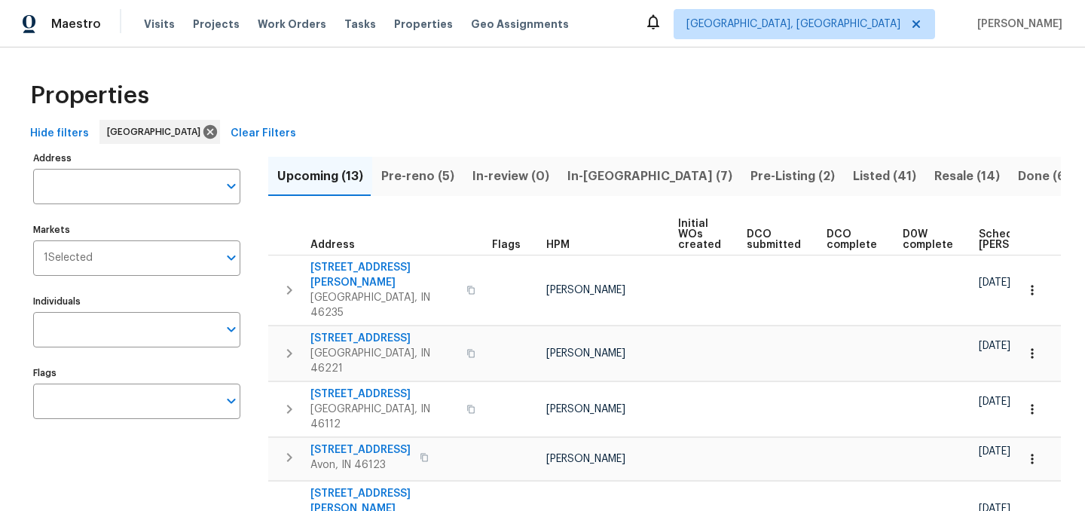
scroll to position [20, 0]
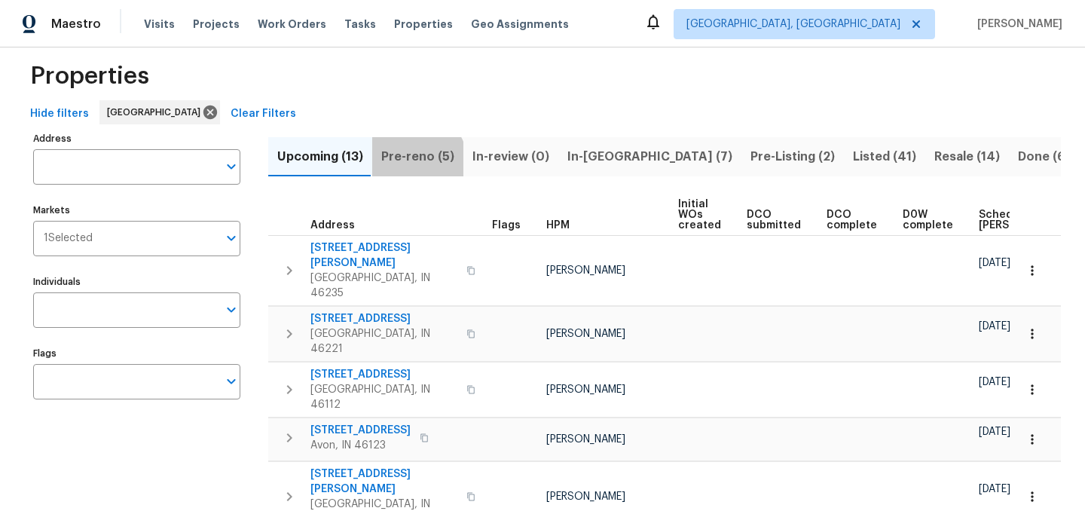
click at [415, 161] on span "Pre-reno (5)" at bounding box center [417, 156] width 73 height 21
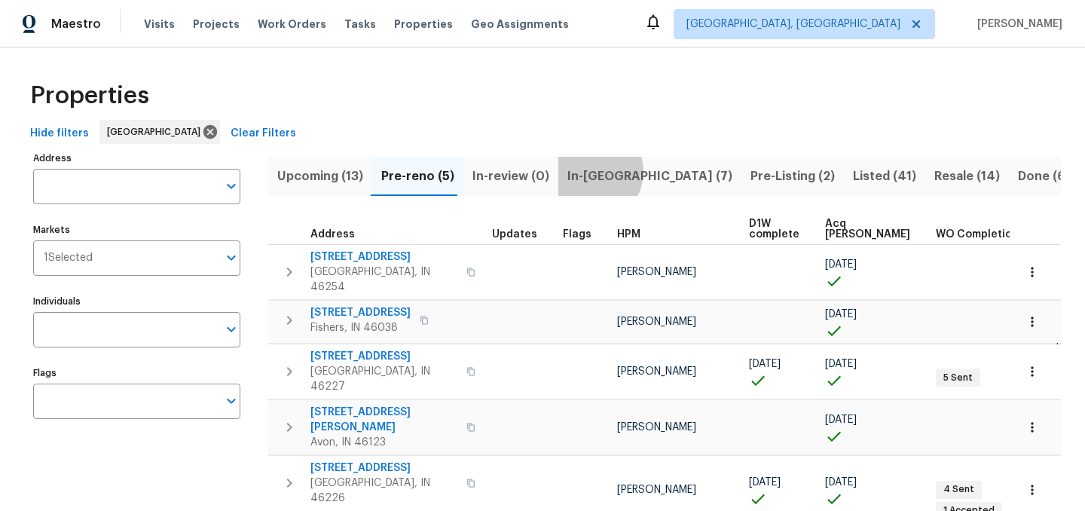
click at [582, 171] on span "In-[GEOGRAPHIC_DATA] (7)" at bounding box center [650, 176] width 165 height 21
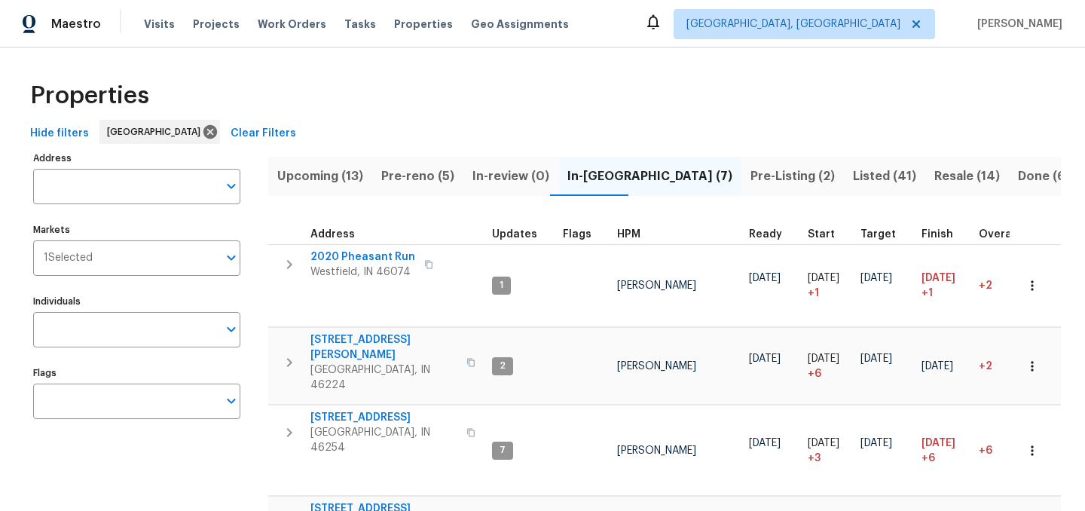
click at [589, 107] on div "Properties" at bounding box center [542, 96] width 1037 height 48
